Goal: Task Accomplishment & Management: Manage account settings

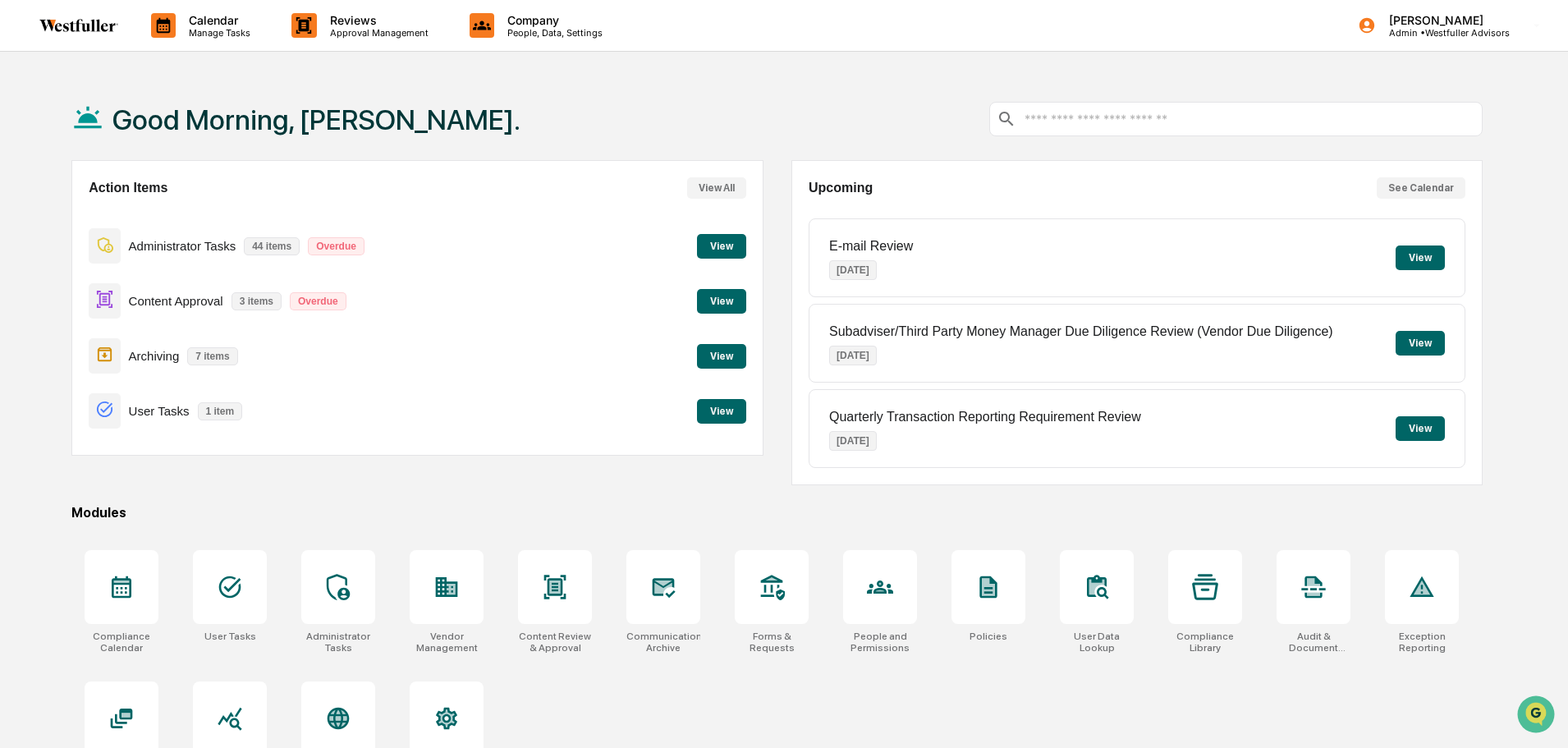
click at [704, 411] on button "View" at bounding box center [721, 411] width 49 height 25
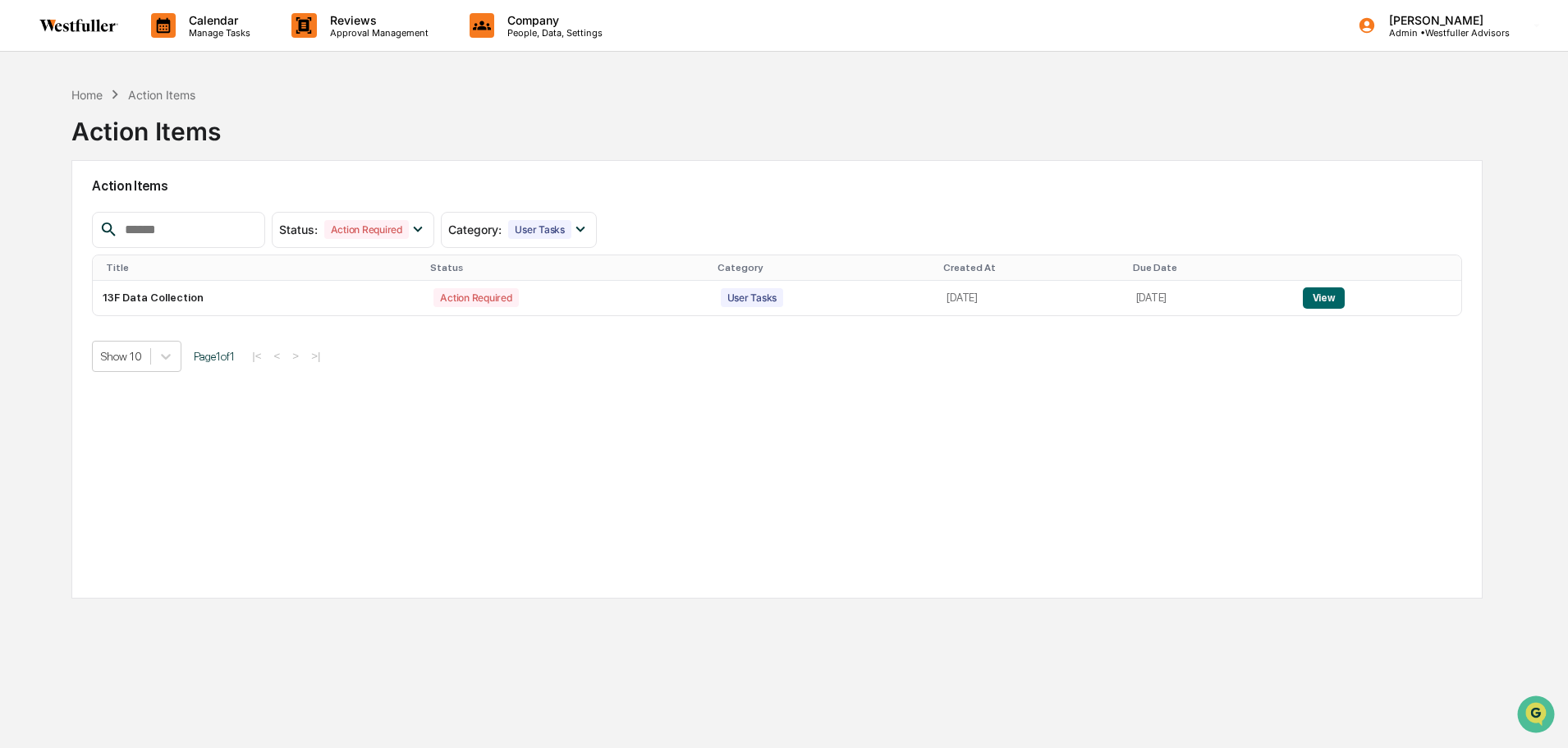
click at [182, 36] on p "Manage Tasks" at bounding box center [218, 32] width 83 height 11
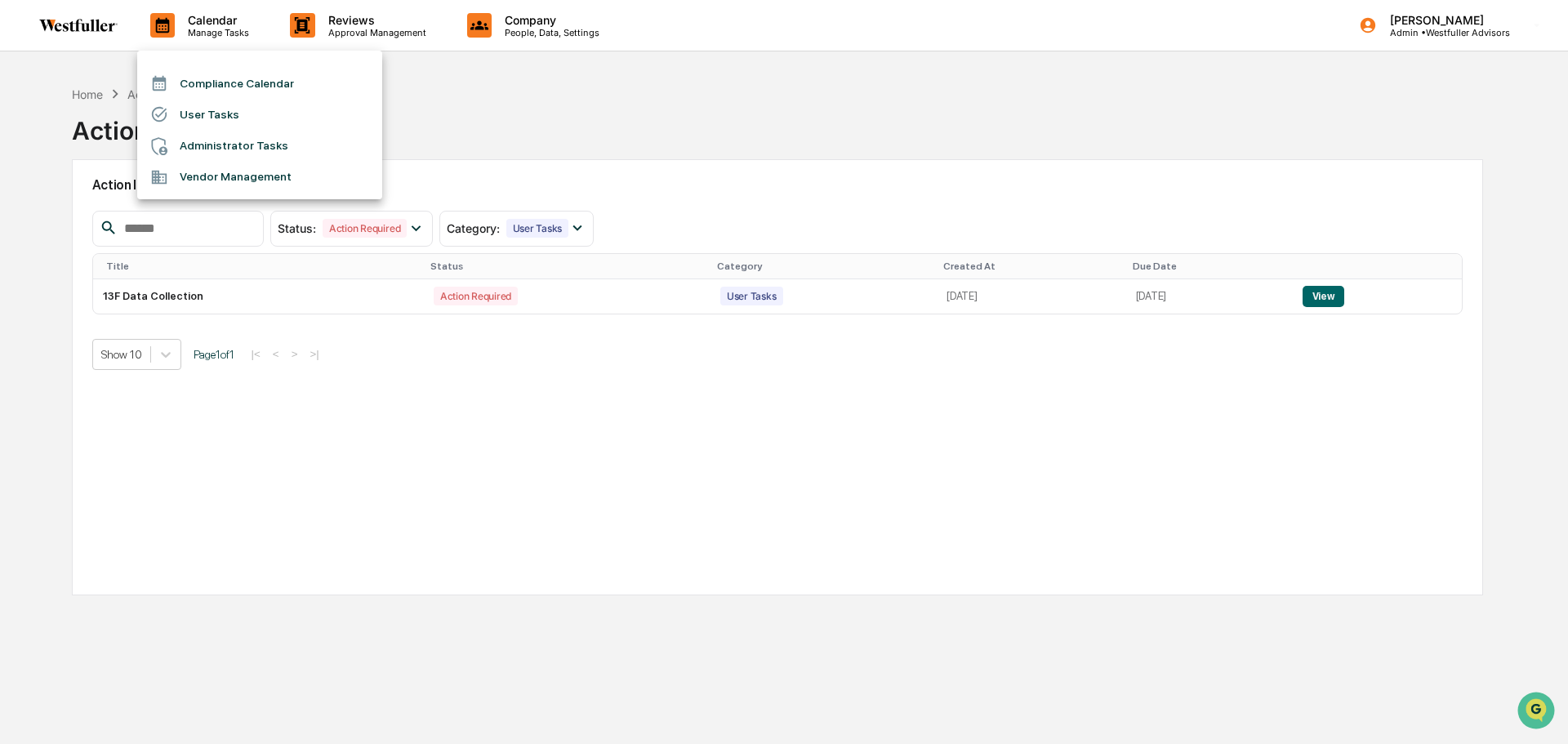
click at [197, 110] on li "User Tasks" at bounding box center [259, 114] width 245 height 31
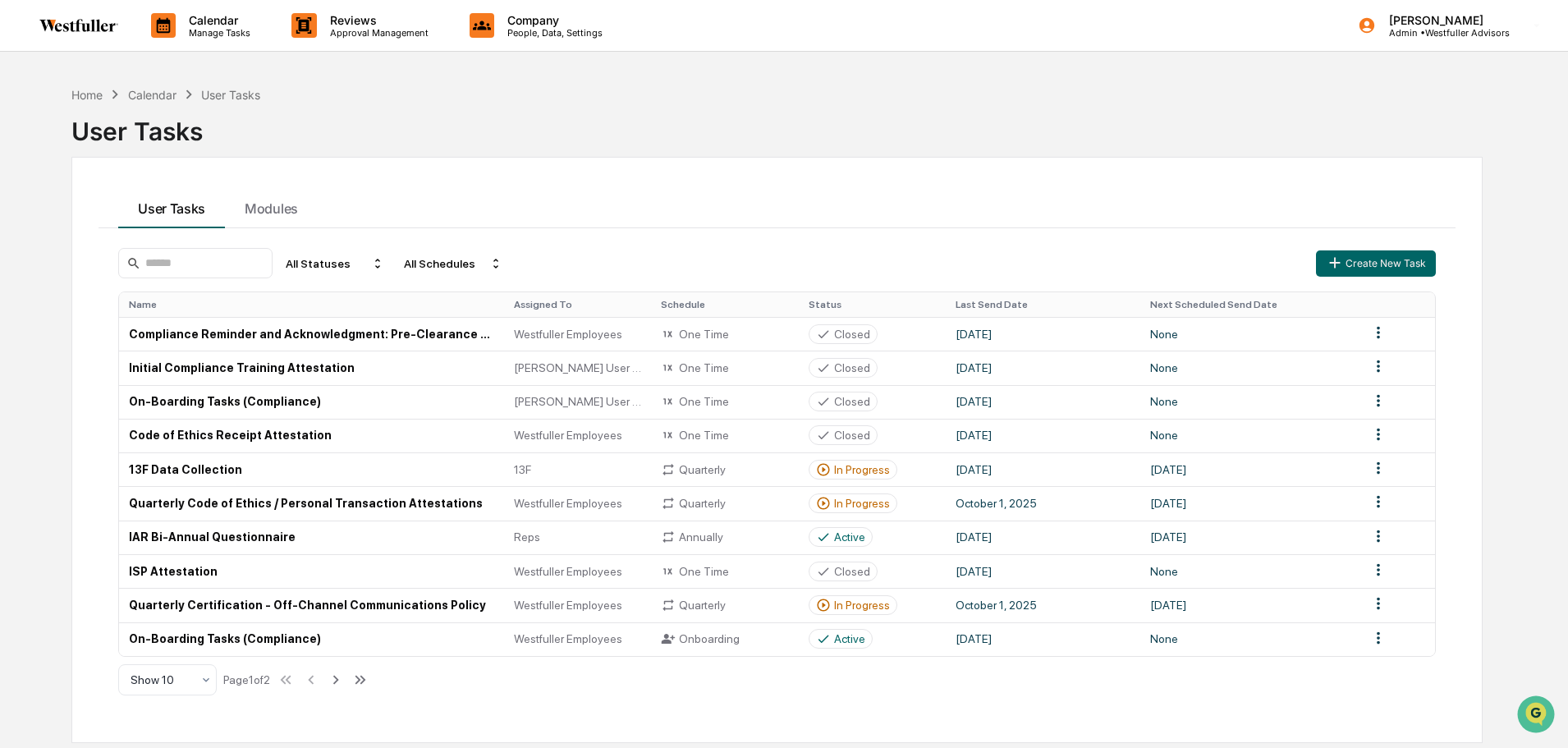
click at [231, 306] on th "Name" at bounding box center [312, 305] width 385 height 25
click at [343, 683] on icon at bounding box center [336, 680] width 18 height 18
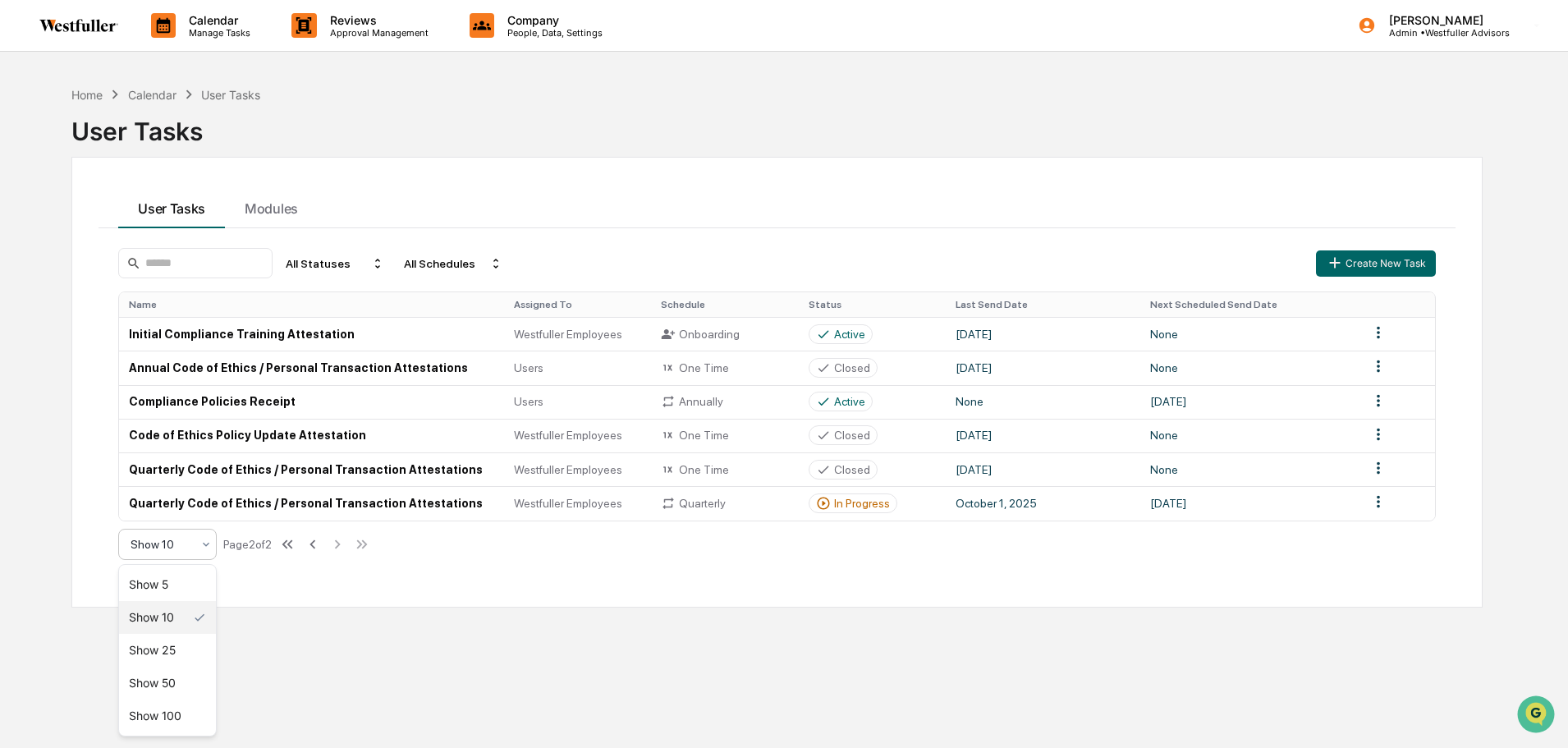
click at [171, 549] on div at bounding box center [161, 544] width 60 height 16
click at [175, 680] on div "Show 50" at bounding box center [168, 683] width 97 height 33
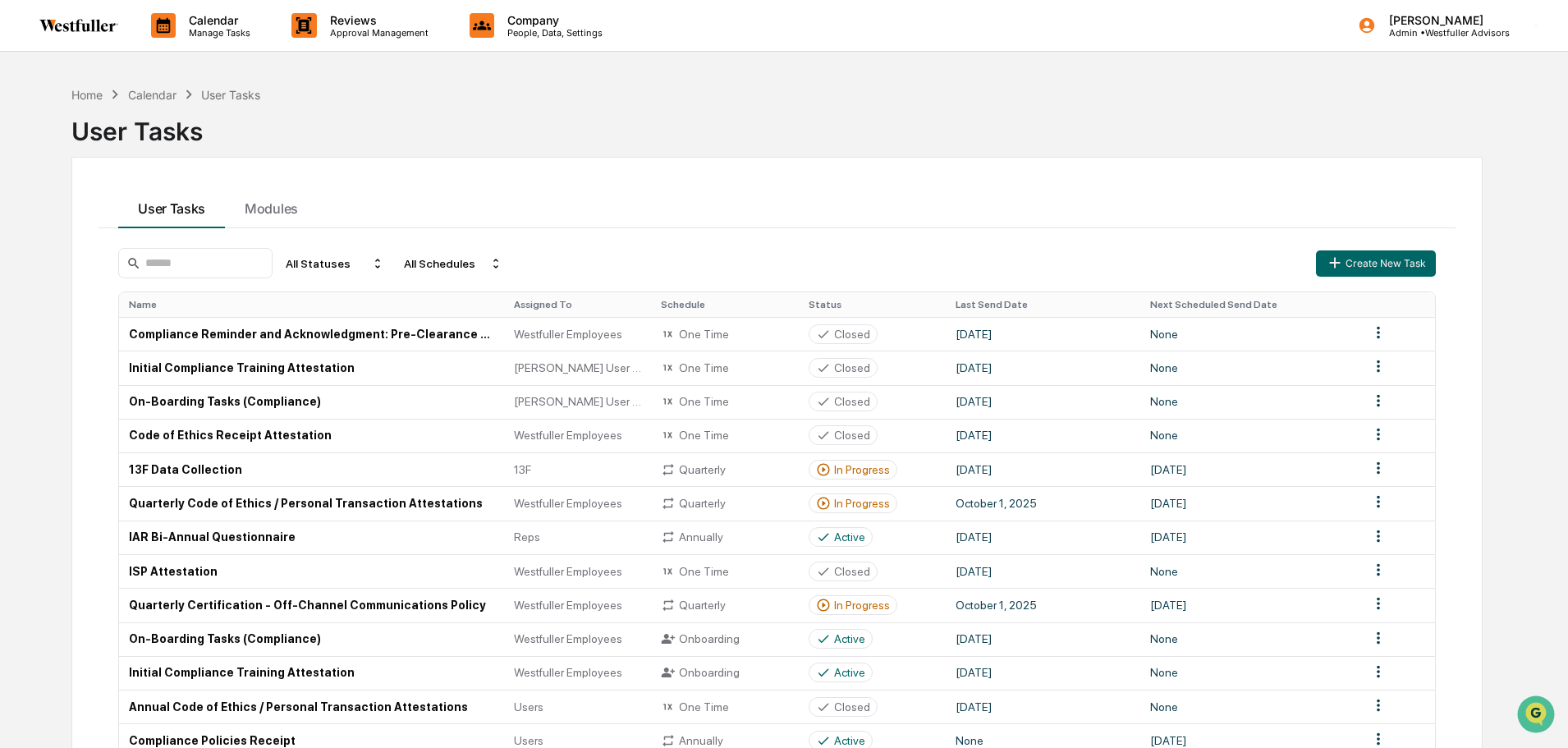
click at [826, 301] on th "Status" at bounding box center [872, 305] width 147 height 25
click at [825, 307] on th "Status" at bounding box center [872, 305] width 147 height 25
click at [332, 266] on div "All Statuses" at bounding box center [334, 263] width 111 height 26
click at [346, 342] on div "Active/In Progress" at bounding box center [352, 339] width 92 height 13
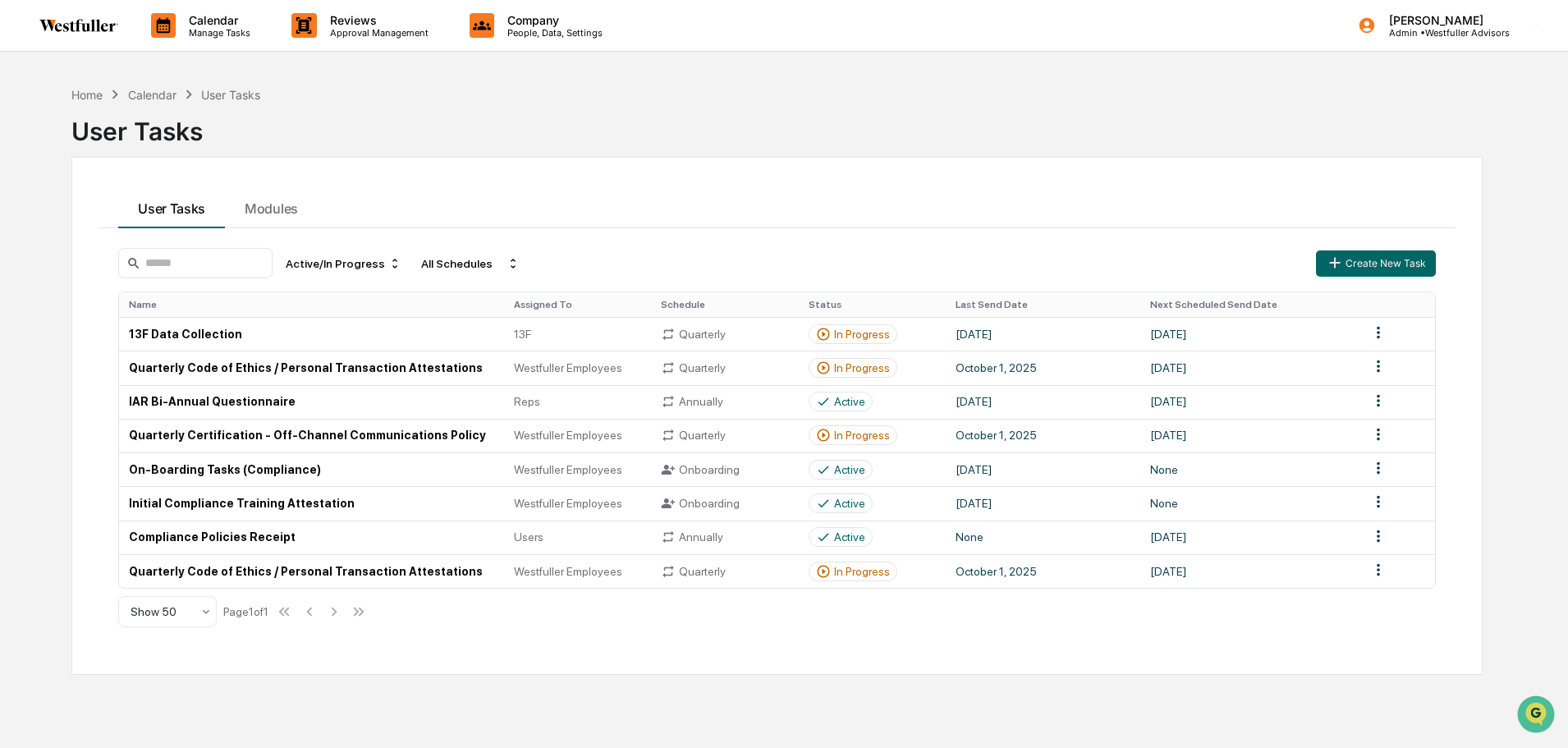
click at [345, 257] on div "Active/In Progress" at bounding box center [343, 263] width 129 height 26
click at [361, 344] on div "Active/In Progress" at bounding box center [350, 339] width 92 height 13
click at [613, 367] on span "Westfuller Employees" at bounding box center [568, 367] width 109 height 13
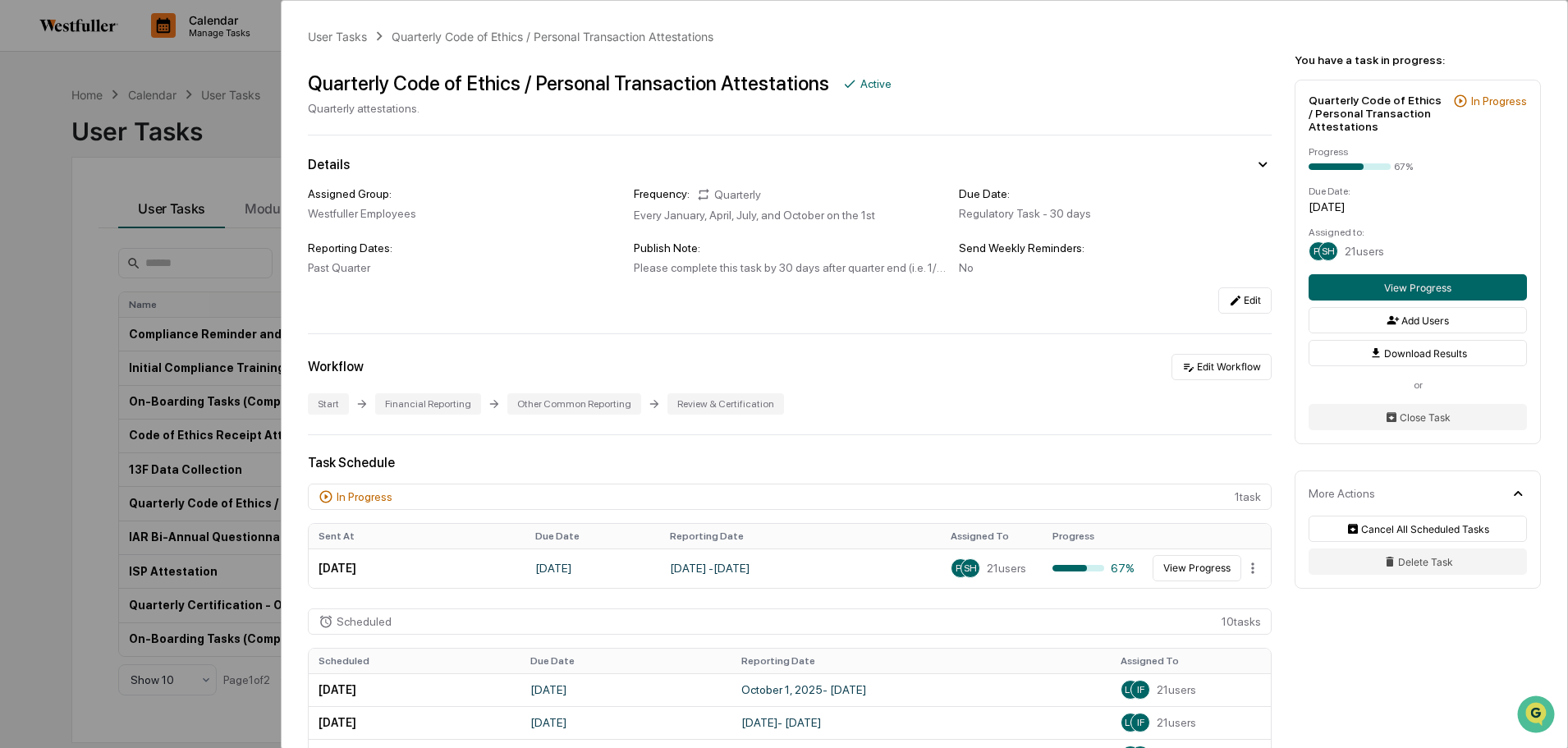
click at [1502, 280] on button "View Progress" at bounding box center [1418, 288] width 218 height 26
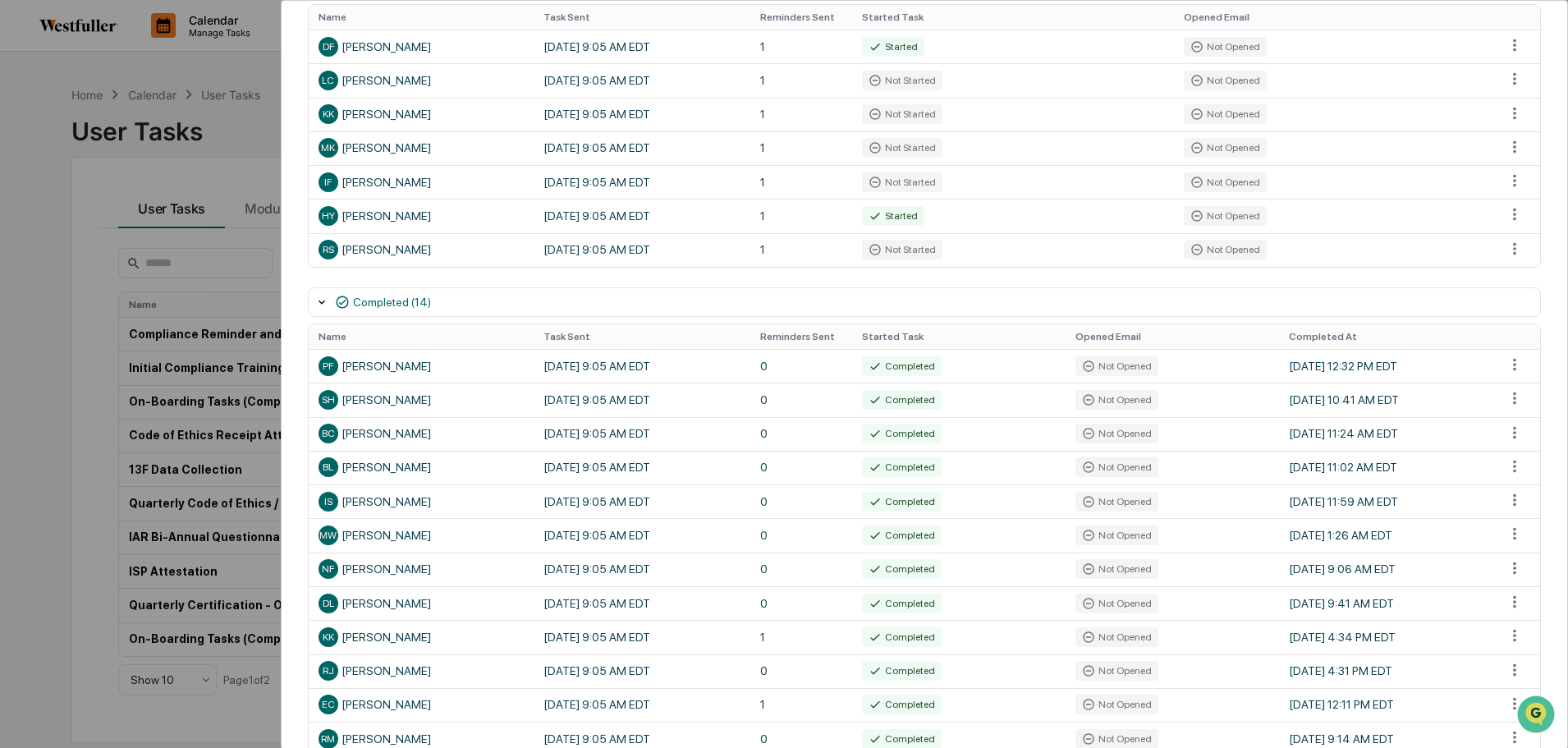
scroll to position [328, 0]
click at [360, 338] on th "Name" at bounding box center [421, 336] width 225 height 25
click at [342, 339] on th "Name" at bounding box center [421, 336] width 225 height 25
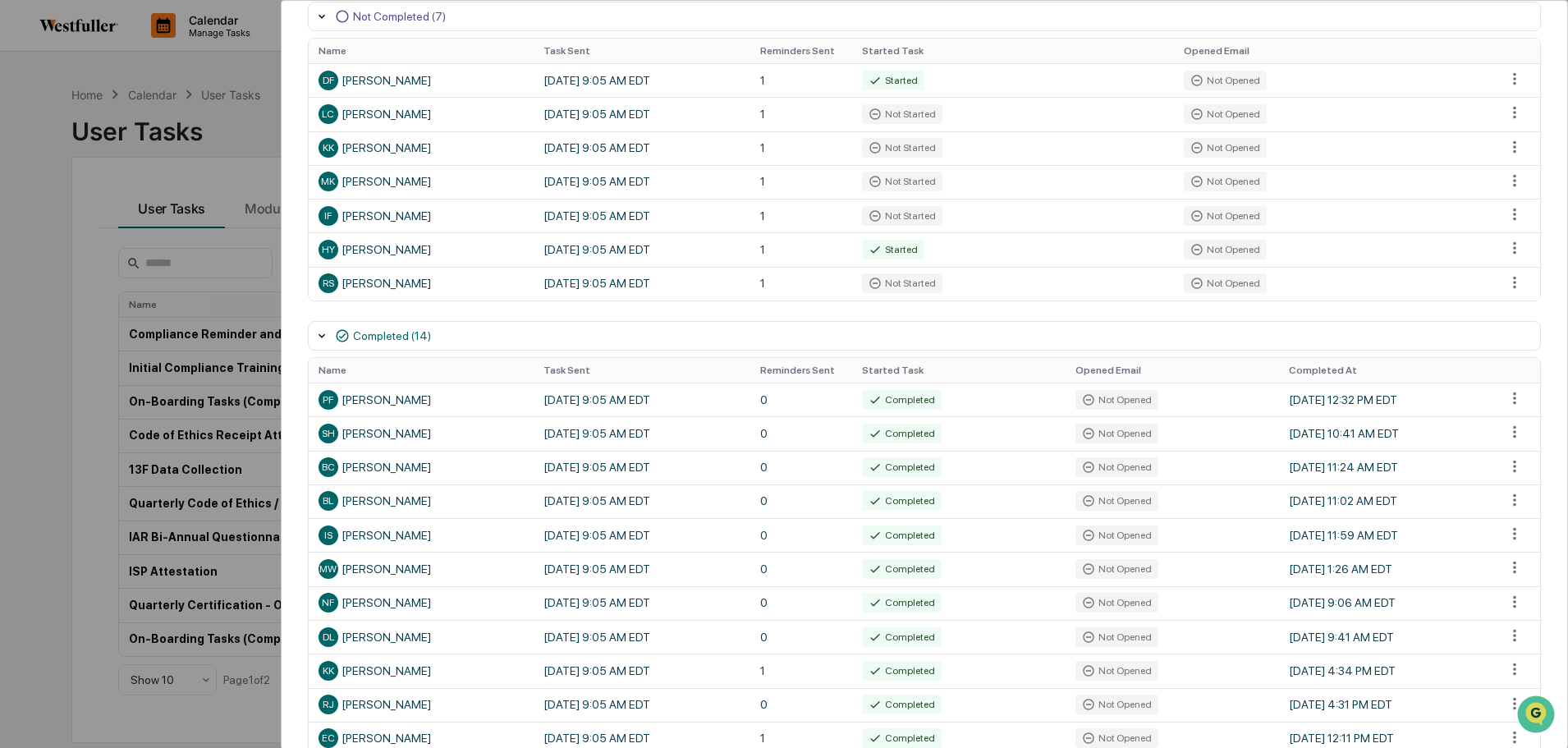
scroll to position [232, 0]
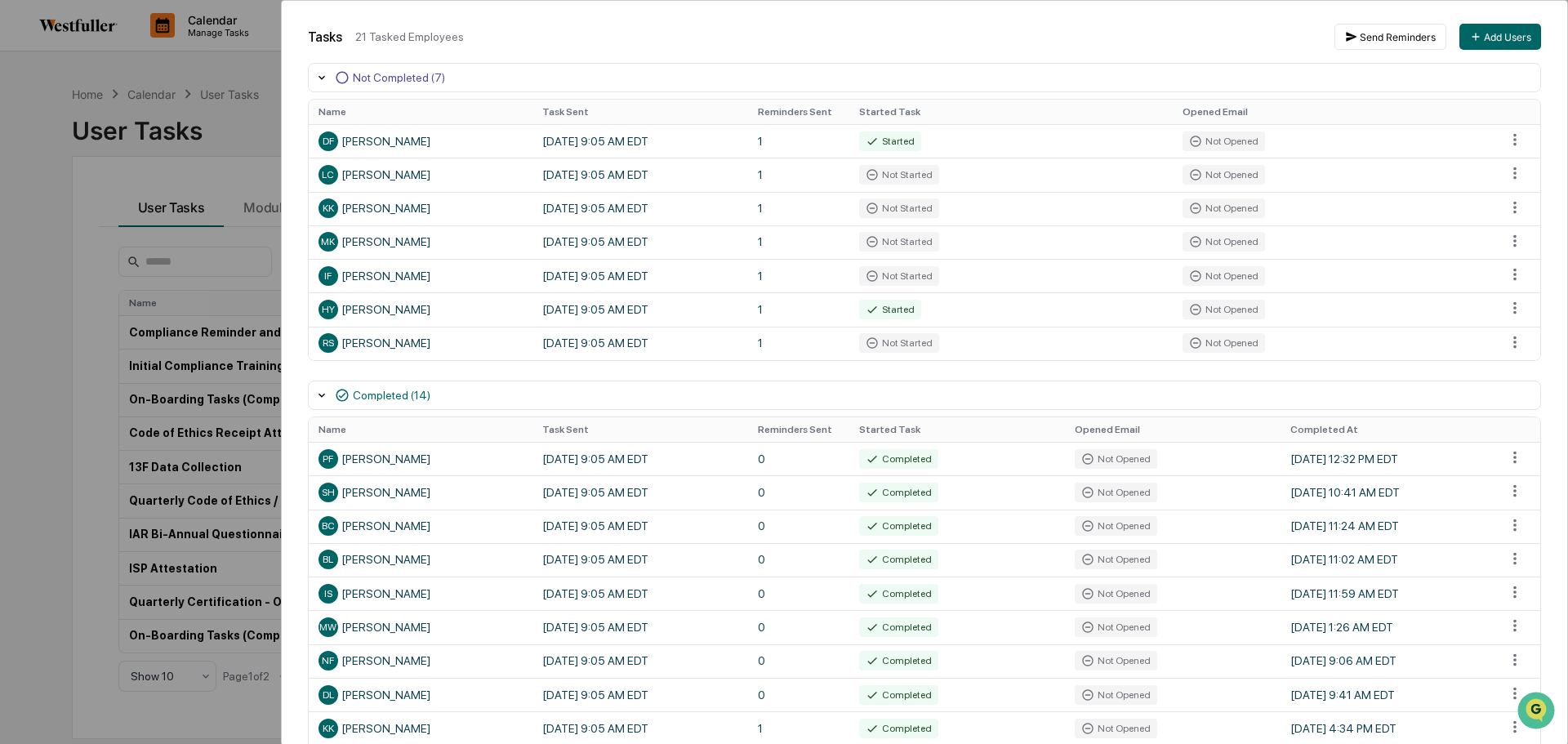
click at [1496, 308] on html "Calendar Manage Tasks Reviews Approval Management Company People, Data, Setting…" at bounding box center [784, 372] width 1568 height 744
click at [1509, 308] on html "Calendar Manage Tasks Reviews Approval Management Company People, Data, Setting…" at bounding box center [784, 372] width 1568 height 744
click at [1500, 308] on html "Calendar Manage Tasks Reviews Approval Management Company People, Data, Setting…" at bounding box center [784, 372] width 1568 height 744
click at [1505, 334] on div "Close Task" at bounding box center [1506, 338] width 124 height 26
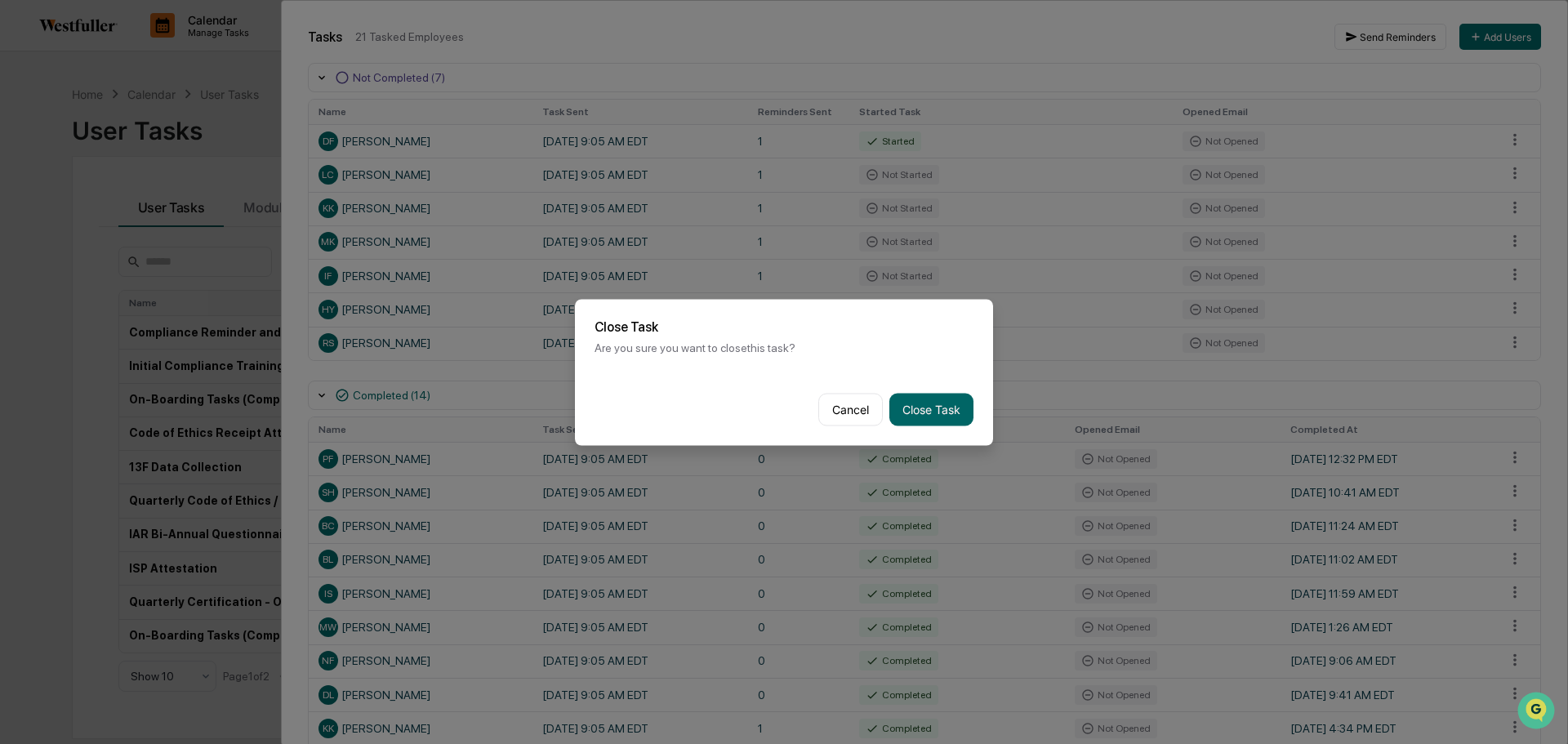
click at [924, 397] on button "Close Task" at bounding box center [932, 409] width 84 height 33
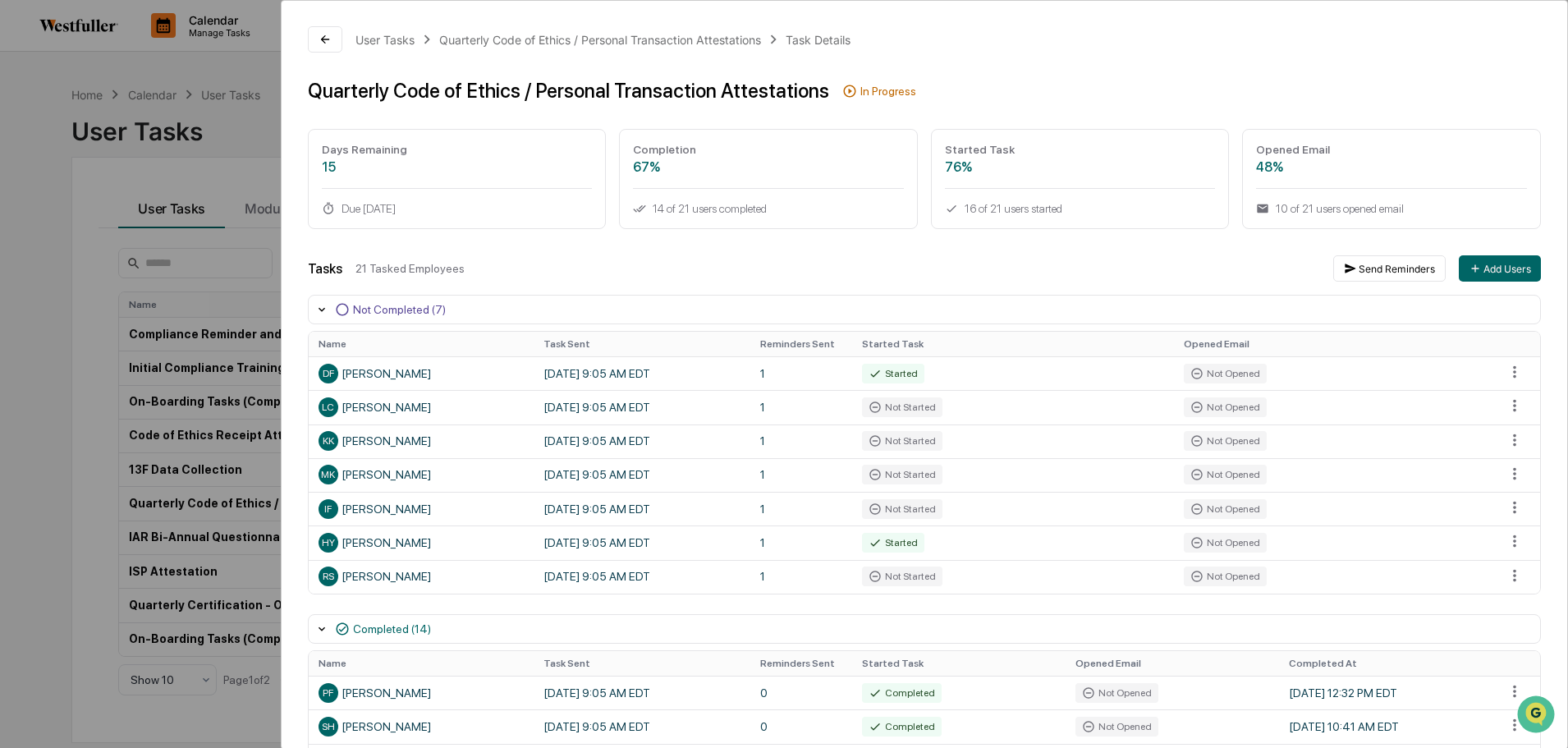
scroll to position [0, 0]
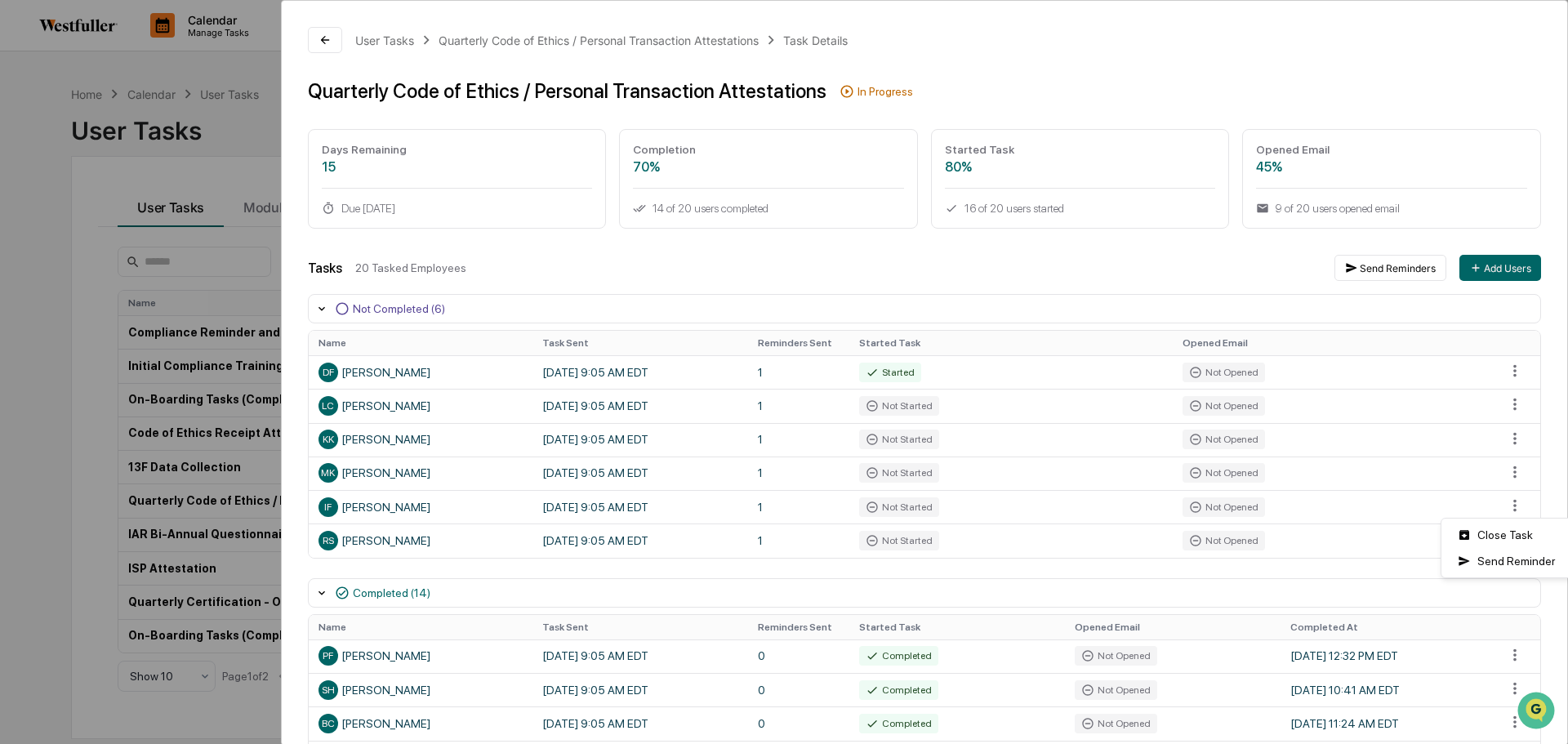
click at [1494, 505] on html "Calendar Manage Tasks Reviews Approval Management Company People, Data, Setting…" at bounding box center [784, 372] width 1568 height 744
click at [956, 264] on html "Calendar Manage Tasks Reviews Approval Management Company People, Data, Setting…" at bounding box center [784, 372] width 1568 height 744
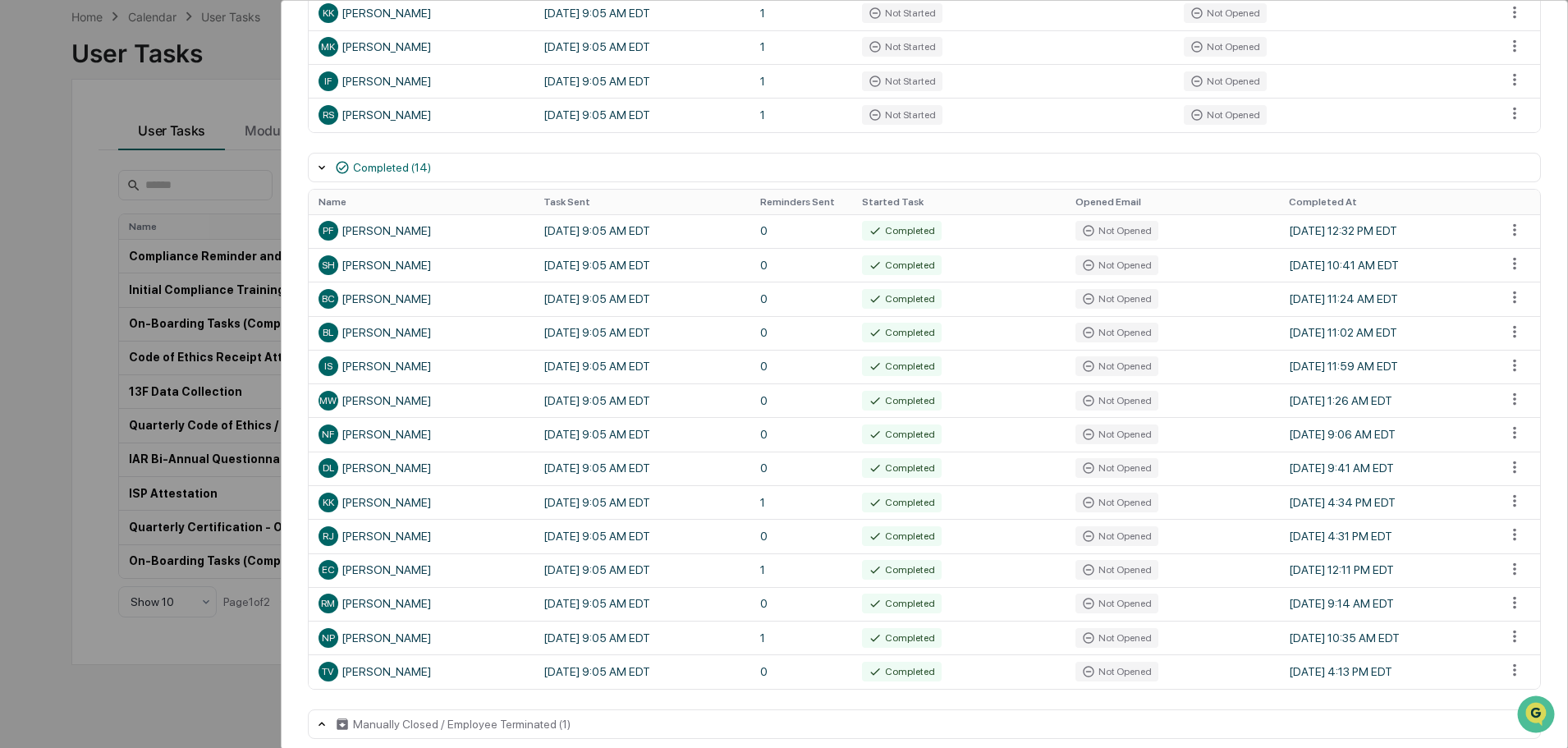
scroll to position [445, 0]
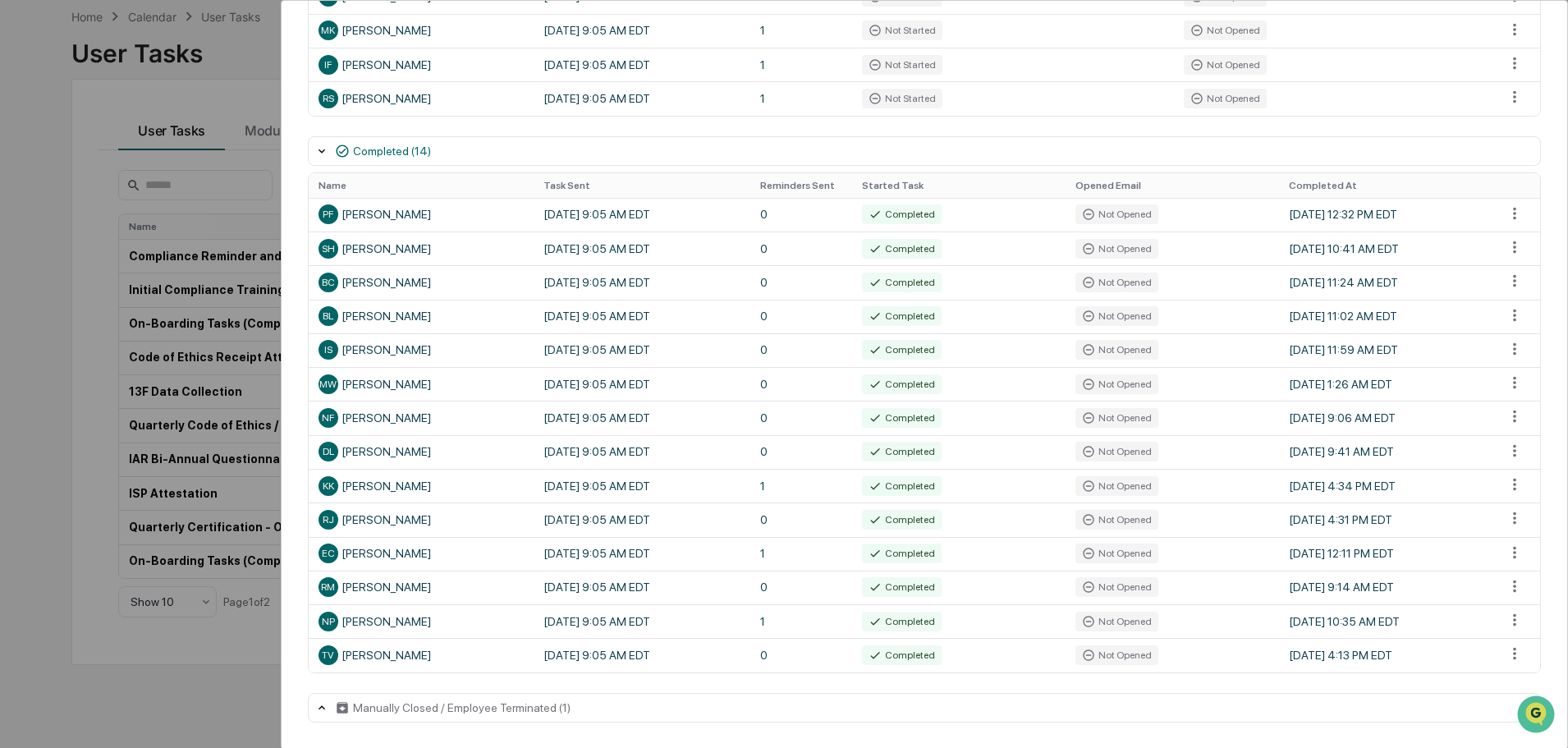
click at [1242, 706] on div "Manually Closed / Employee Terminated (1)" at bounding box center [925, 708] width 1233 height 29
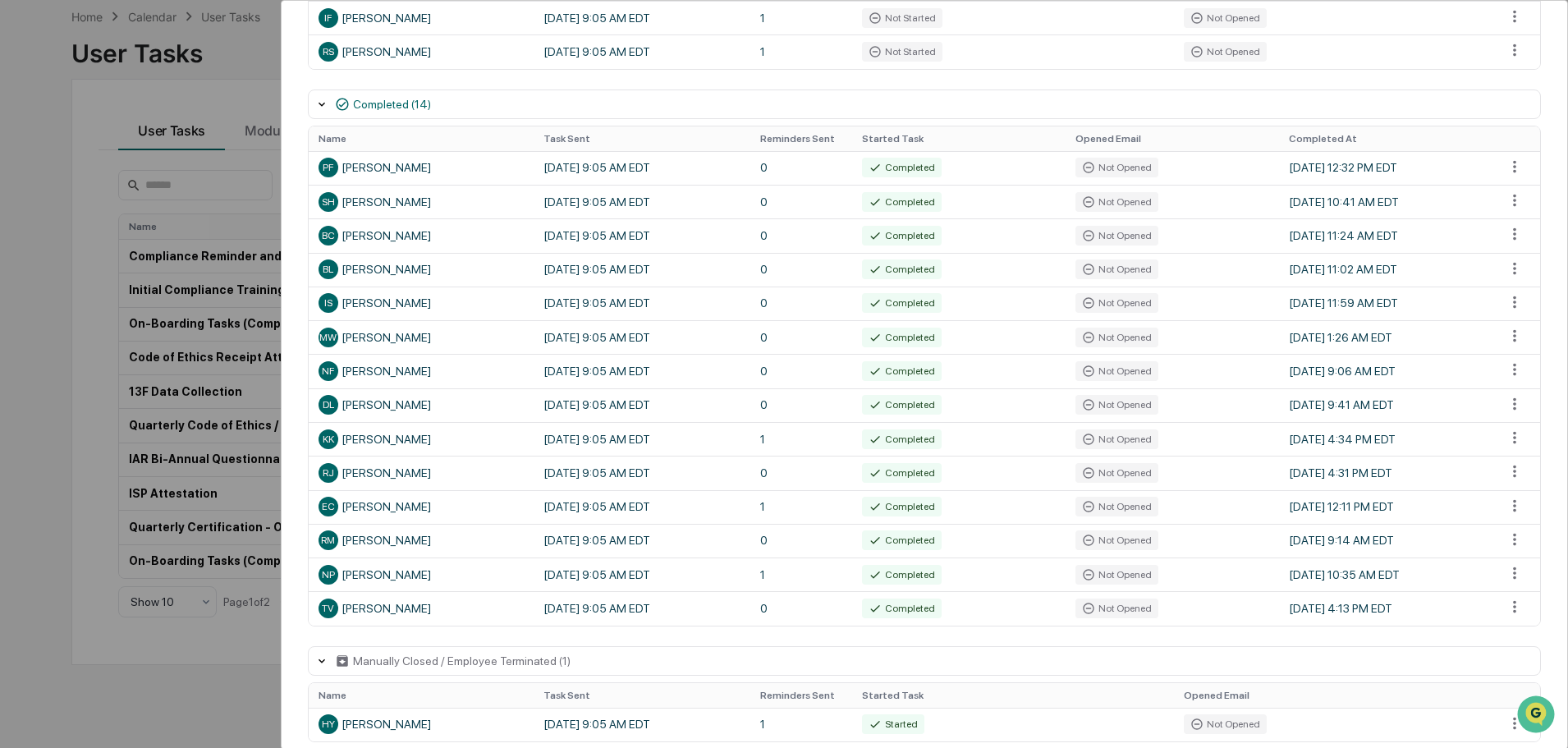
scroll to position [518, 0]
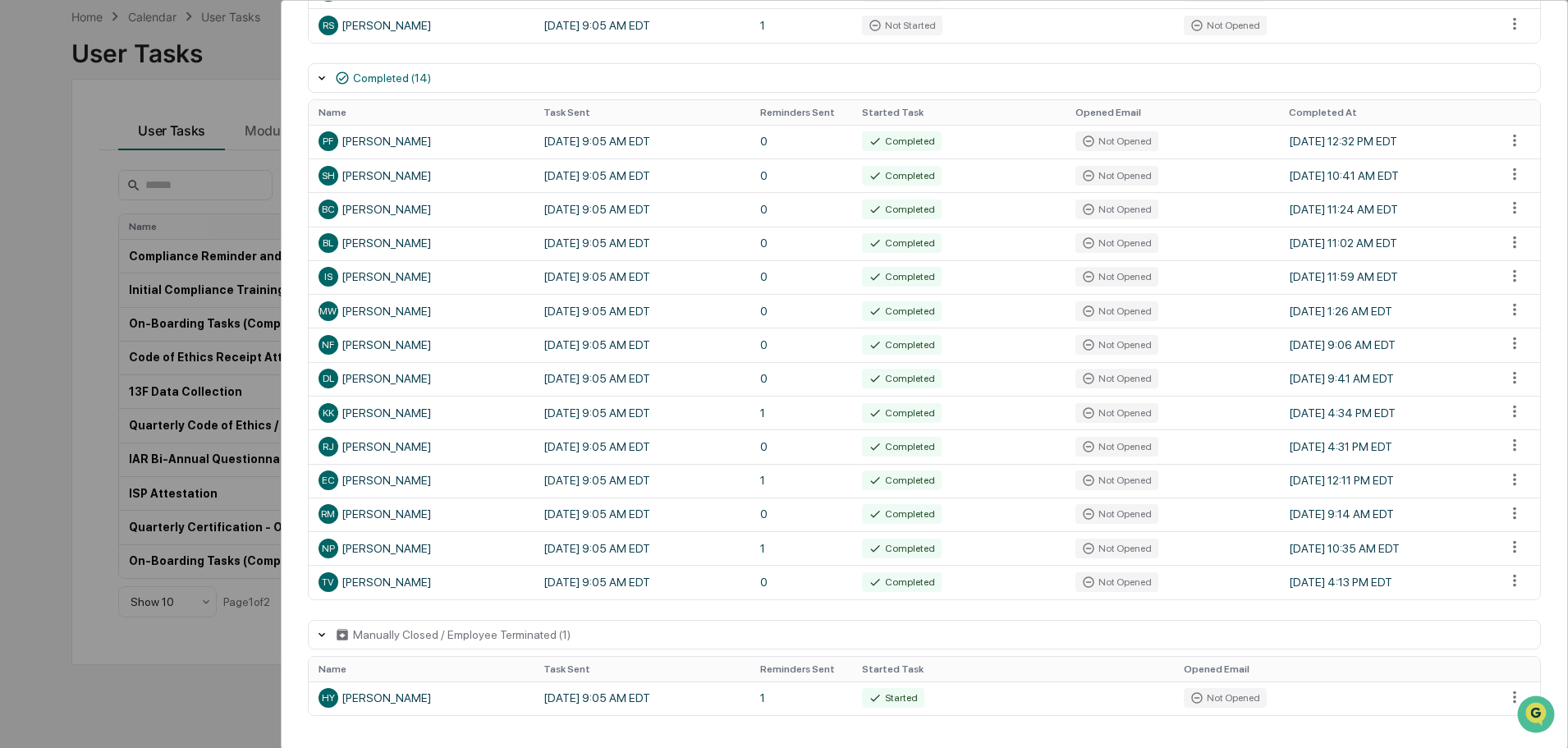
click at [28, 39] on div "User Tasks Quarterly Code of Ethics / Personal Transaction Attestations Task De…" at bounding box center [784, 374] width 1568 height 748
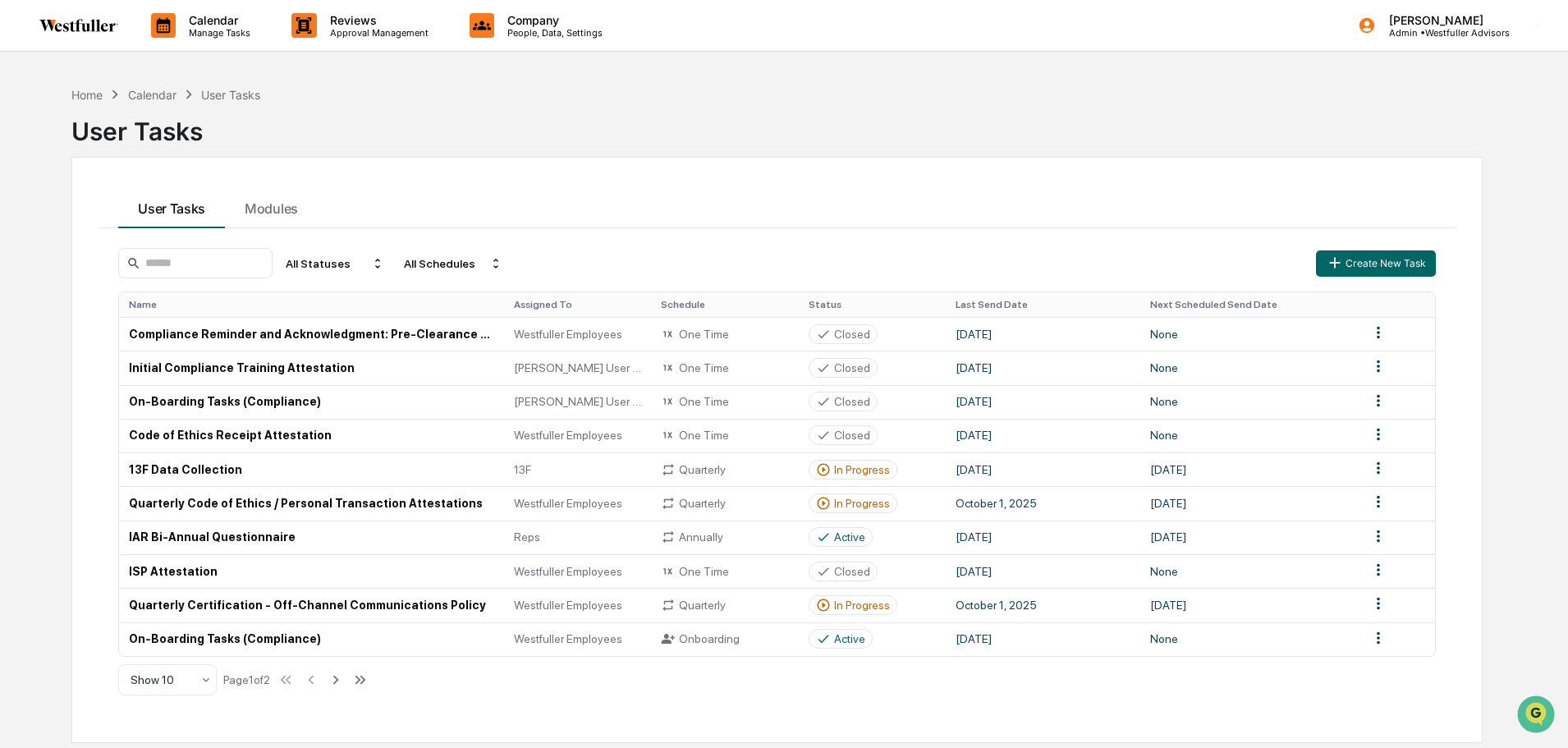
click at [92, 31] on img at bounding box center [79, 25] width 79 height 13
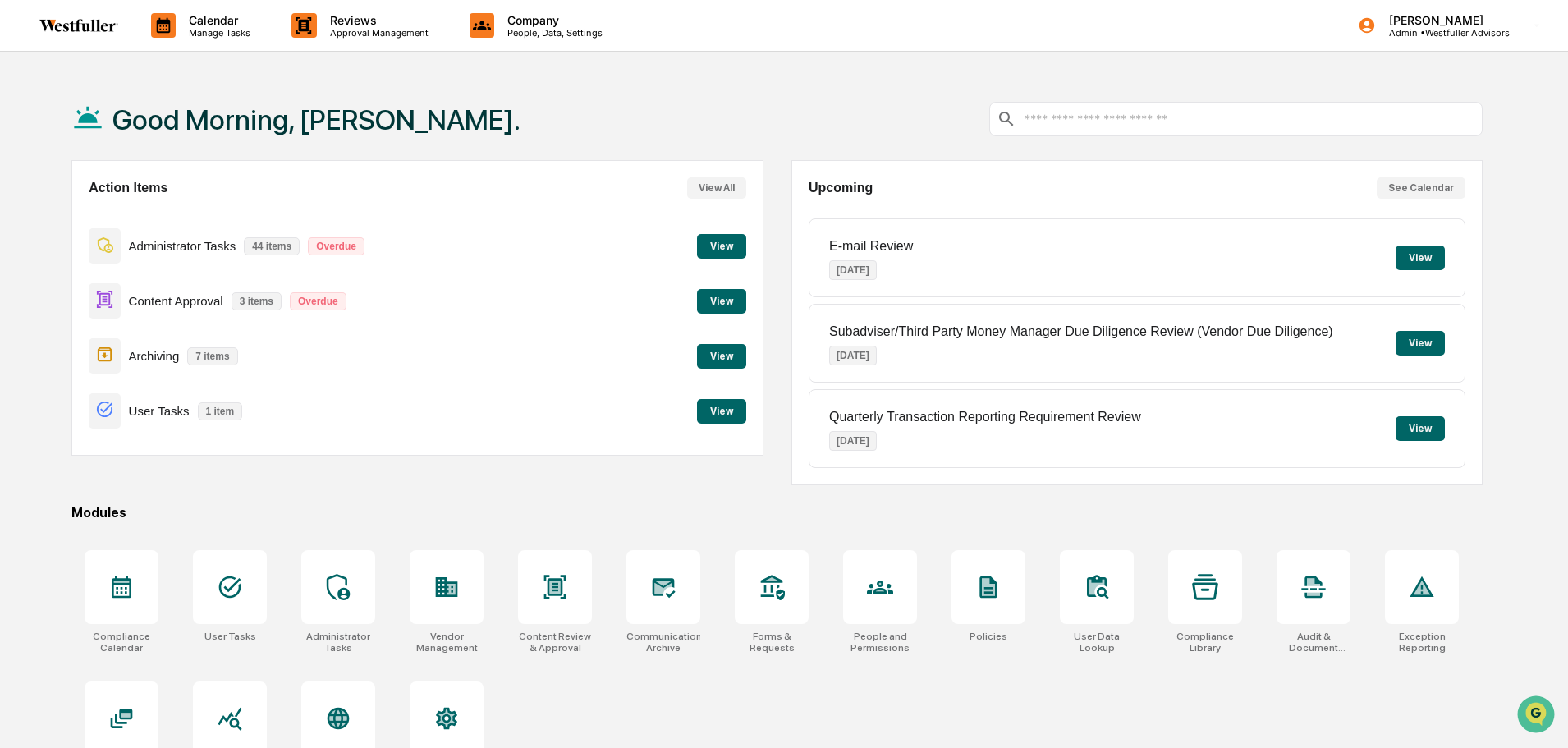
click at [1449, 23] on p "[PERSON_NAME]" at bounding box center [1443, 20] width 134 height 14
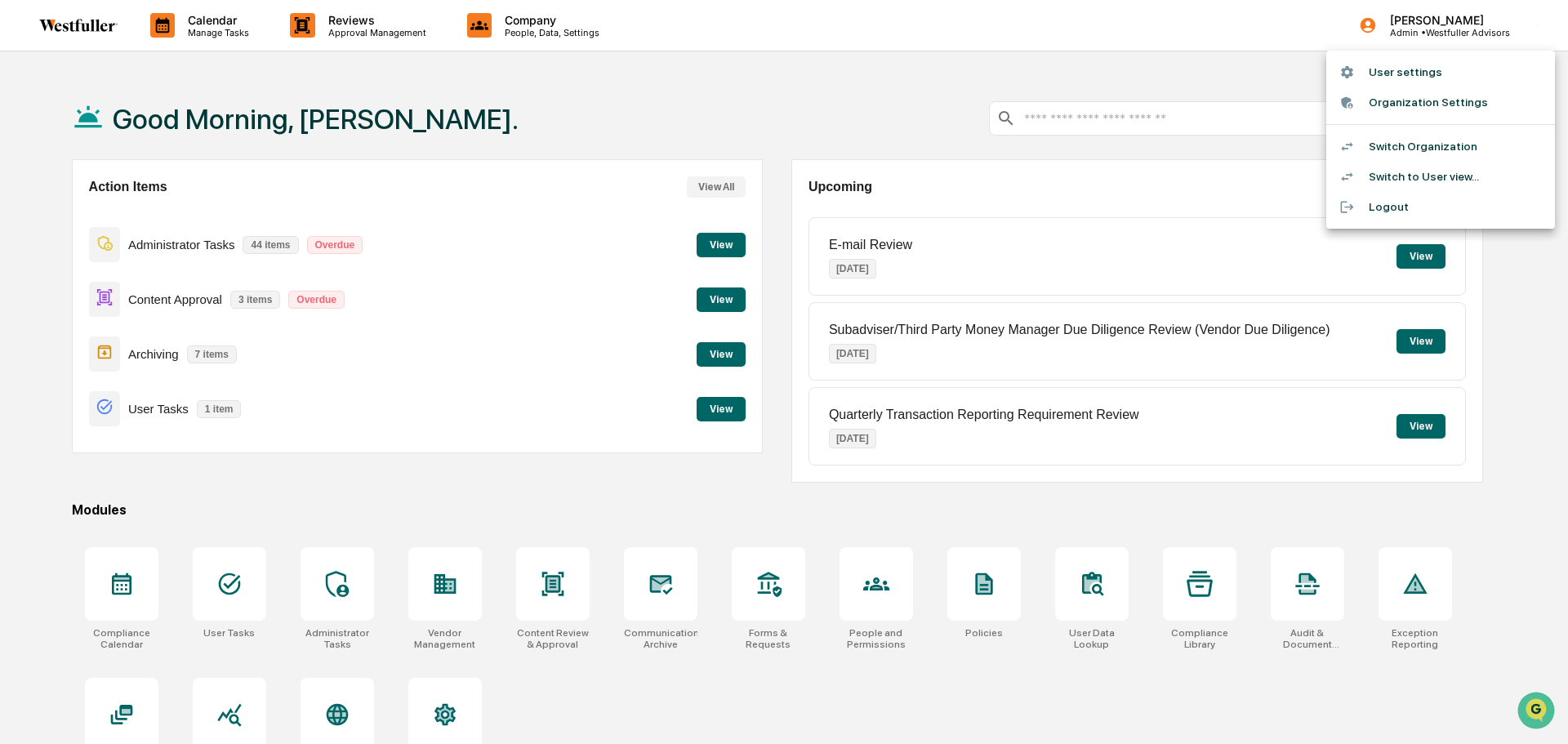
click at [1380, 147] on li "Switch Organization" at bounding box center [1440, 146] width 228 height 30
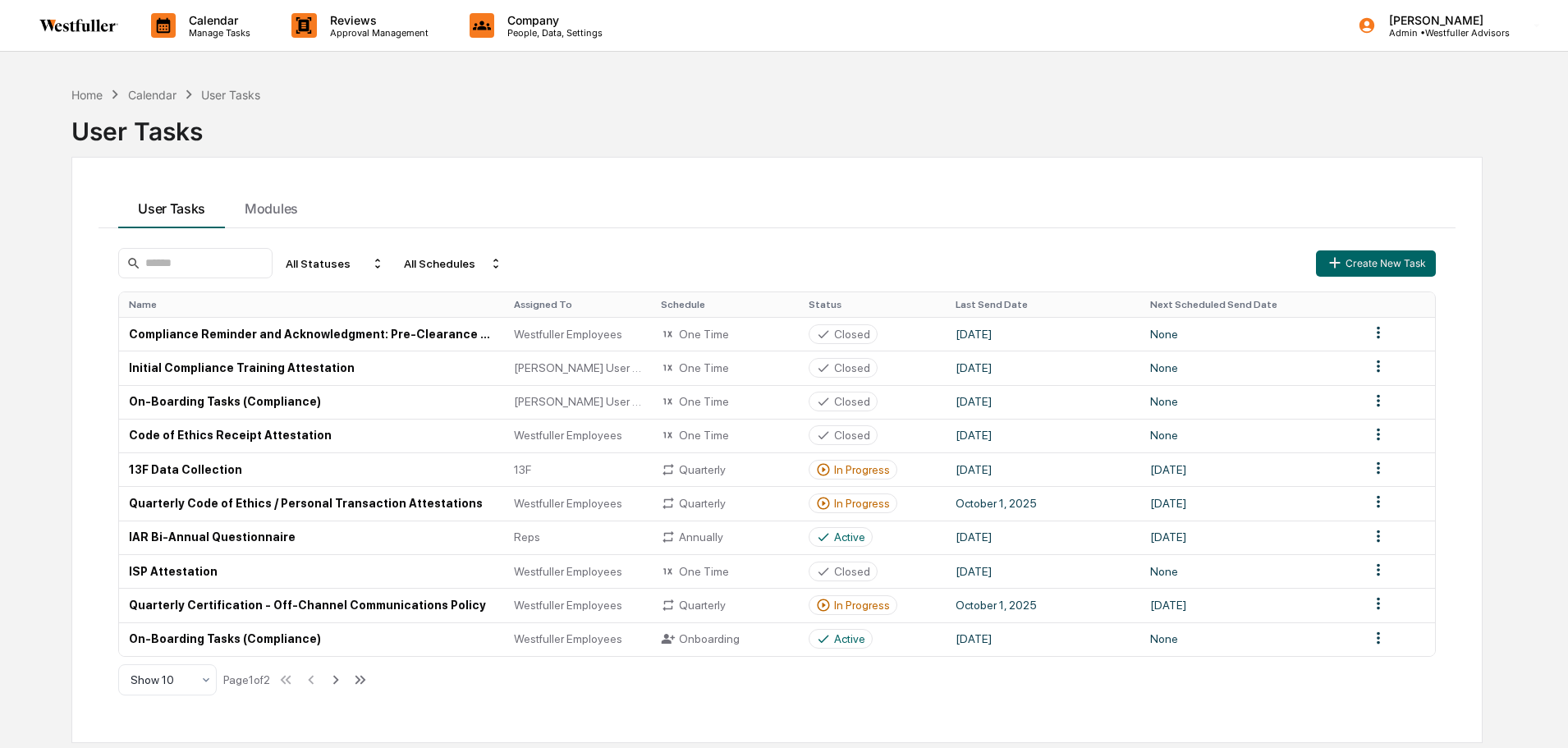
click at [209, 27] on p "Manage Tasks" at bounding box center [218, 32] width 83 height 11
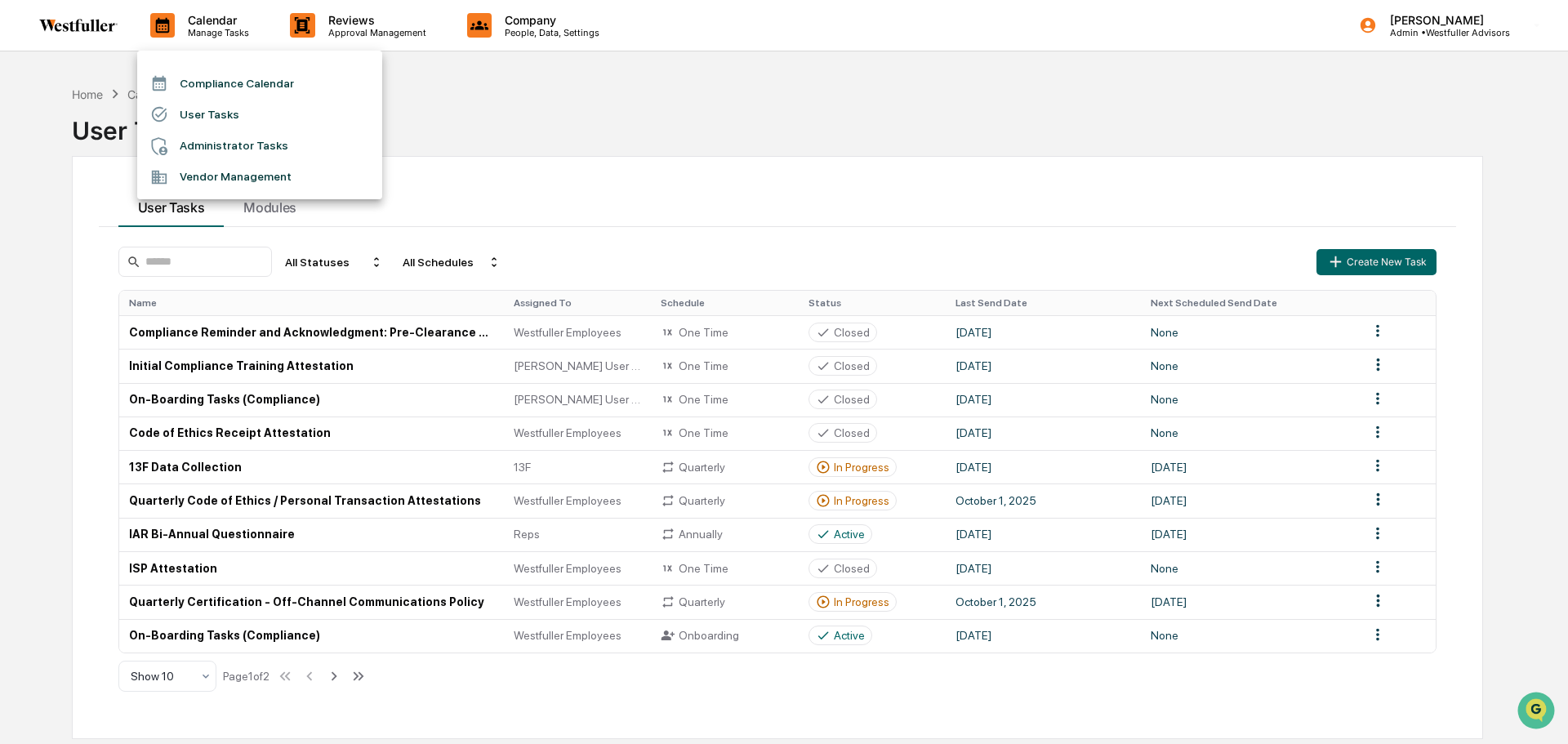
click at [78, 21] on div at bounding box center [784, 372] width 1568 height 744
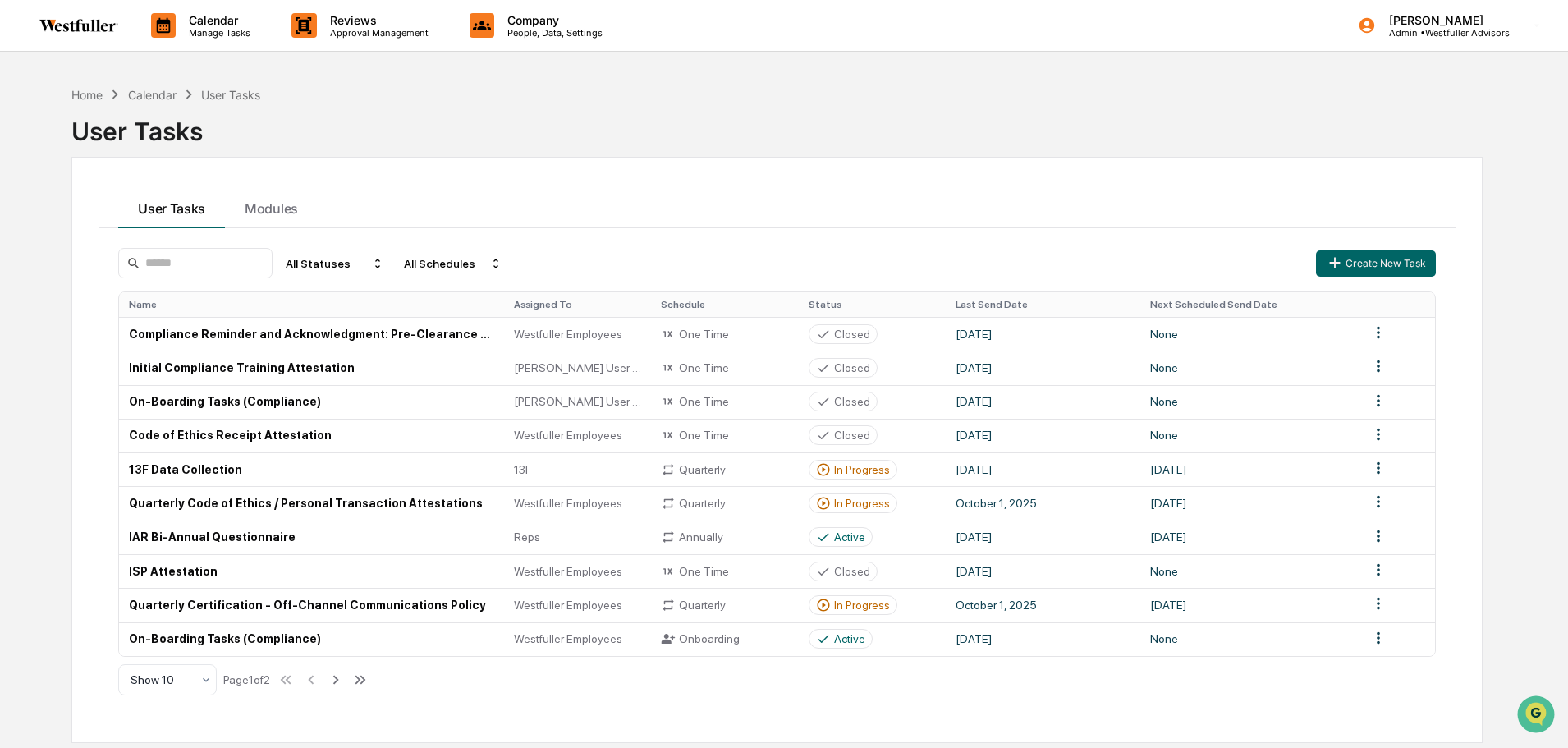
click at [79, 22] on div at bounding box center [784, 374] width 1568 height 748
click at [80, 31] on img at bounding box center [79, 25] width 79 height 13
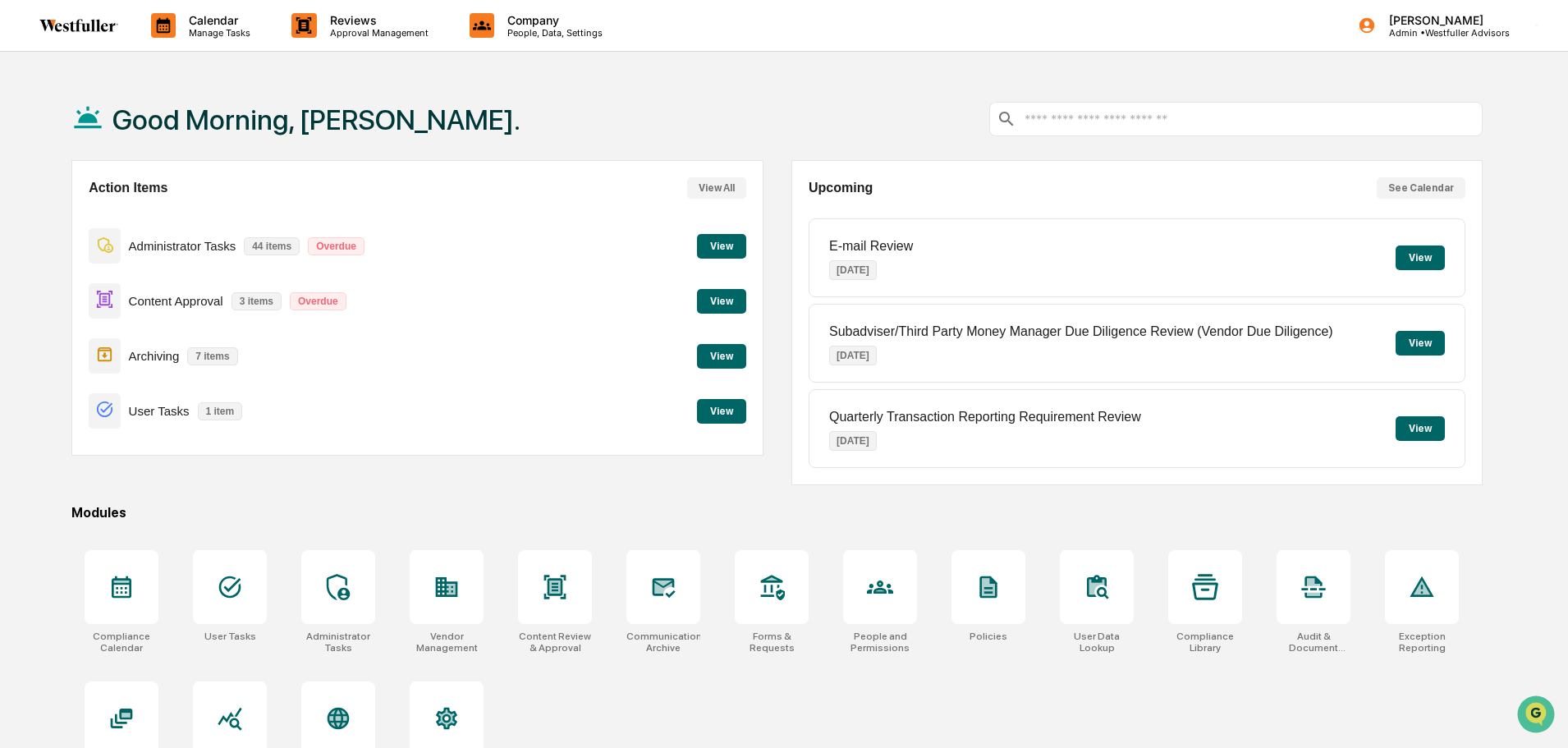
click at [722, 411] on button "View" at bounding box center [721, 411] width 49 height 25
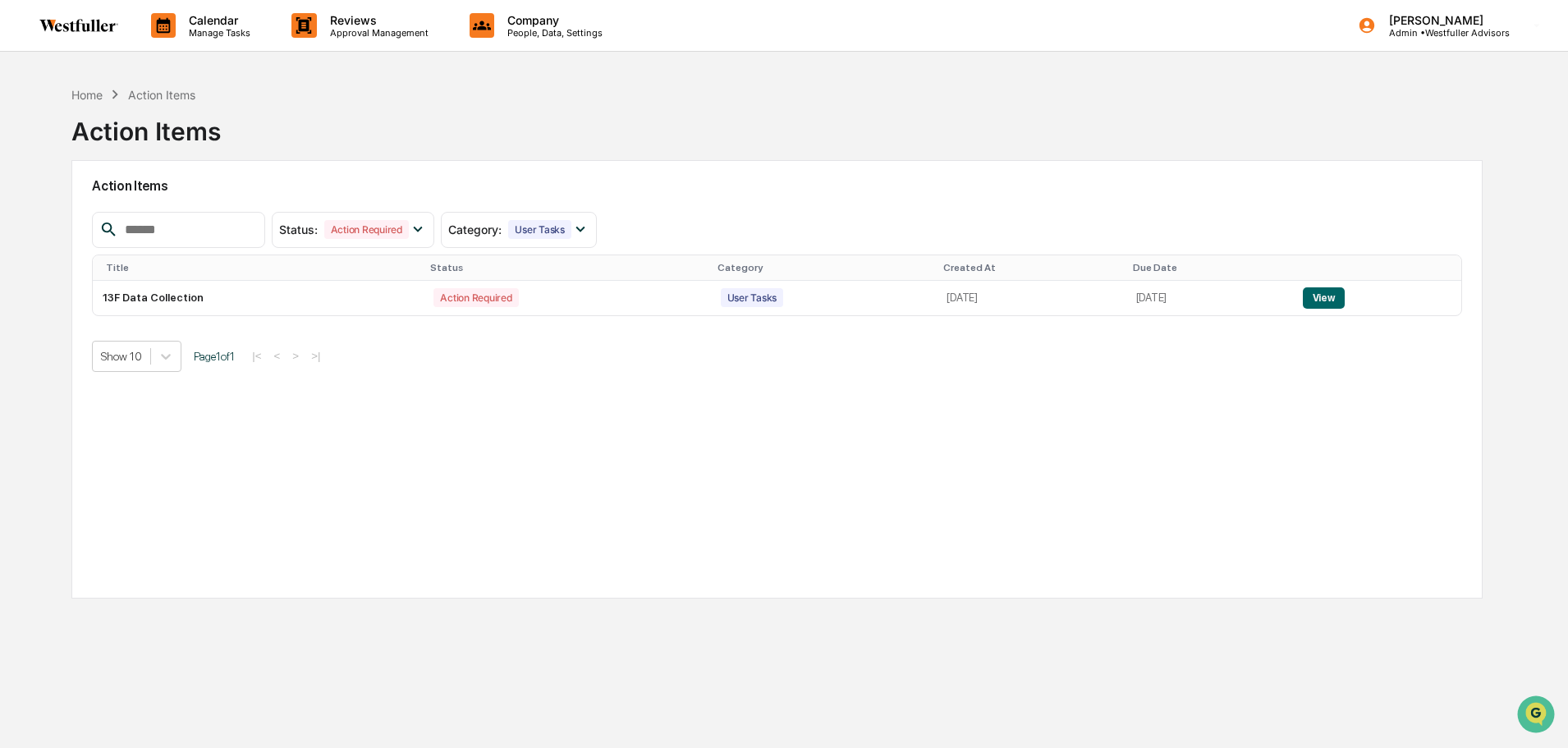
click at [373, 234] on div "Action Required" at bounding box center [367, 230] width 85 height 19
click at [187, 27] on p "Manage Tasks" at bounding box center [218, 32] width 83 height 11
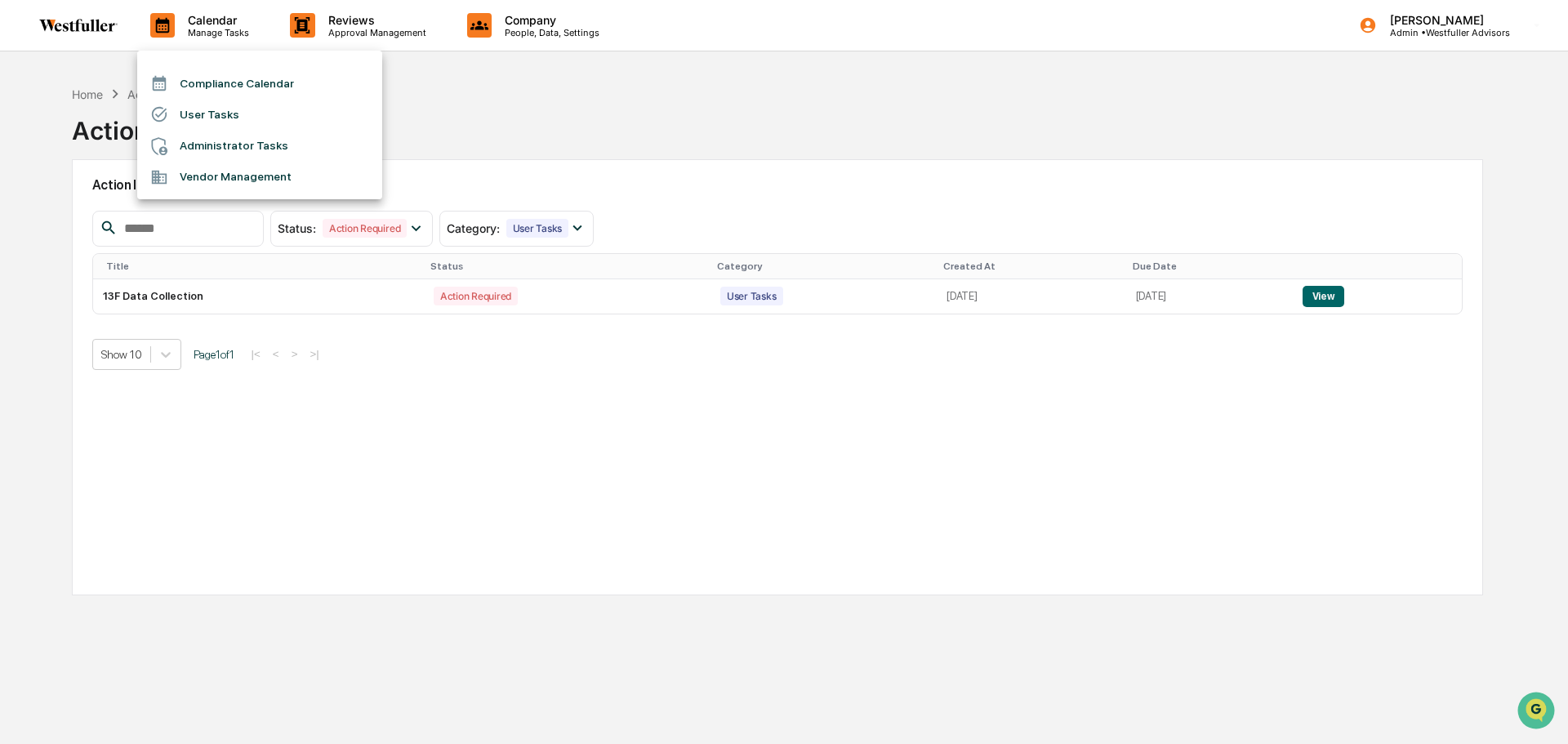
click at [211, 116] on li "User Tasks" at bounding box center [259, 114] width 245 height 31
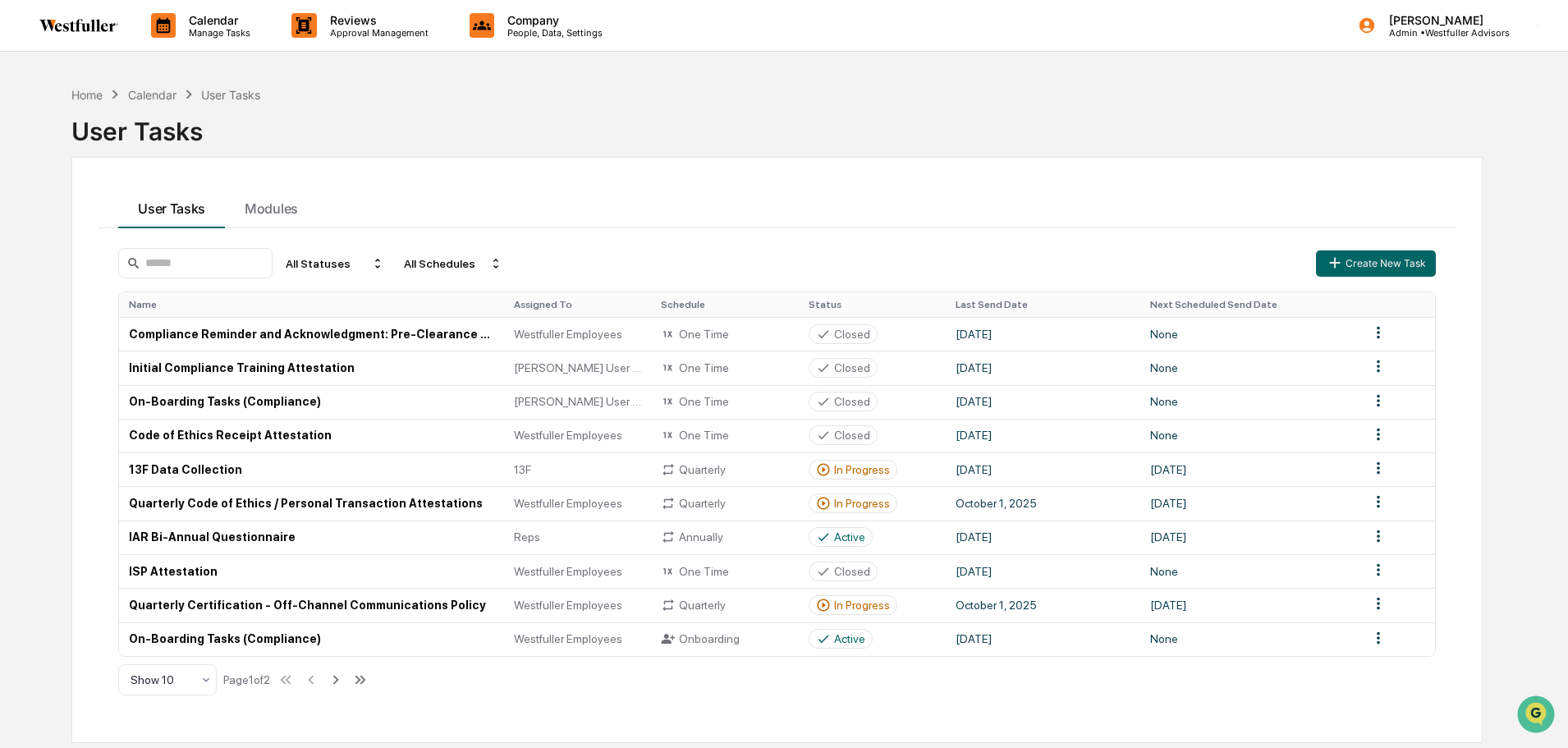
click at [332, 263] on div "All Statuses" at bounding box center [334, 263] width 111 height 26
click at [411, 178] on div "User Tasks Modules All Statuses All Schedules Create New Task Name Assigned To …" at bounding box center [777, 450] width 1412 height 586
click at [335, 681] on icon at bounding box center [336, 680] width 18 height 18
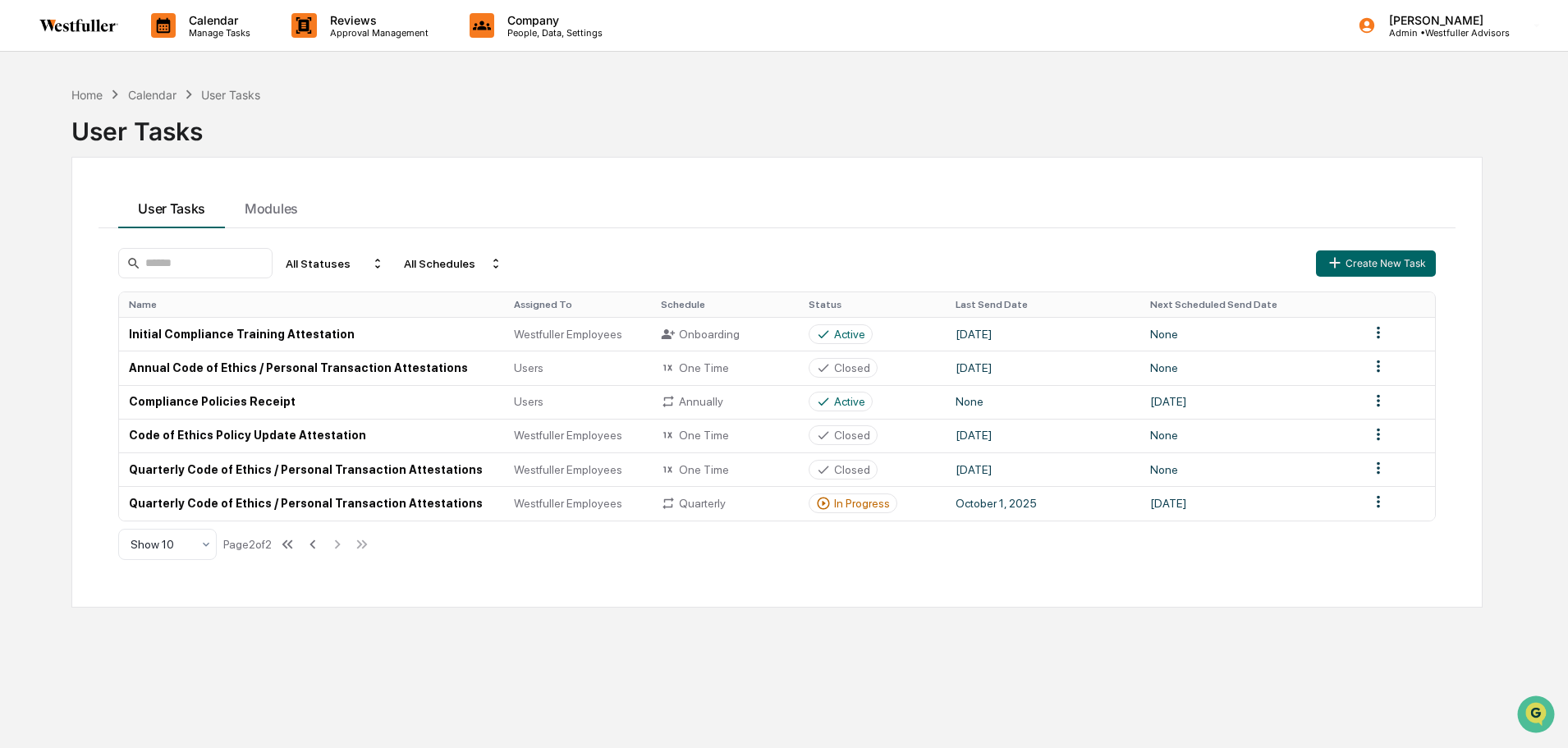
click at [307, 503] on td "Quarterly Code of Ethics / Personal Transaction Attestations" at bounding box center [312, 503] width 385 height 34
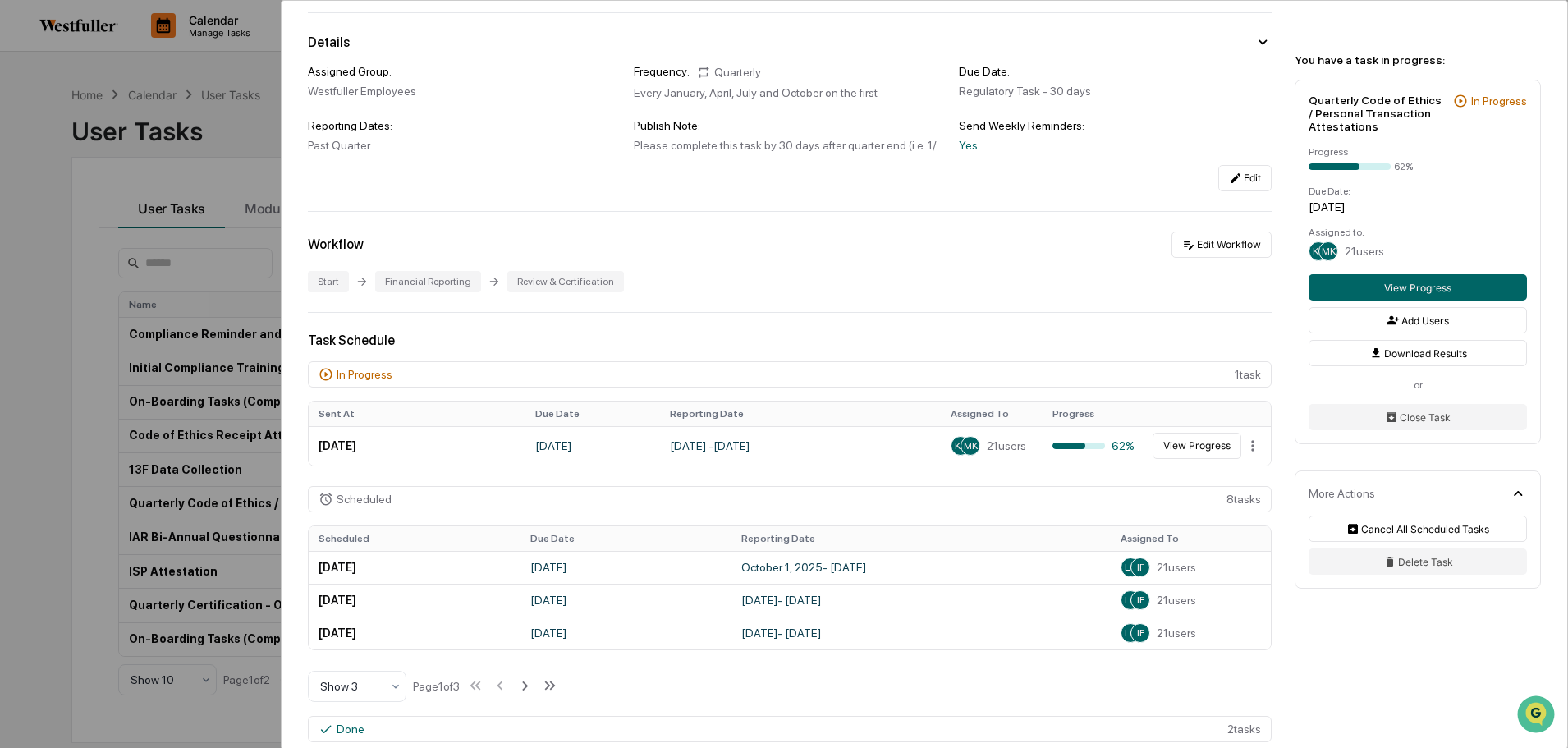
scroll to position [164, 0]
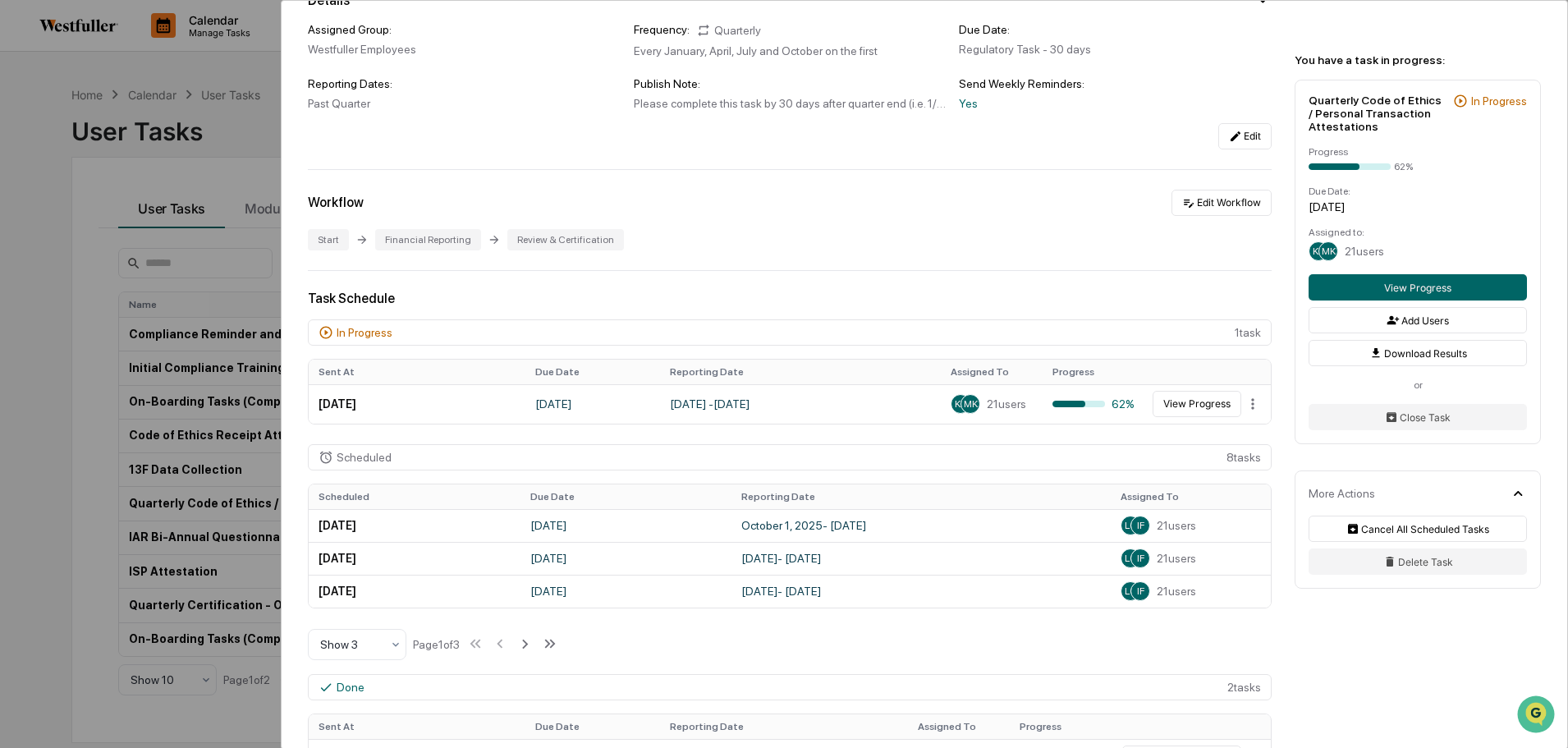
click at [1386, 283] on button "View Progress" at bounding box center [1418, 288] width 218 height 26
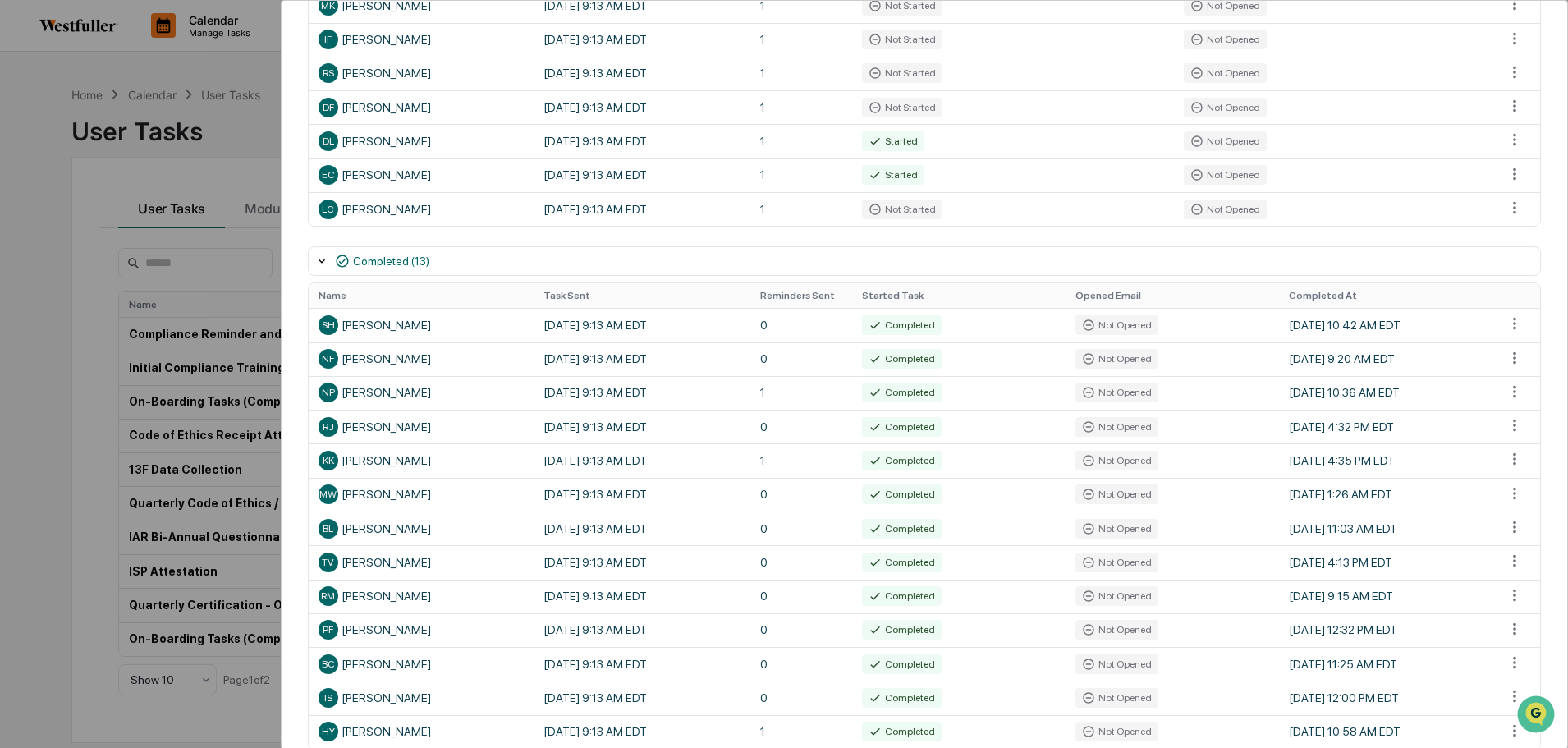
scroll to position [411, 0]
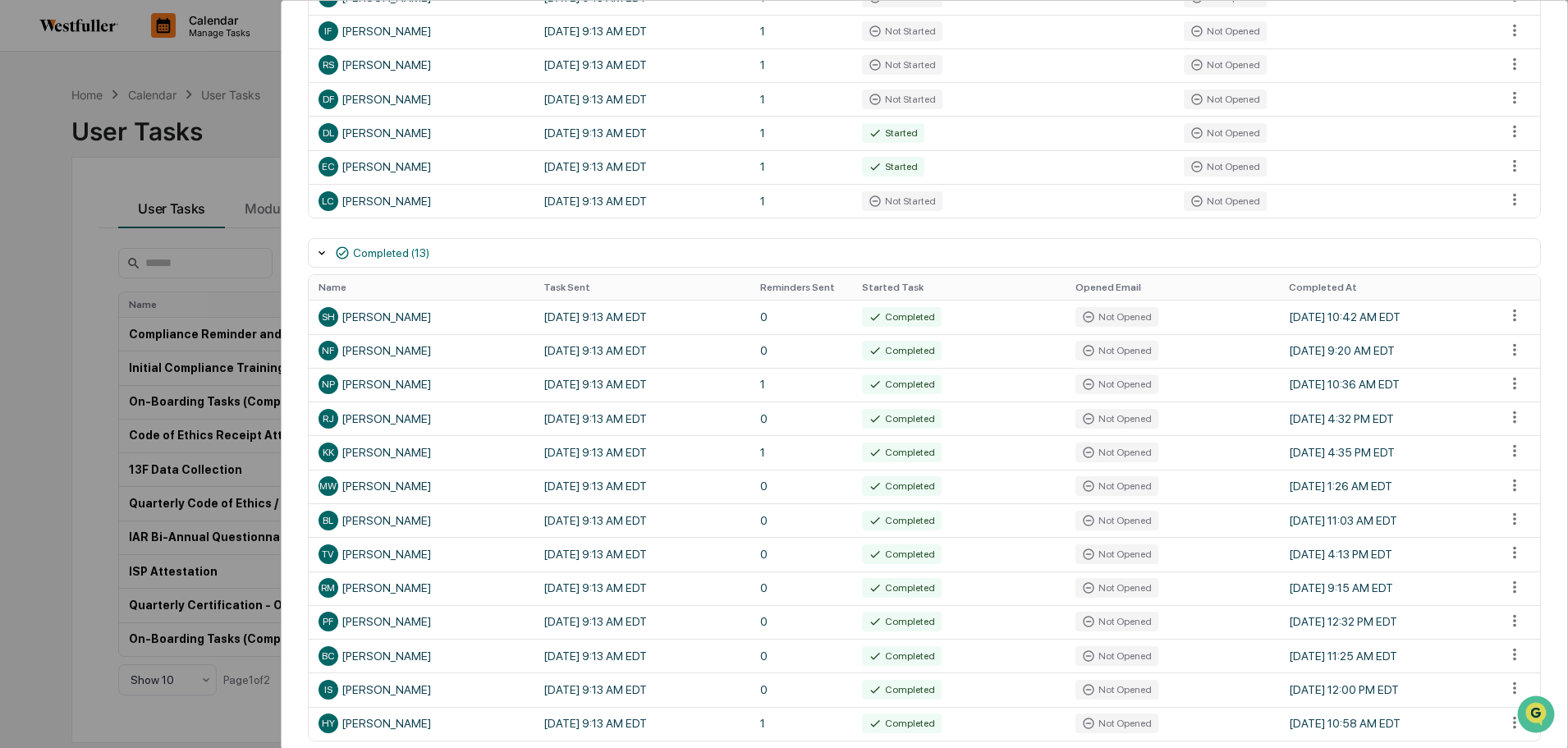
click at [339, 284] on th "Name" at bounding box center [421, 288] width 225 height 25
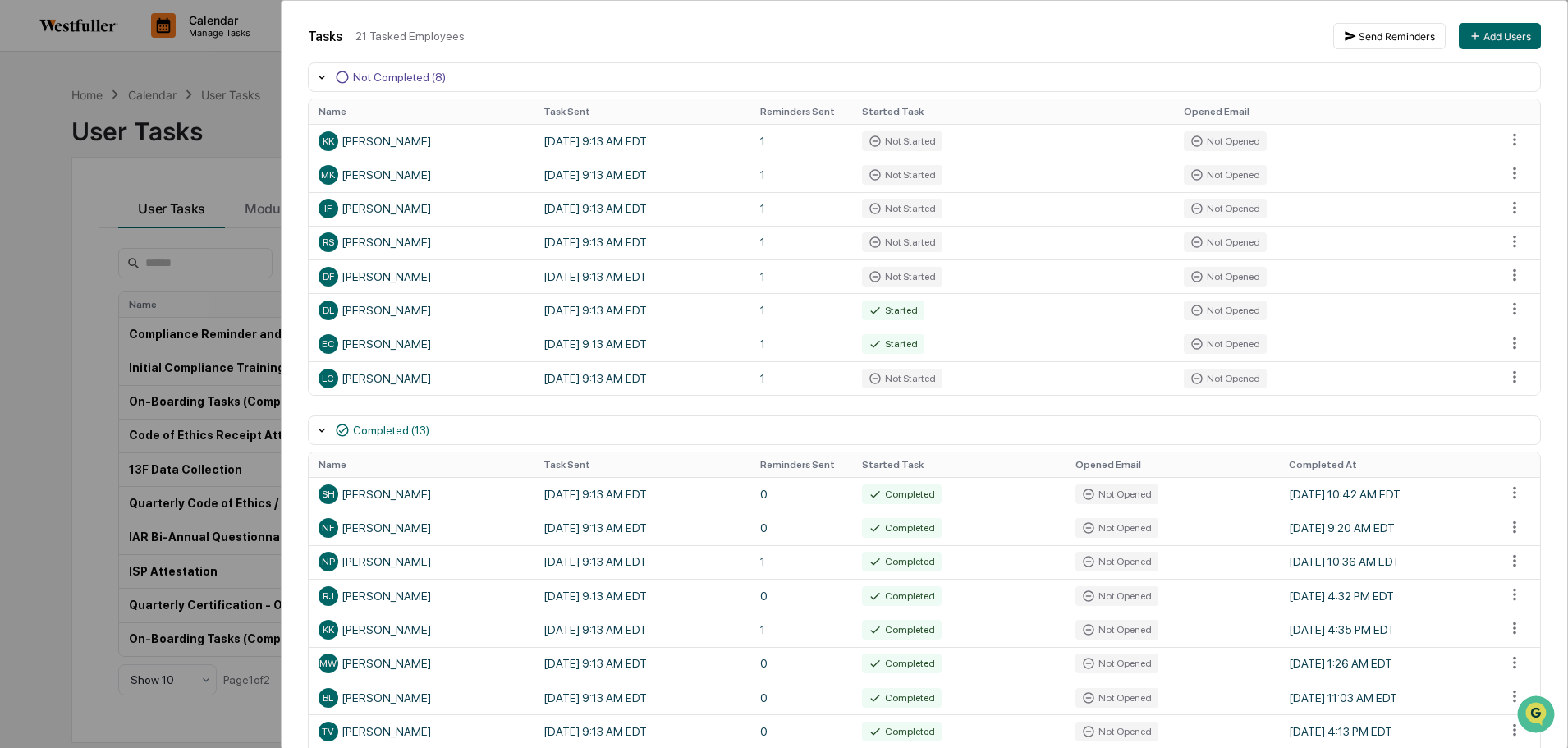
scroll to position [232, 0]
click at [1508, 277] on html "Calendar Manage Tasks Reviews Approval Management Company People, Data, Setting…" at bounding box center [784, 374] width 1568 height 748
click at [1496, 306] on div "Close Task" at bounding box center [1514, 306] width 124 height 26
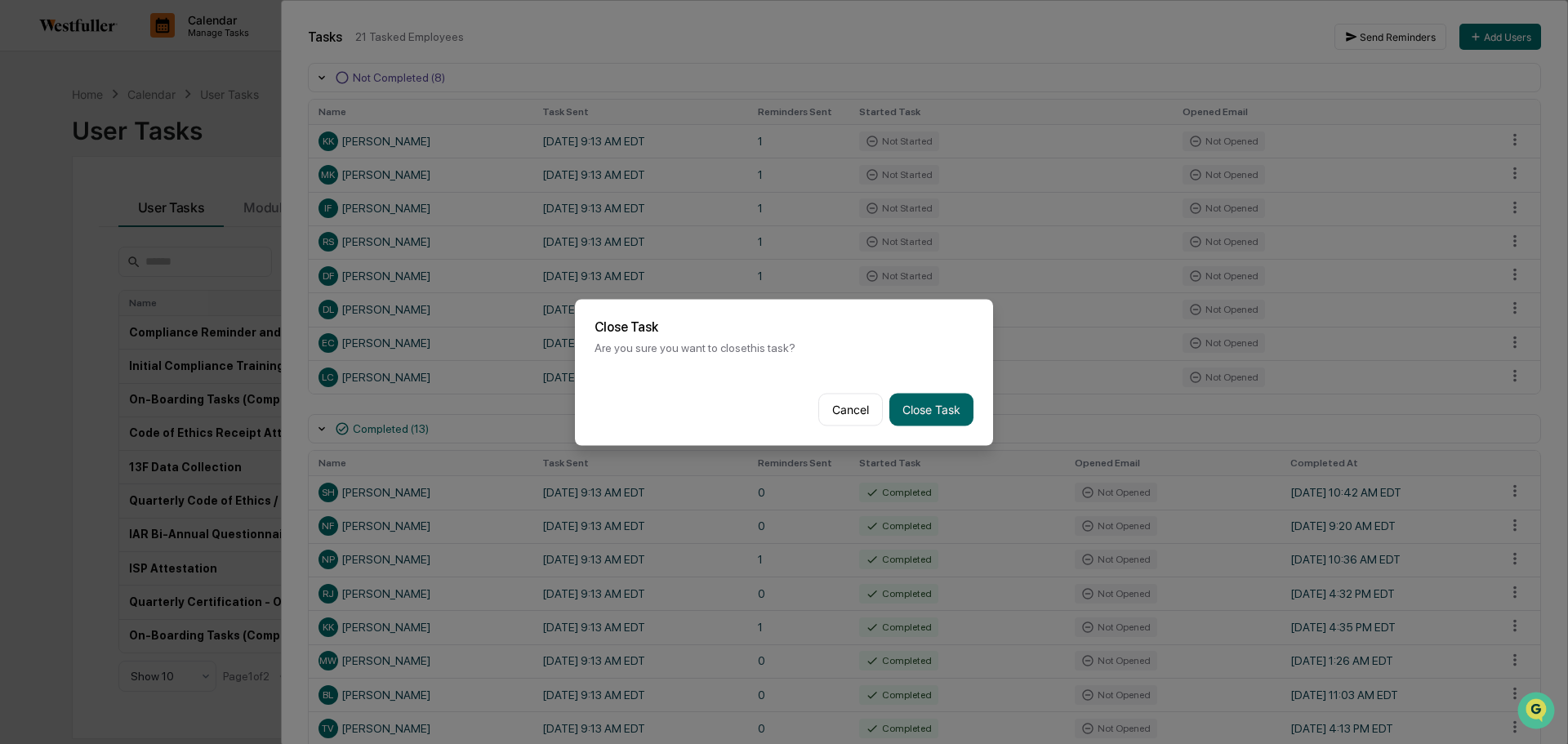
click at [932, 398] on button "Close Task" at bounding box center [932, 409] width 84 height 33
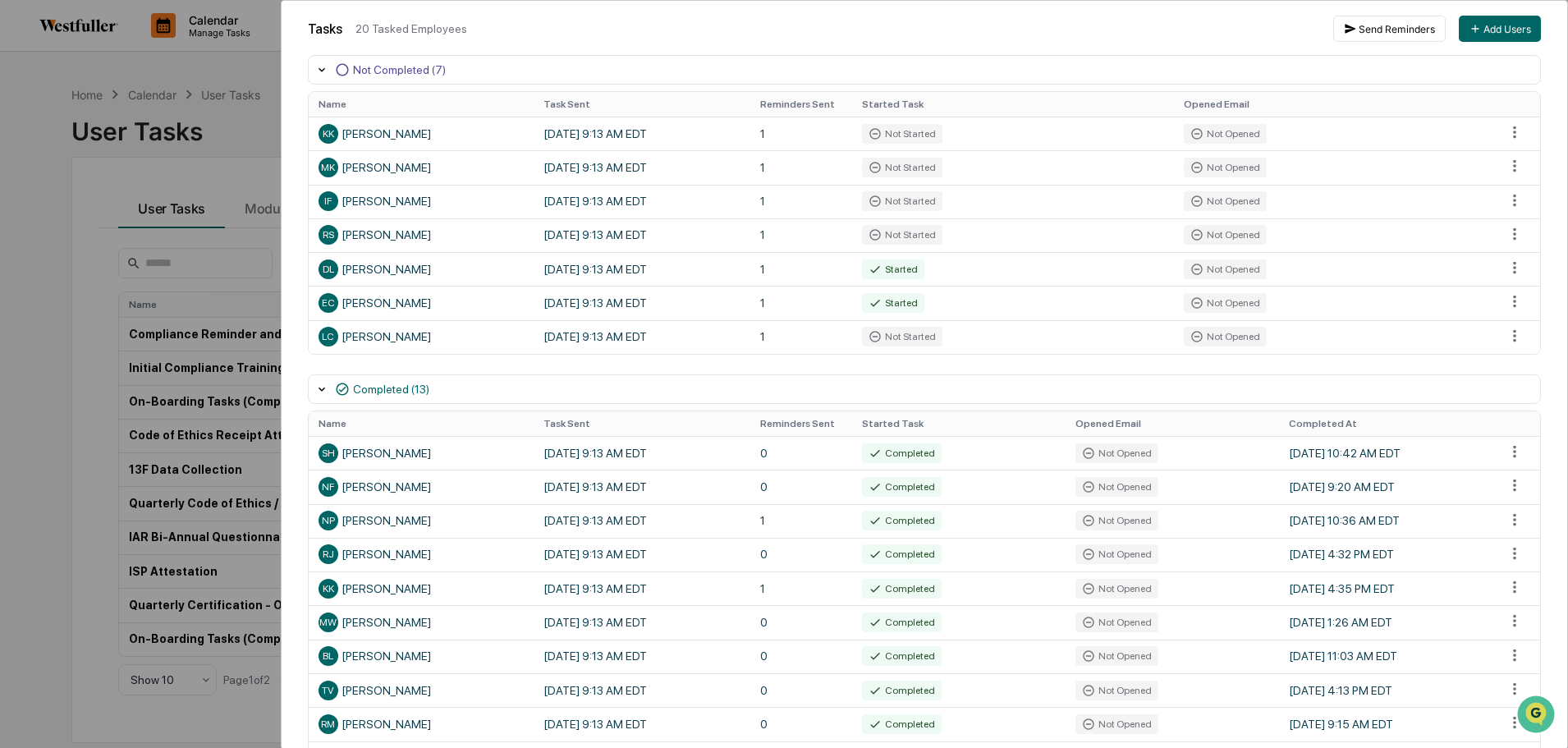
scroll to position [445, 0]
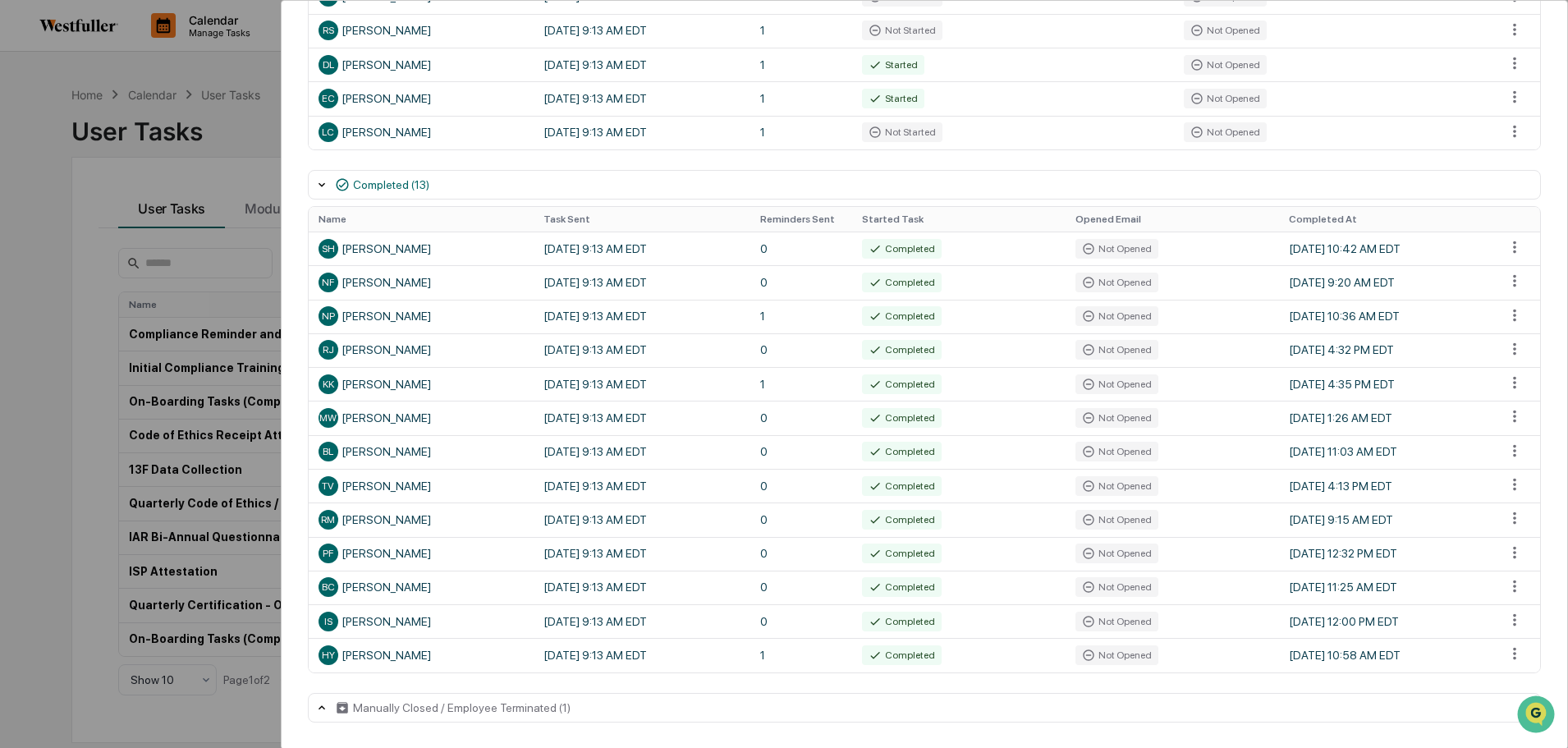
click at [1507, 135] on html "Calendar Manage Tasks Reviews Approval Management Company People, Data, Setting…" at bounding box center [784, 374] width 1568 height 748
click at [1507, 162] on div "Close Task" at bounding box center [1514, 161] width 124 height 26
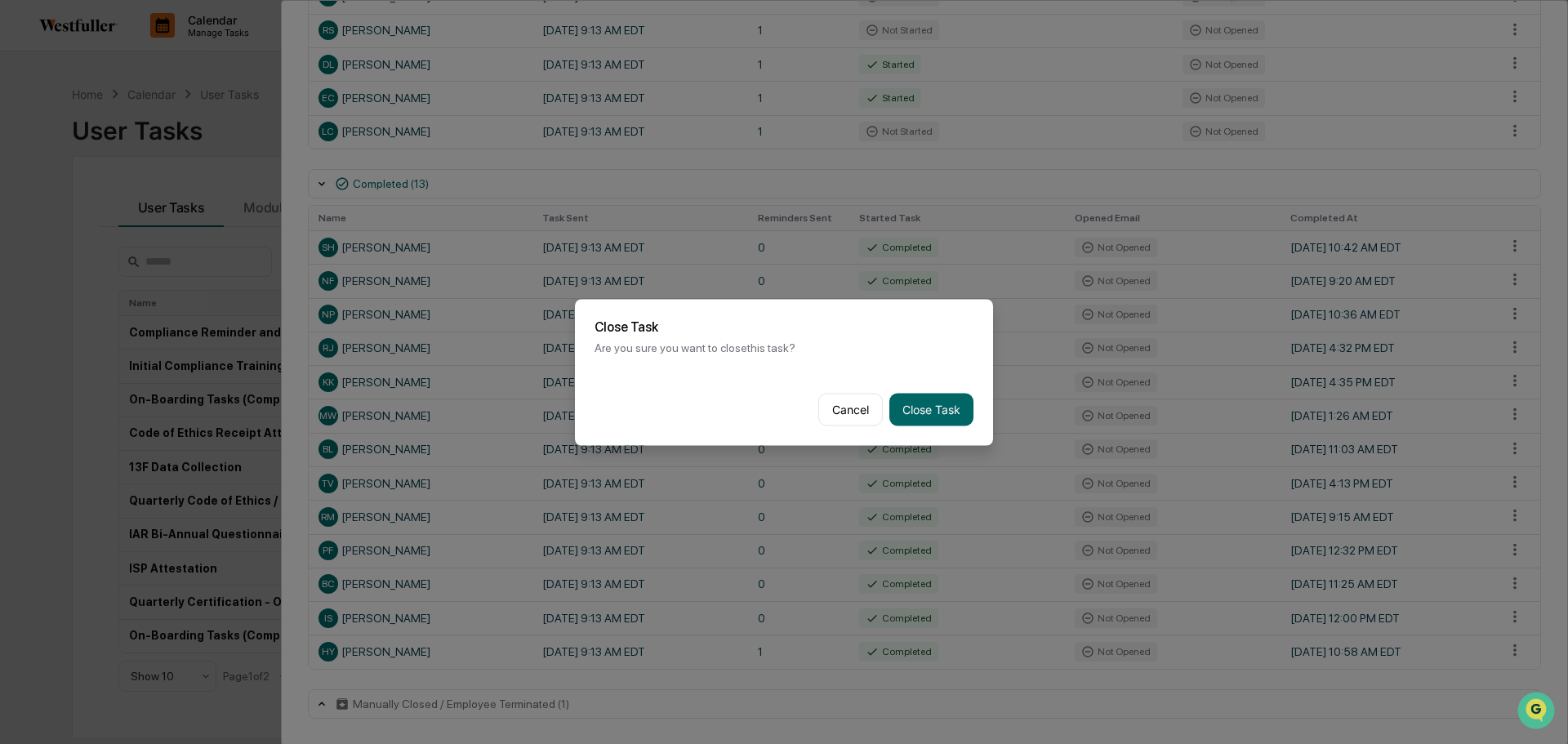
click at [927, 410] on button "Close Task" at bounding box center [932, 409] width 84 height 33
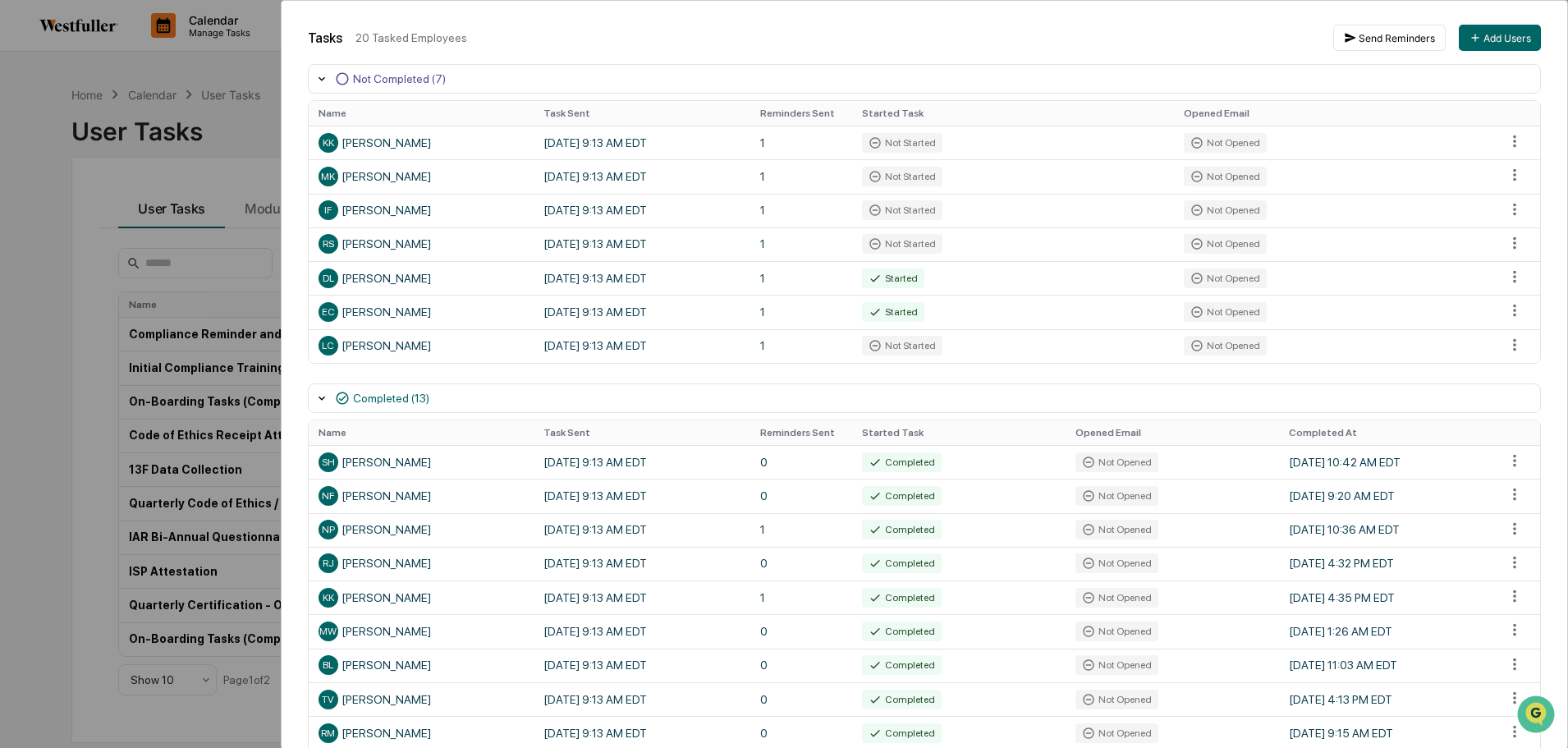
scroll to position [199, 0]
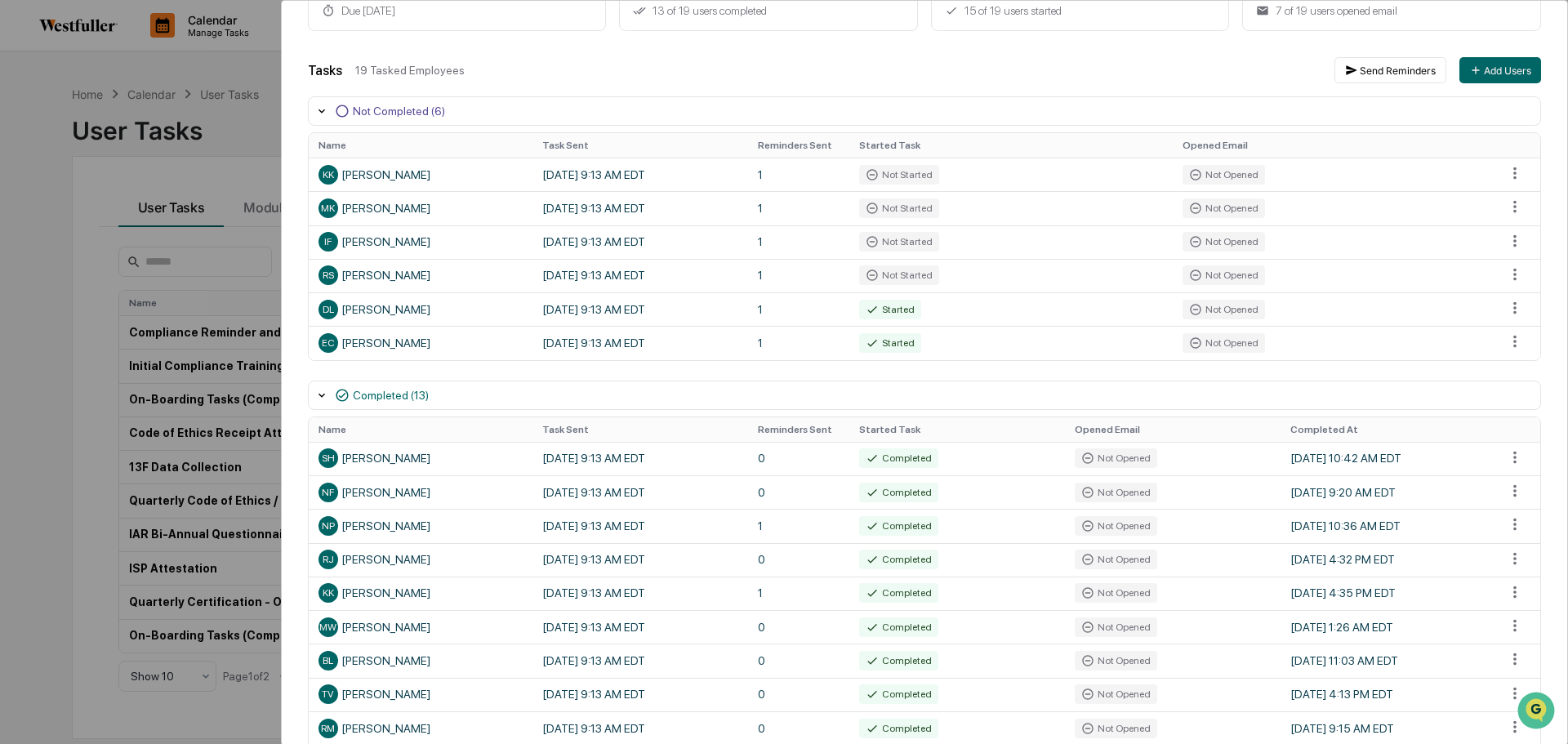
click at [1502, 342] on html "Calendar Manage Tasks Reviews Approval Management Company People, Data, Setting…" at bounding box center [784, 372] width 1568 height 744
click at [1502, 368] on div "Close Task" at bounding box center [1506, 372] width 124 height 26
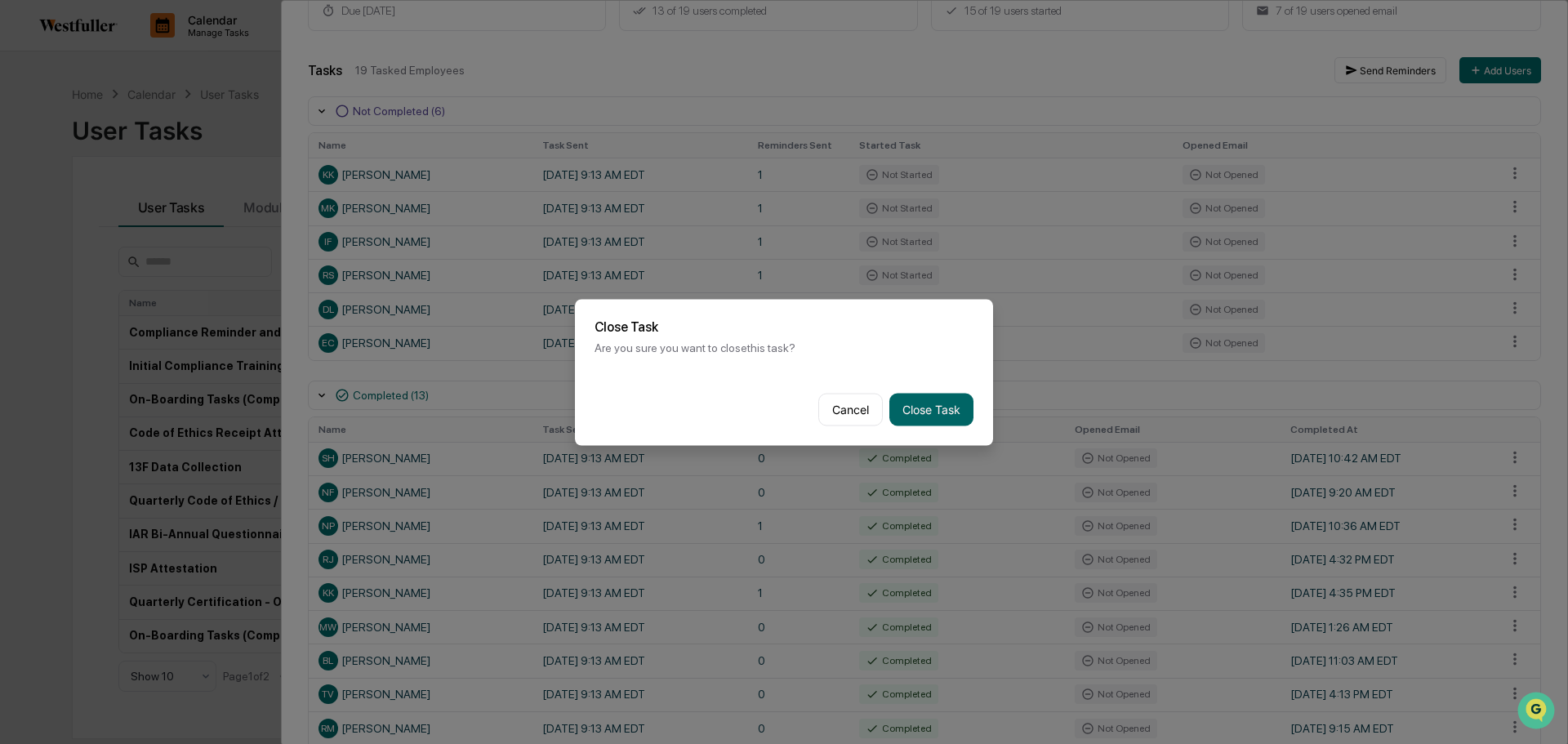
click at [903, 399] on button "Close Task" at bounding box center [932, 409] width 84 height 33
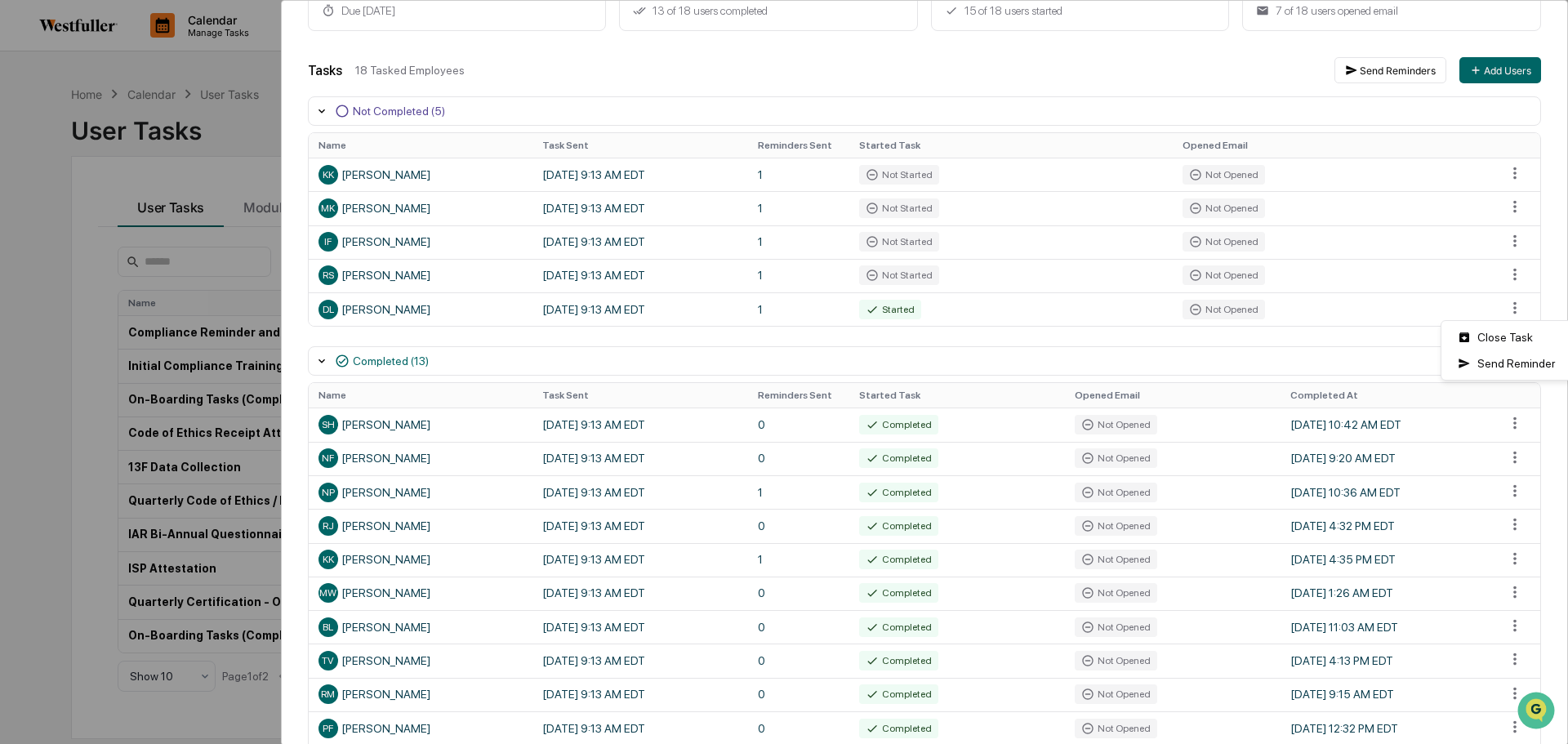
click at [1502, 308] on html "Calendar Manage Tasks Reviews Approval Management Company People, Data, Setting…" at bounding box center [784, 372] width 1568 height 744
click at [1491, 342] on div "Close Task" at bounding box center [1506, 338] width 124 height 26
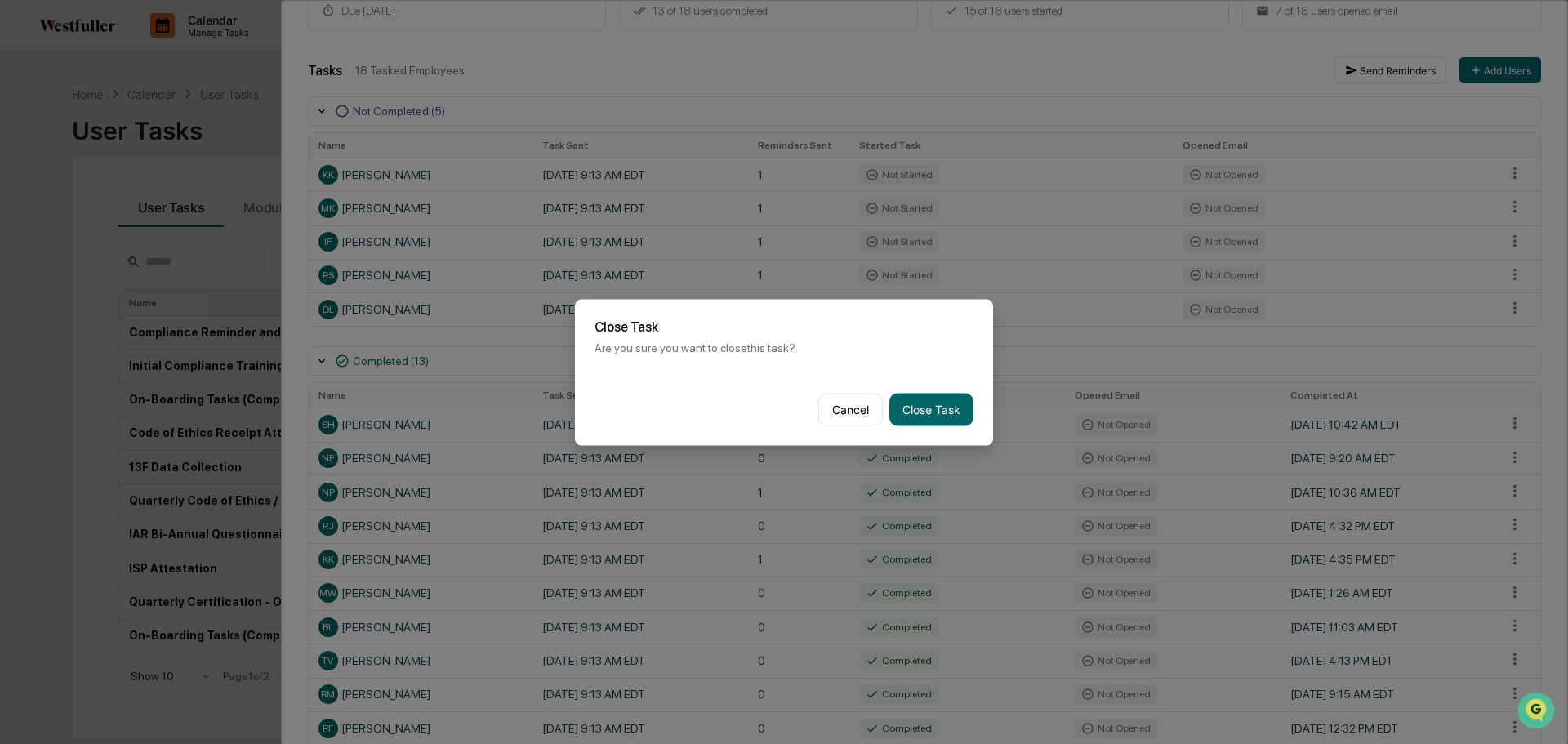
click at [946, 399] on button "Close Task" at bounding box center [932, 409] width 84 height 33
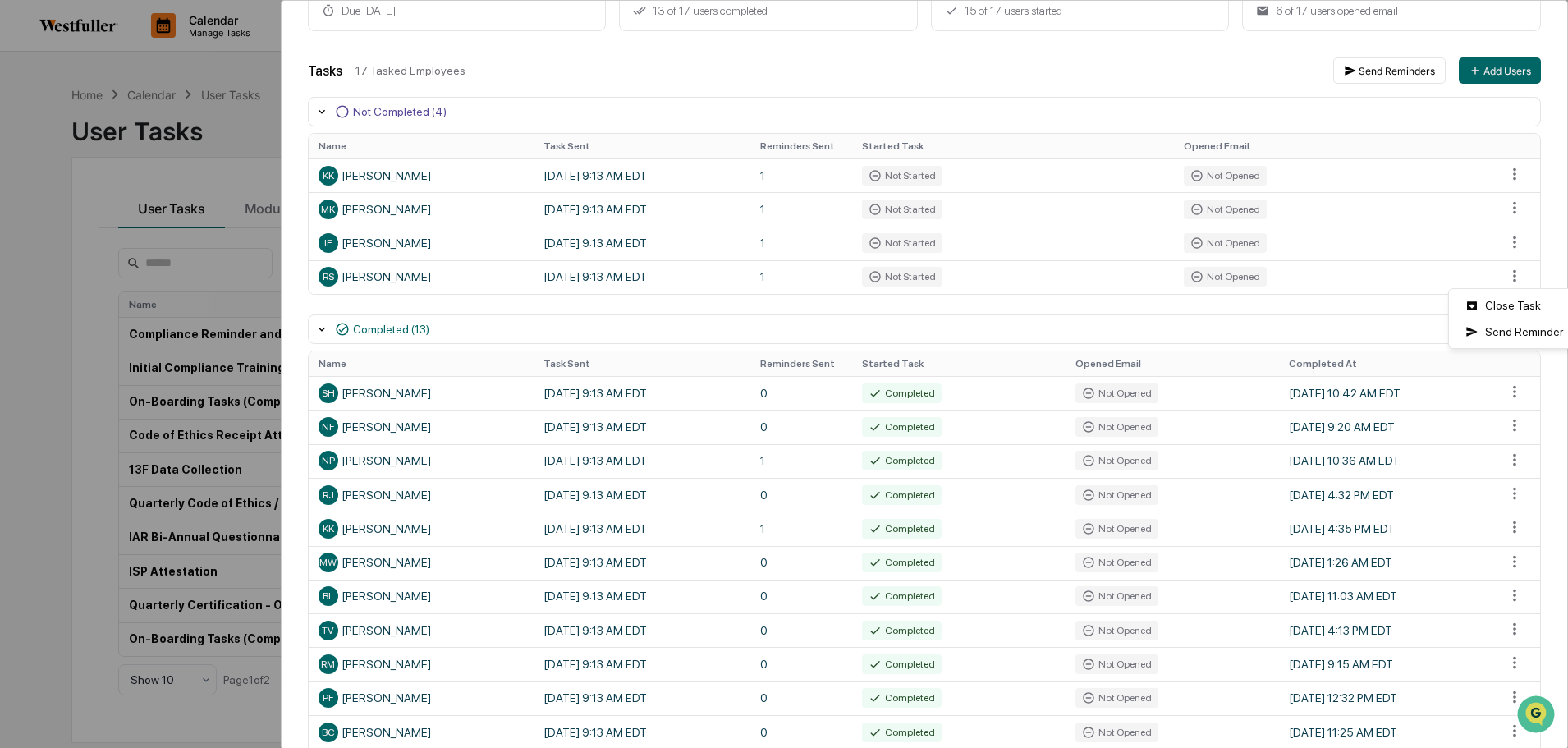
click at [1507, 278] on html "Calendar Manage Tasks Reviews Approval Management Company People, Data, Setting…" at bounding box center [784, 374] width 1568 height 748
click at [1499, 307] on div "Close Task" at bounding box center [1514, 306] width 124 height 26
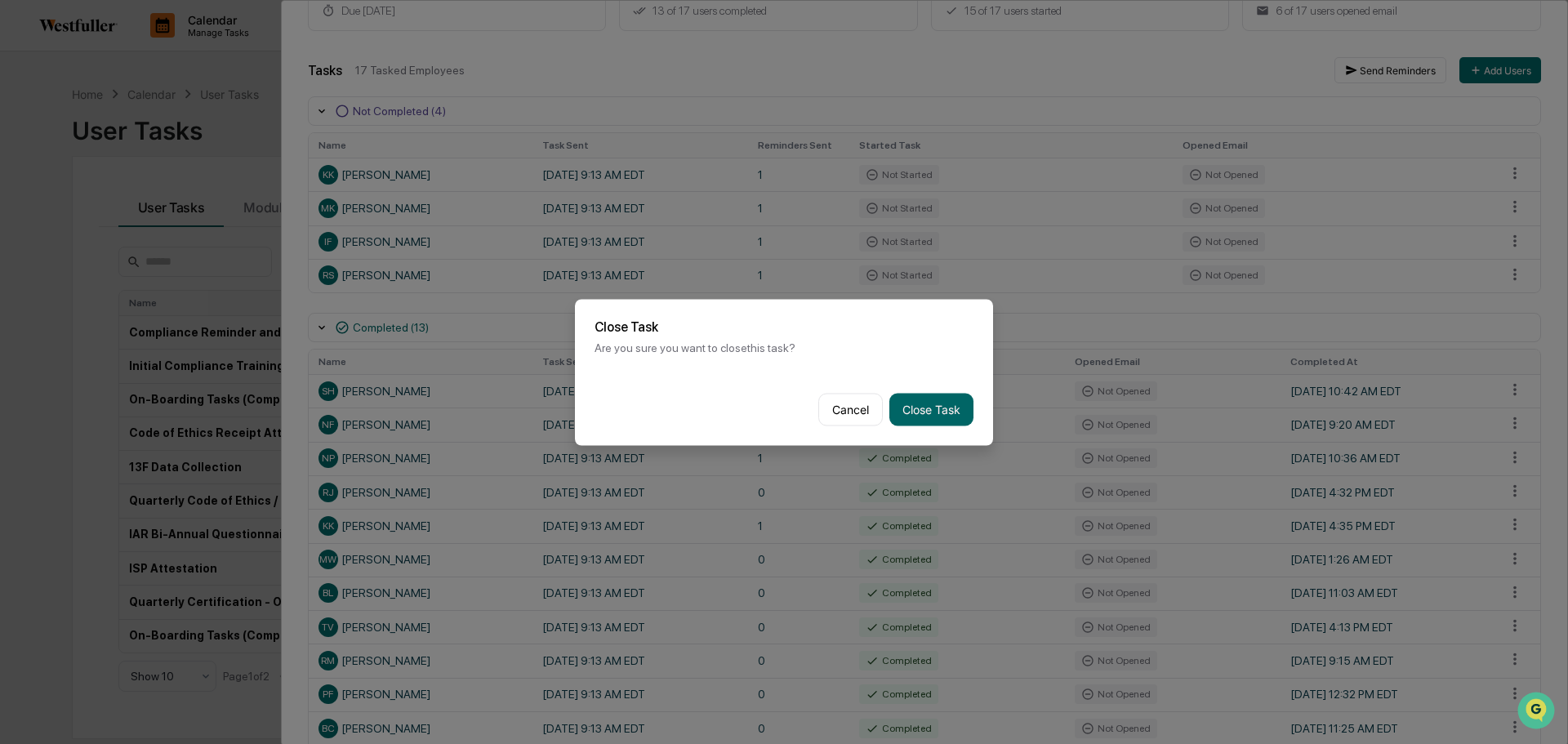
click at [933, 394] on button "Close Task" at bounding box center [932, 409] width 84 height 33
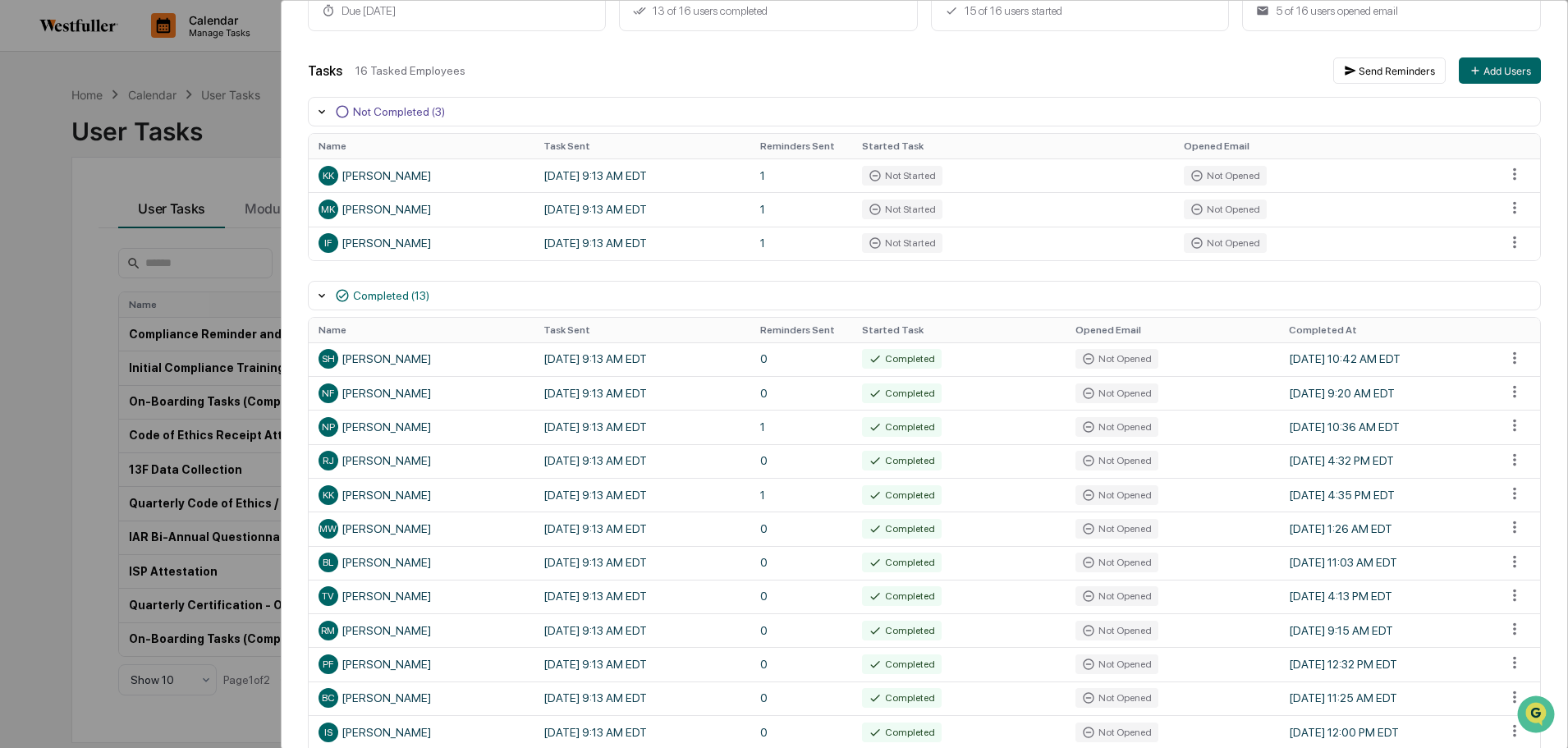
click at [1507, 244] on html "Calendar Manage Tasks Reviews Approval Management Company People, Data, Setting…" at bounding box center [784, 374] width 1568 height 748
click at [1502, 276] on div "Close Task" at bounding box center [1514, 272] width 124 height 26
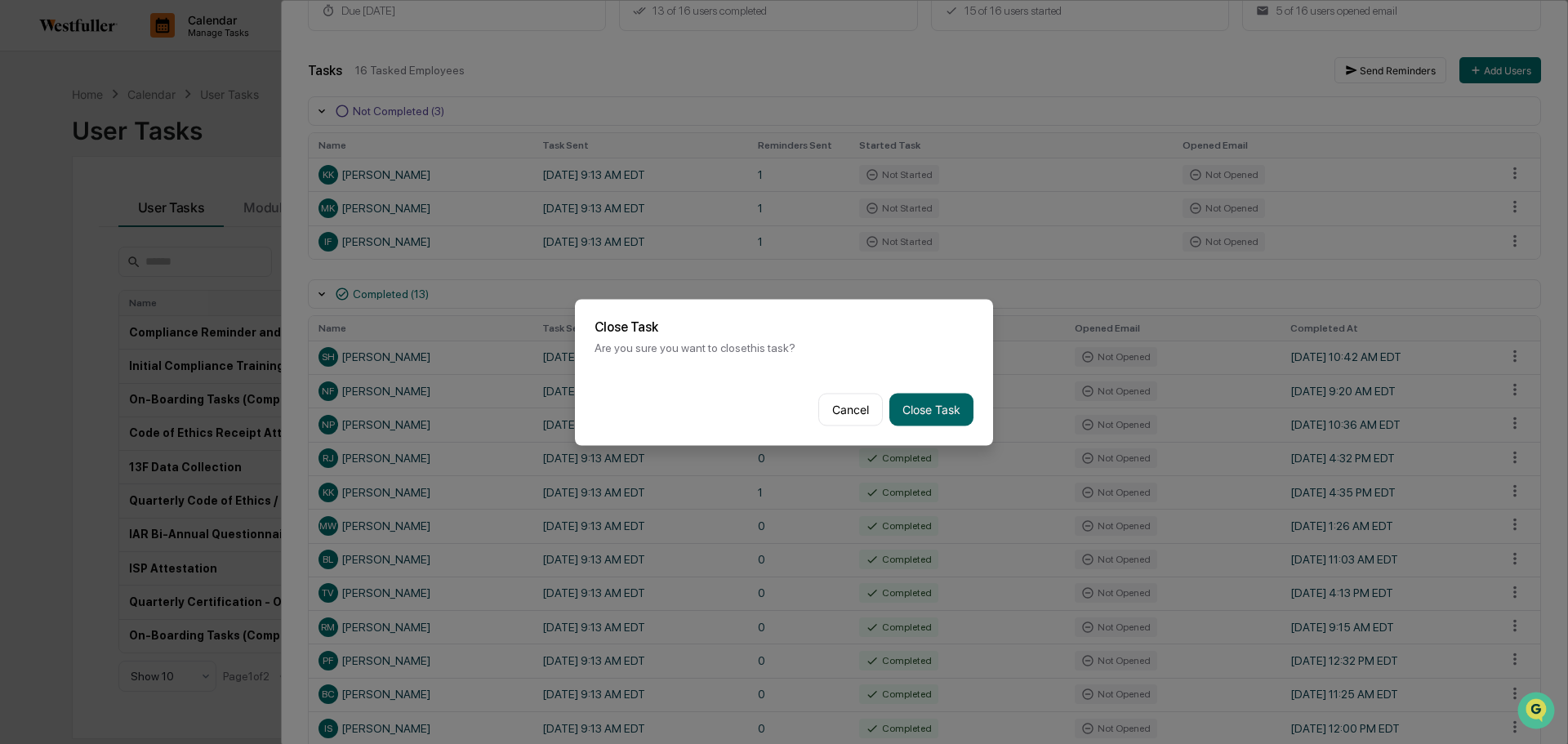
click at [916, 395] on button "Close Task" at bounding box center [932, 409] width 84 height 33
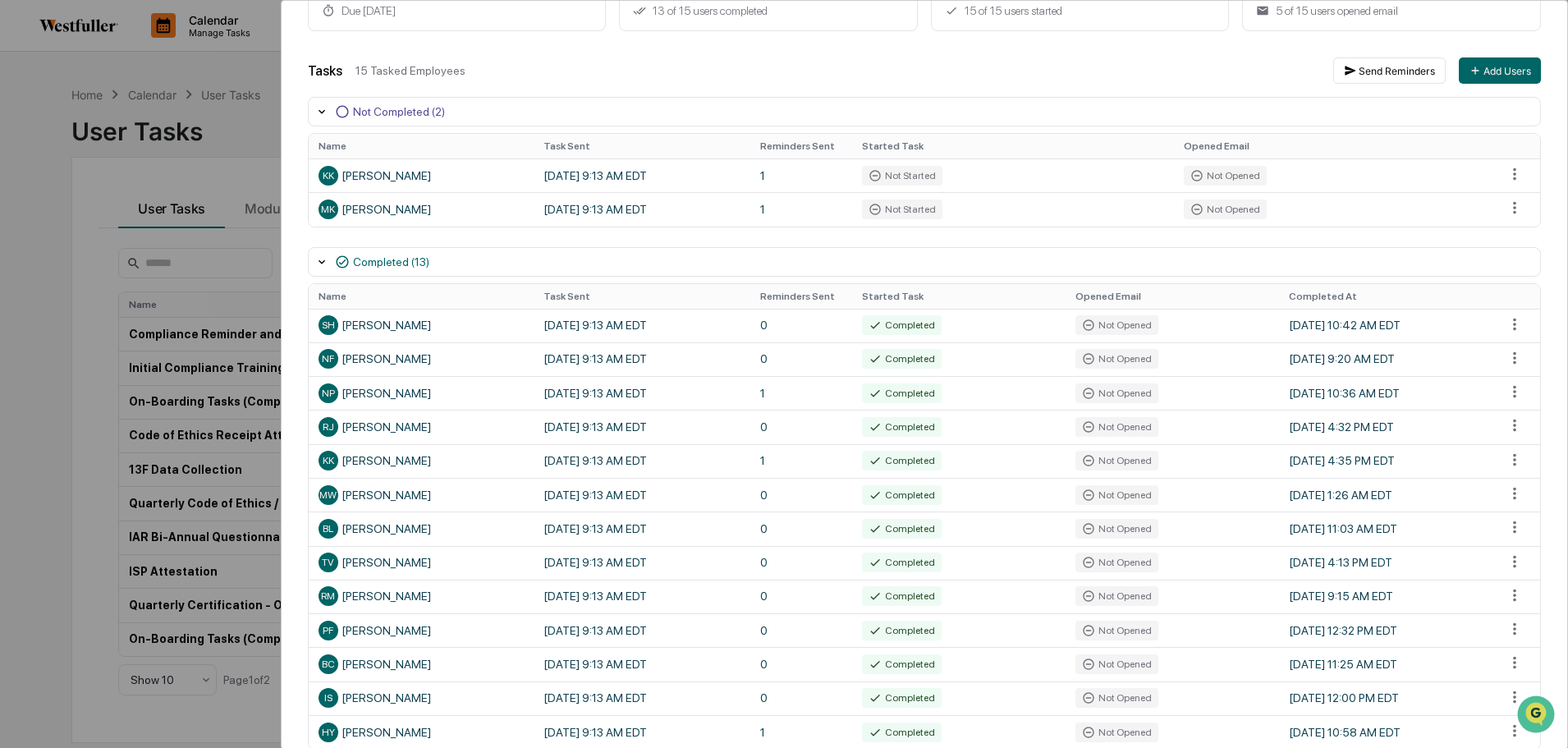
click at [1507, 212] on html "Calendar Manage Tasks Reviews Approval Management Company People, Data, Setting…" at bounding box center [784, 374] width 1568 height 748
click at [525, 70] on html "Calendar Manage Tasks Reviews Approval Management Company People, Data, Setting…" at bounding box center [788, 374] width 1577 height 748
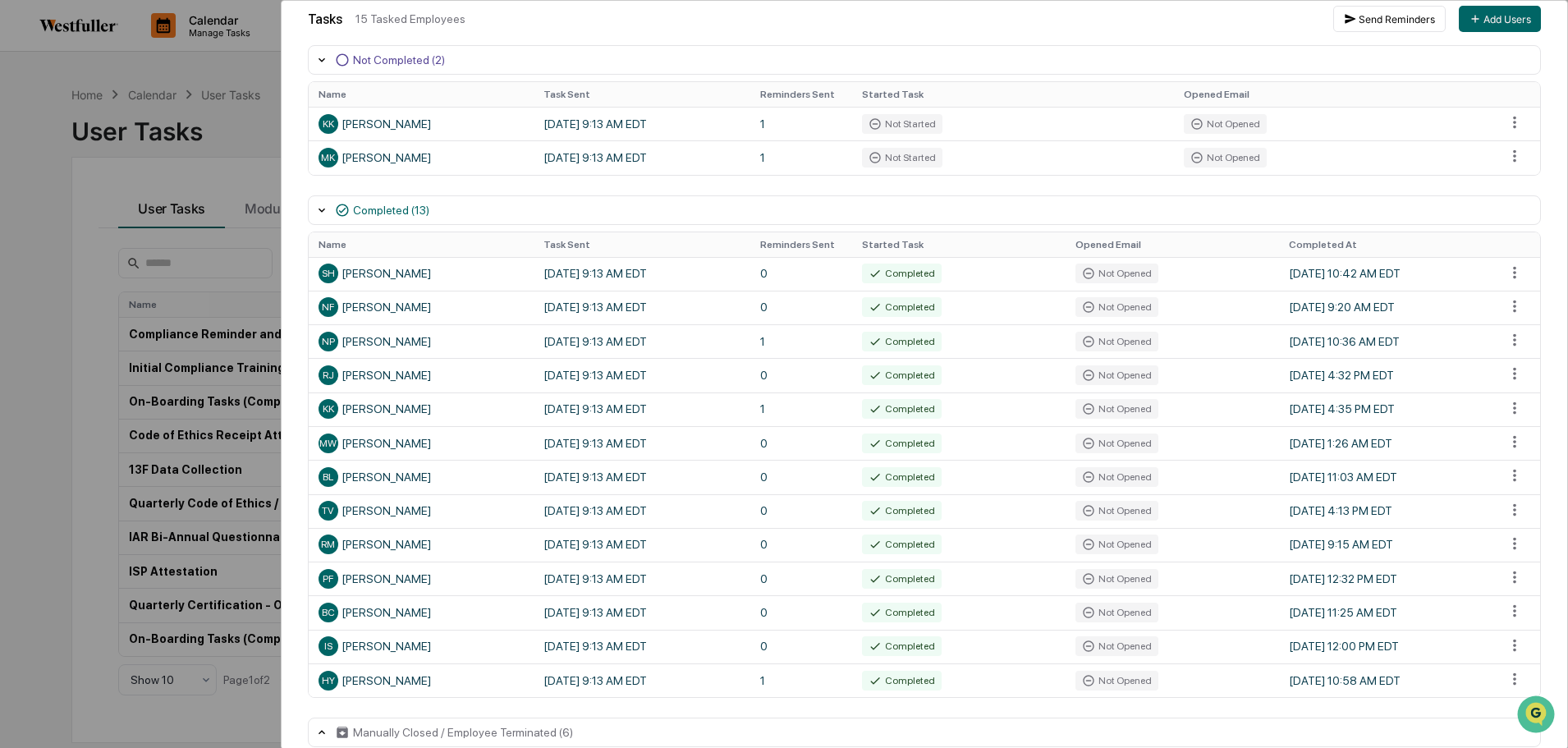
scroll to position [276, 0]
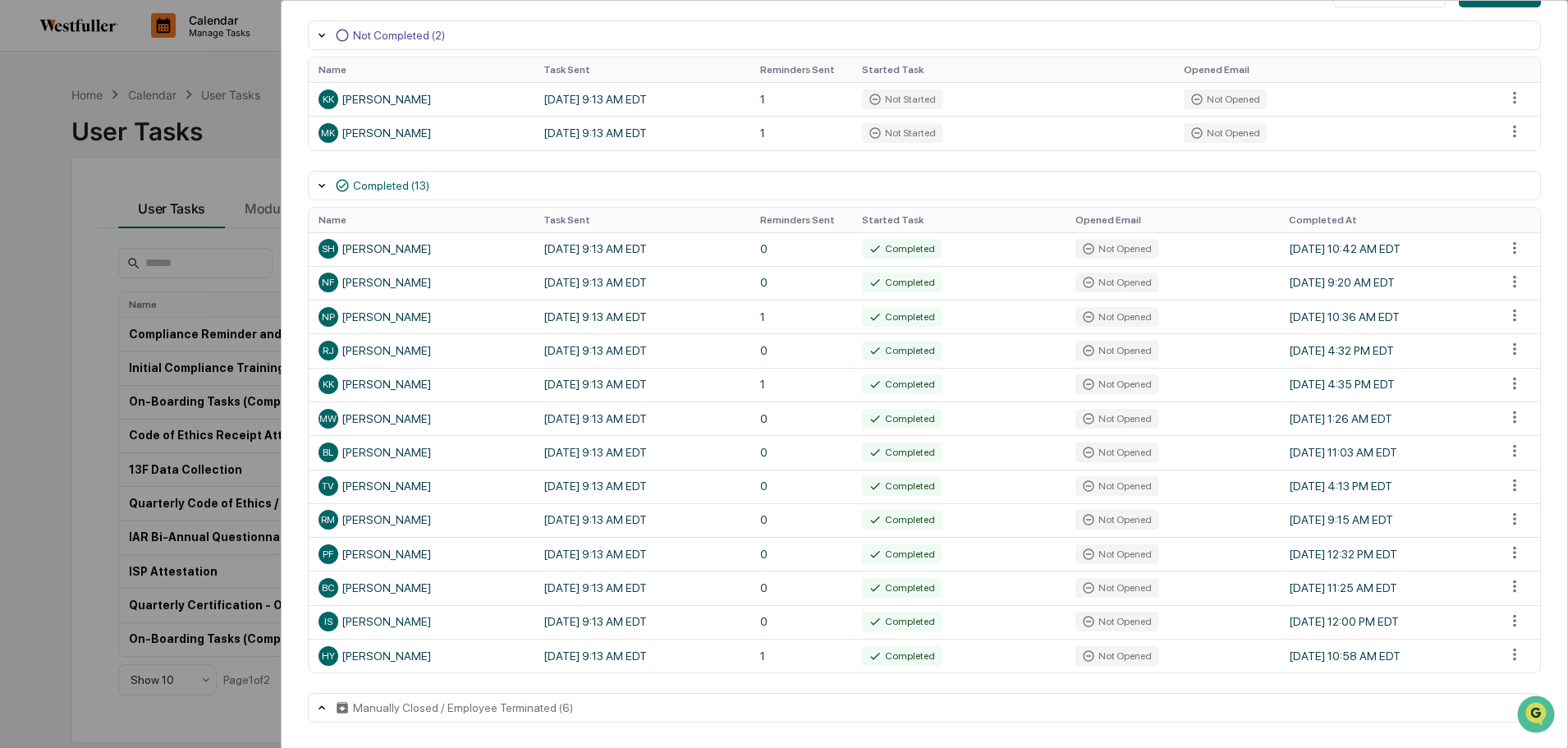
click at [663, 705] on div "Manually Closed / Employee Terminated (6)" at bounding box center [925, 708] width 1233 height 29
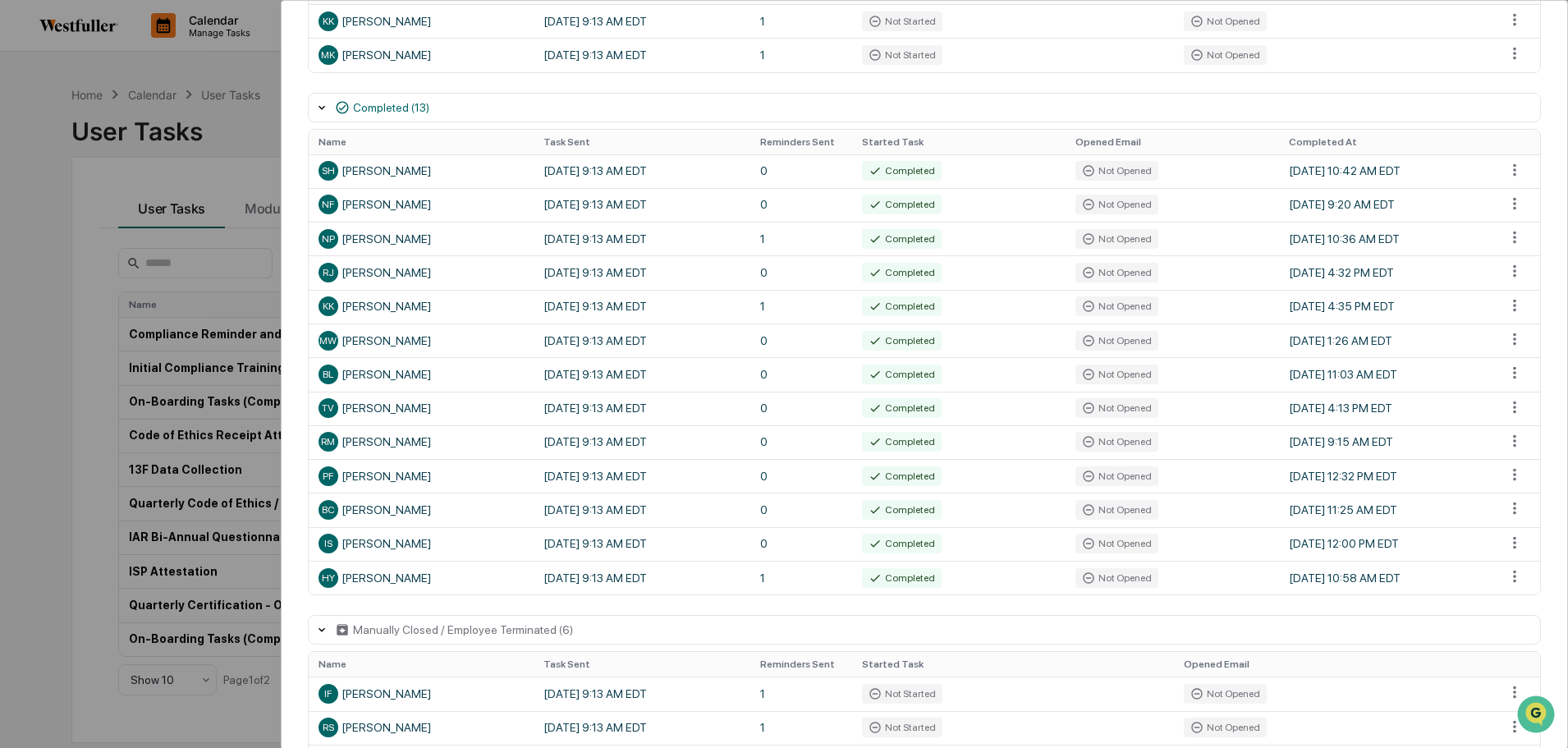
scroll to position [0, 0]
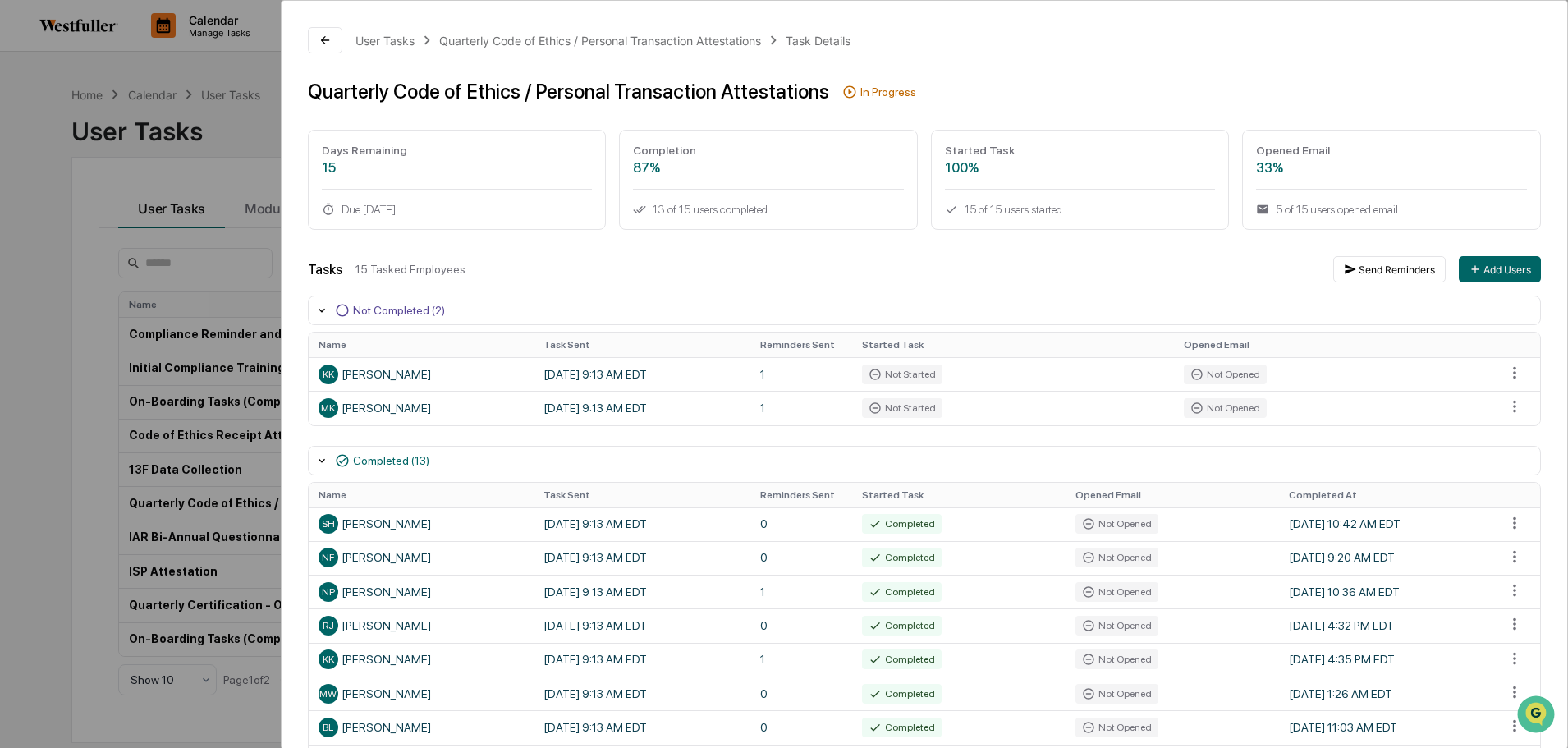
click at [907, 260] on div "Tasks 15 Tasked Employees Send Reminders Add Users" at bounding box center [925, 269] width 1233 height 26
click at [1505, 409] on html "Calendar Manage Tasks Reviews Approval Management Company People, Data, Setting…" at bounding box center [788, 374] width 1577 height 748
click at [1479, 440] on div "Close Task" at bounding box center [1514, 437] width 124 height 26
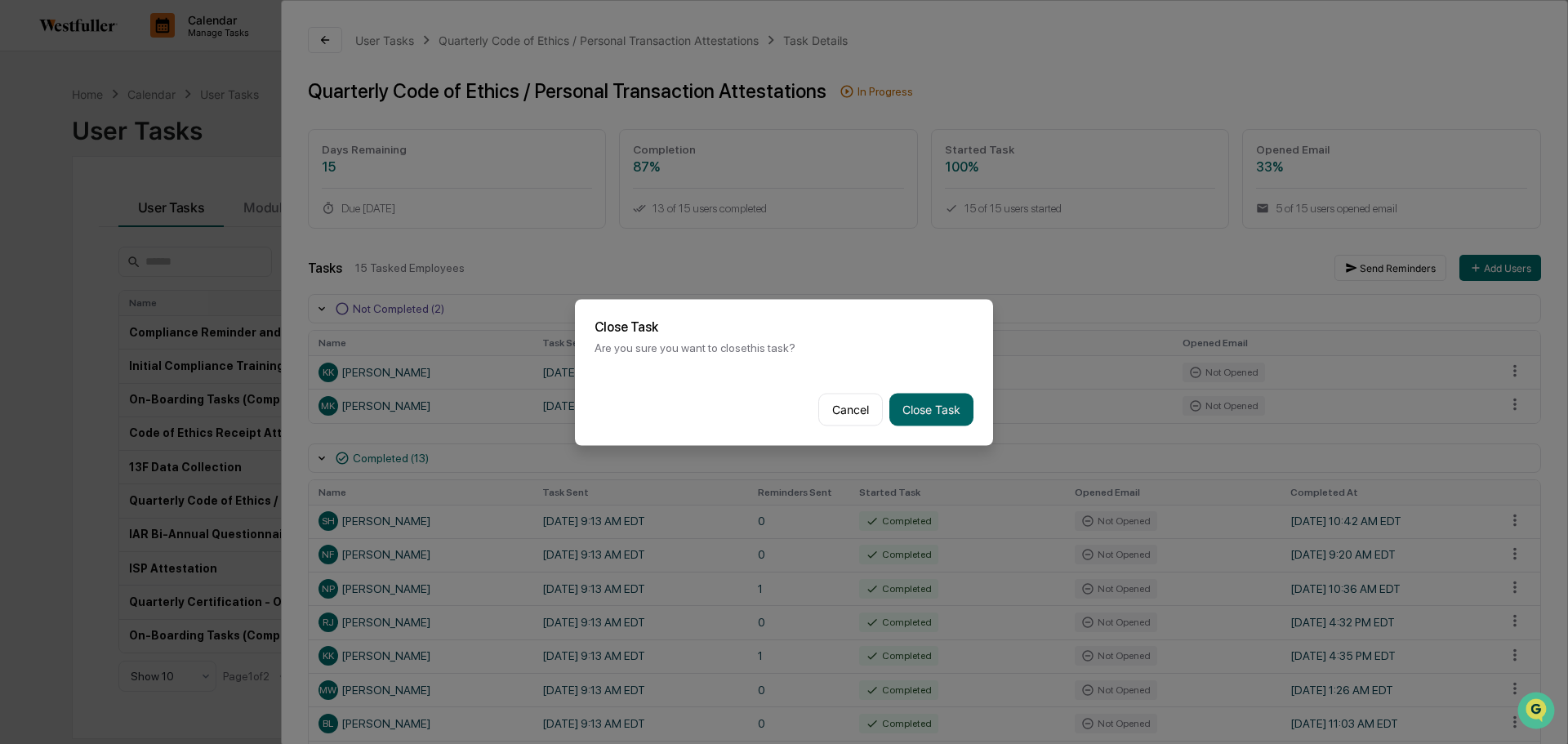
click at [935, 410] on button "Close Task" at bounding box center [932, 409] width 84 height 33
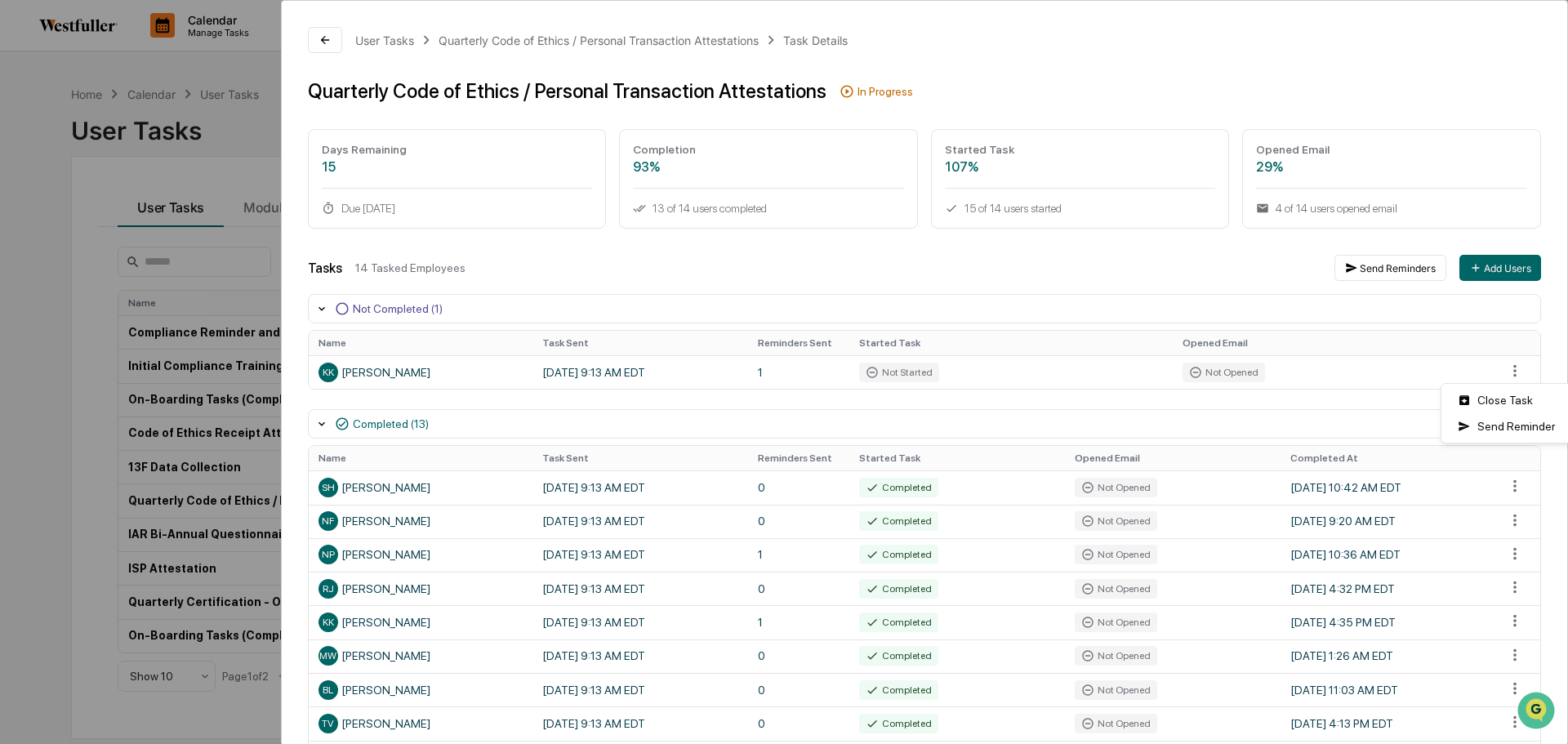
click at [1500, 370] on html "Calendar Manage Tasks Reviews Approval Management Company People, Data, Setting…" at bounding box center [784, 372] width 1568 height 744
click at [1522, 399] on div "Close Task" at bounding box center [1506, 400] width 124 height 26
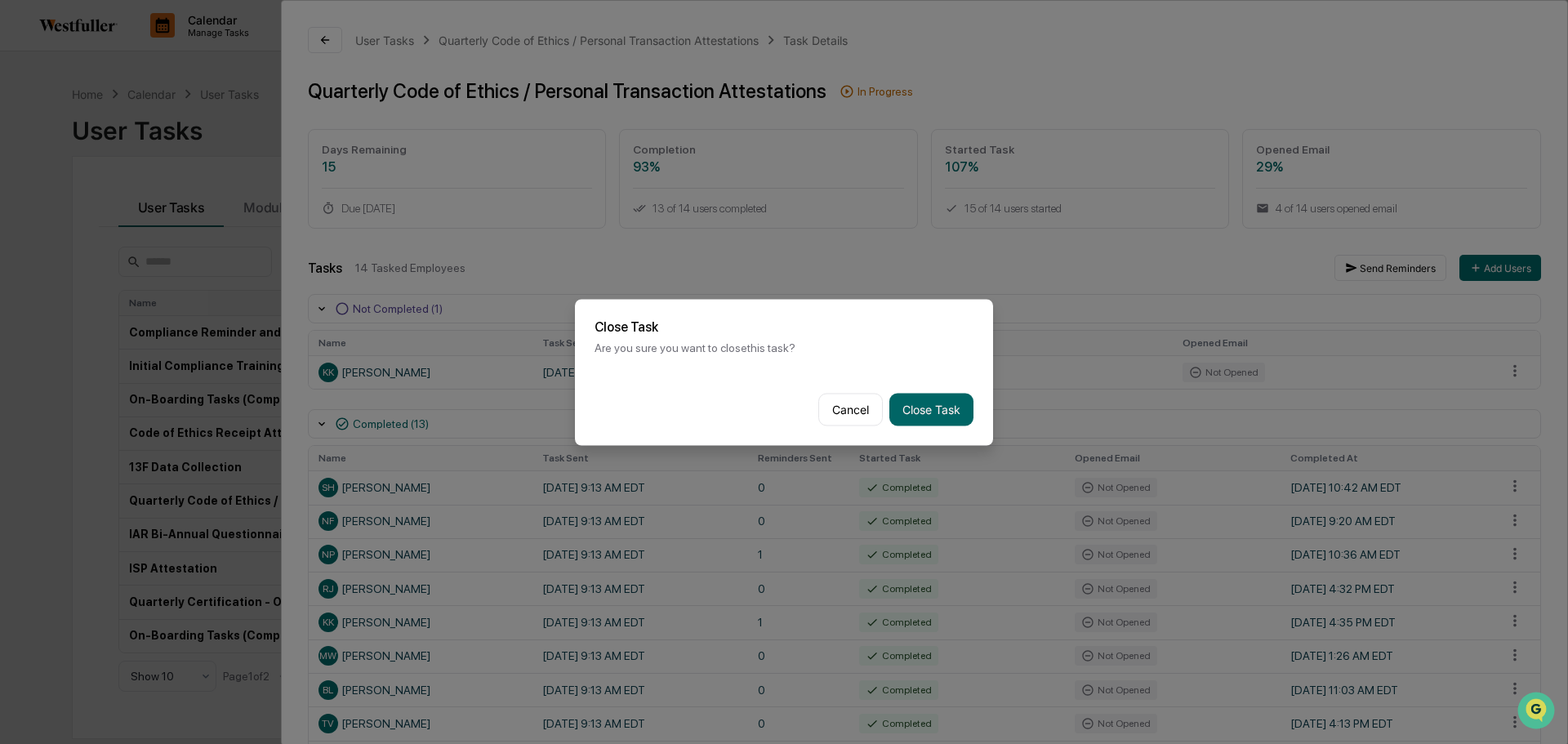
click at [942, 409] on button "Close Task" at bounding box center [932, 409] width 84 height 33
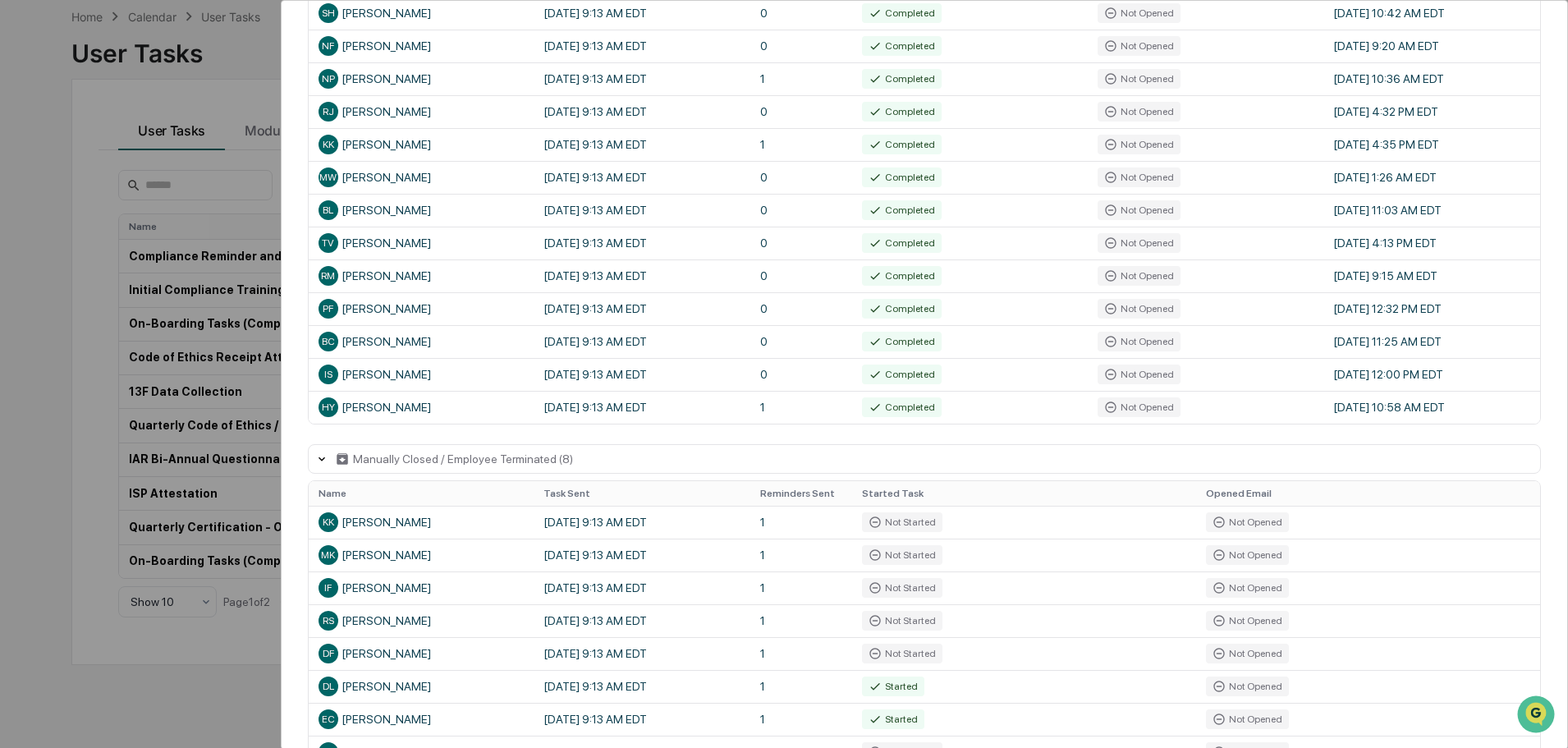
scroll to position [239, 0]
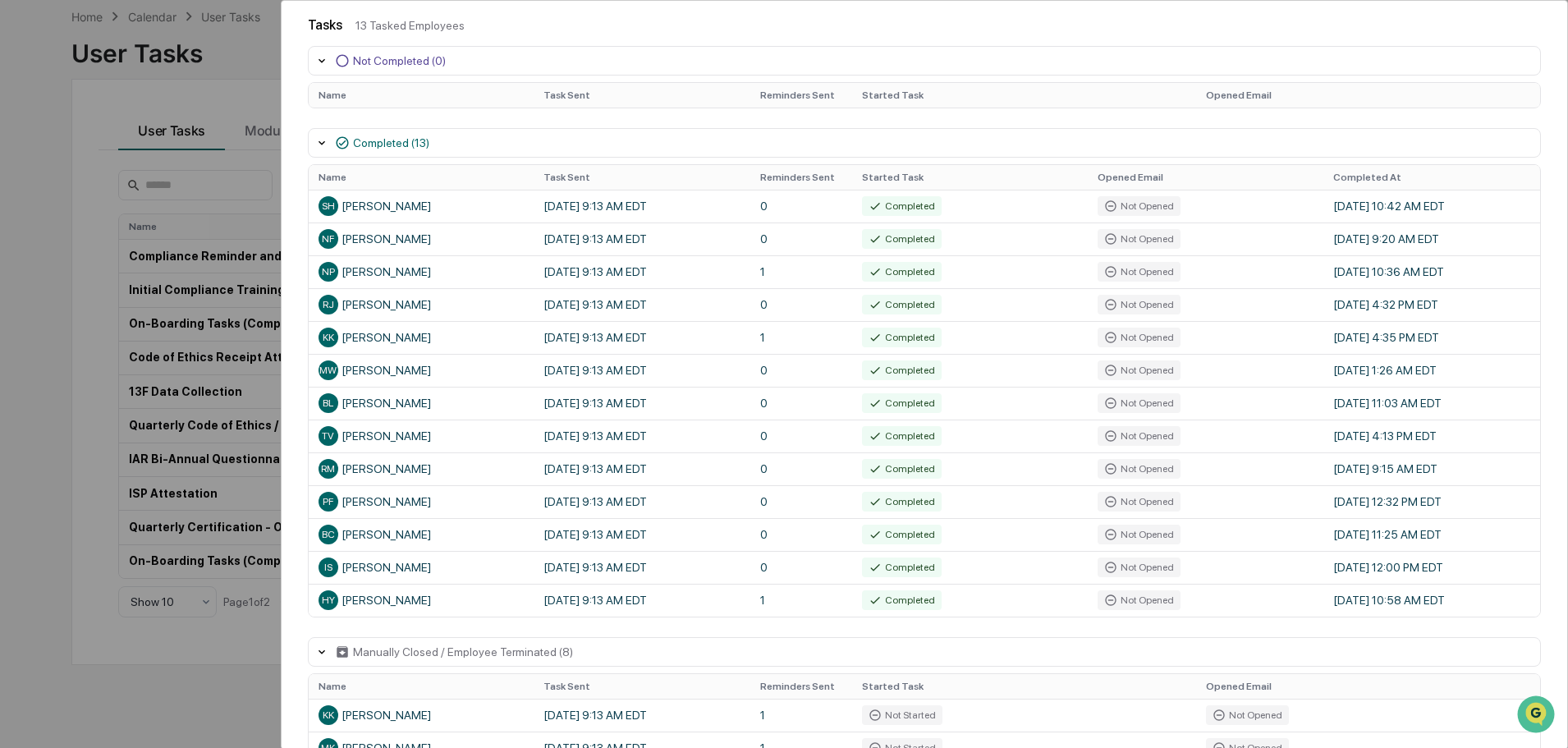
click at [22, 164] on div "User Tasks Quarterly Code of Ethics / Personal Transaction Attestations Task De…" at bounding box center [784, 374] width 1568 height 748
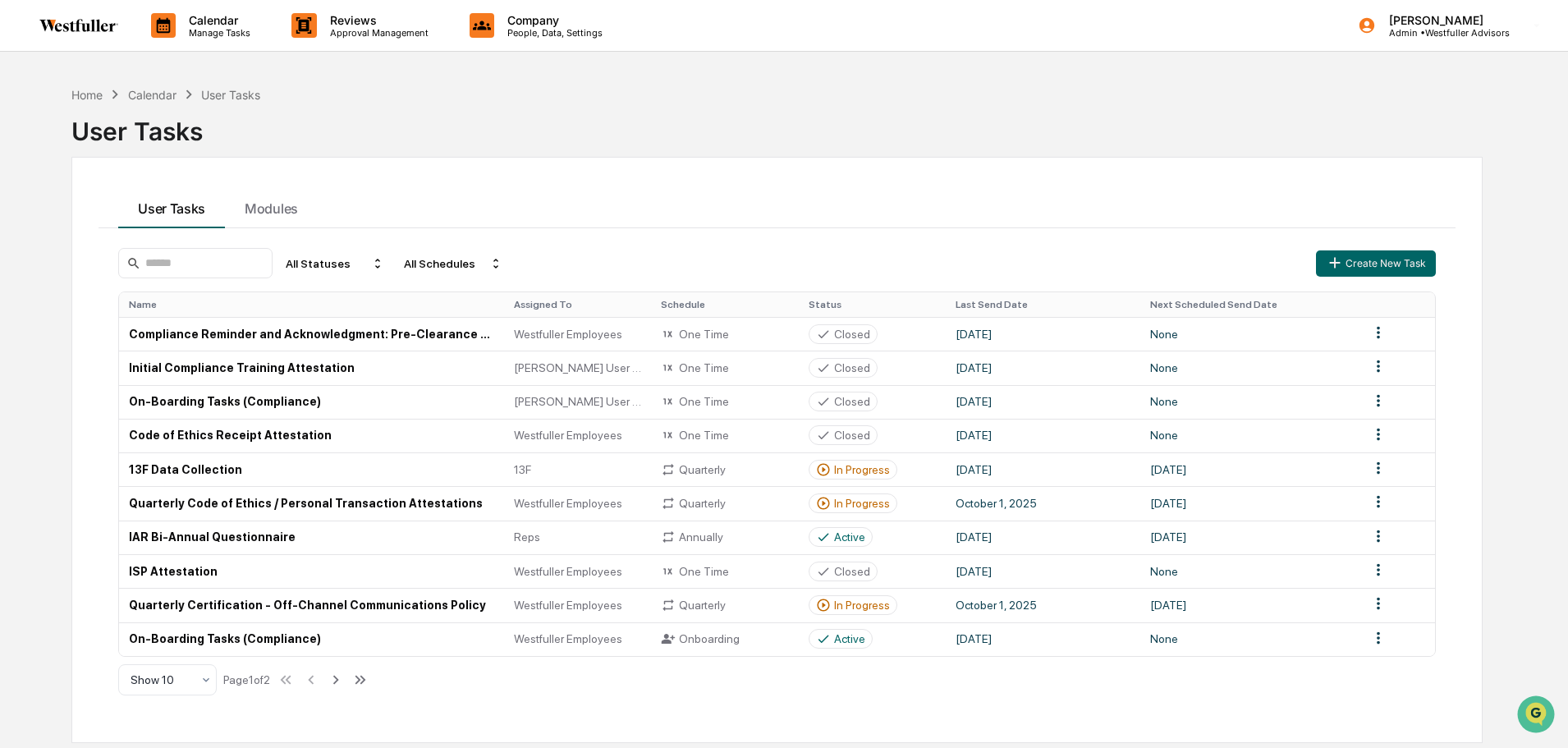
click at [56, 25] on img at bounding box center [79, 25] width 79 height 13
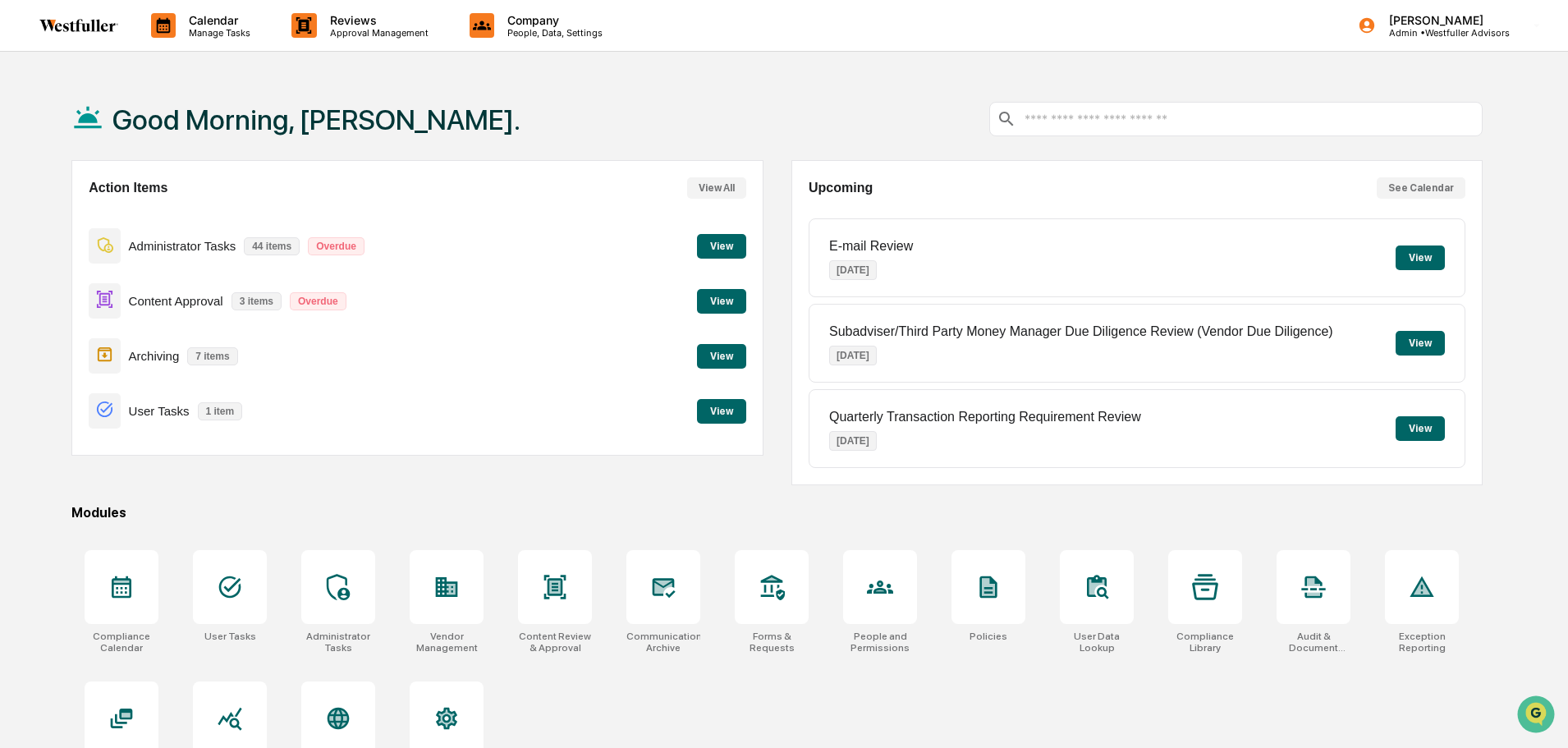
click at [1455, 33] on p "Admin • Westfuller Advisors" at bounding box center [1443, 32] width 134 height 11
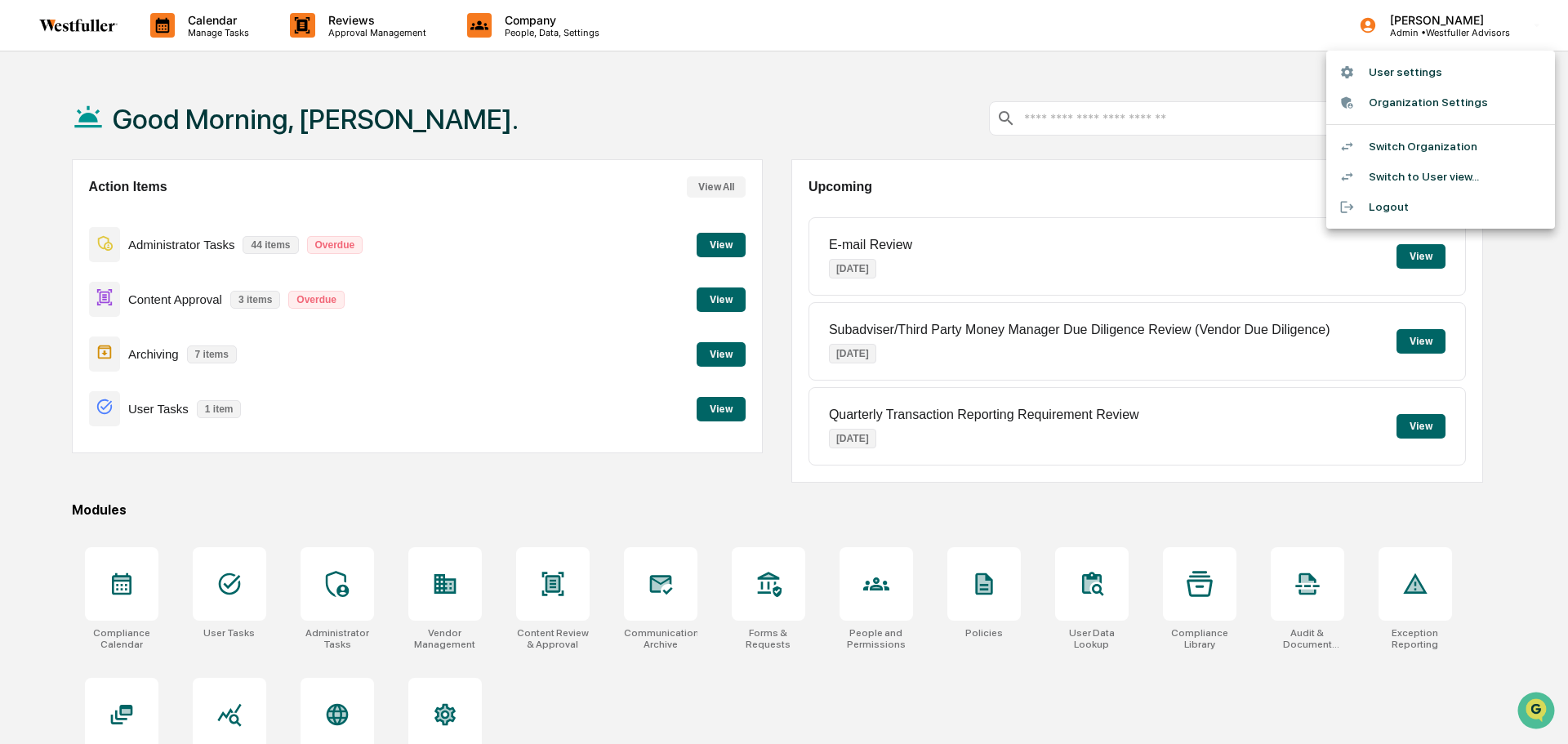
click at [1408, 150] on li "Switch Organization" at bounding box center [1440, 146] width 228 height 30
